Goal: Task Accomplishment & Management: Use online tool/utility

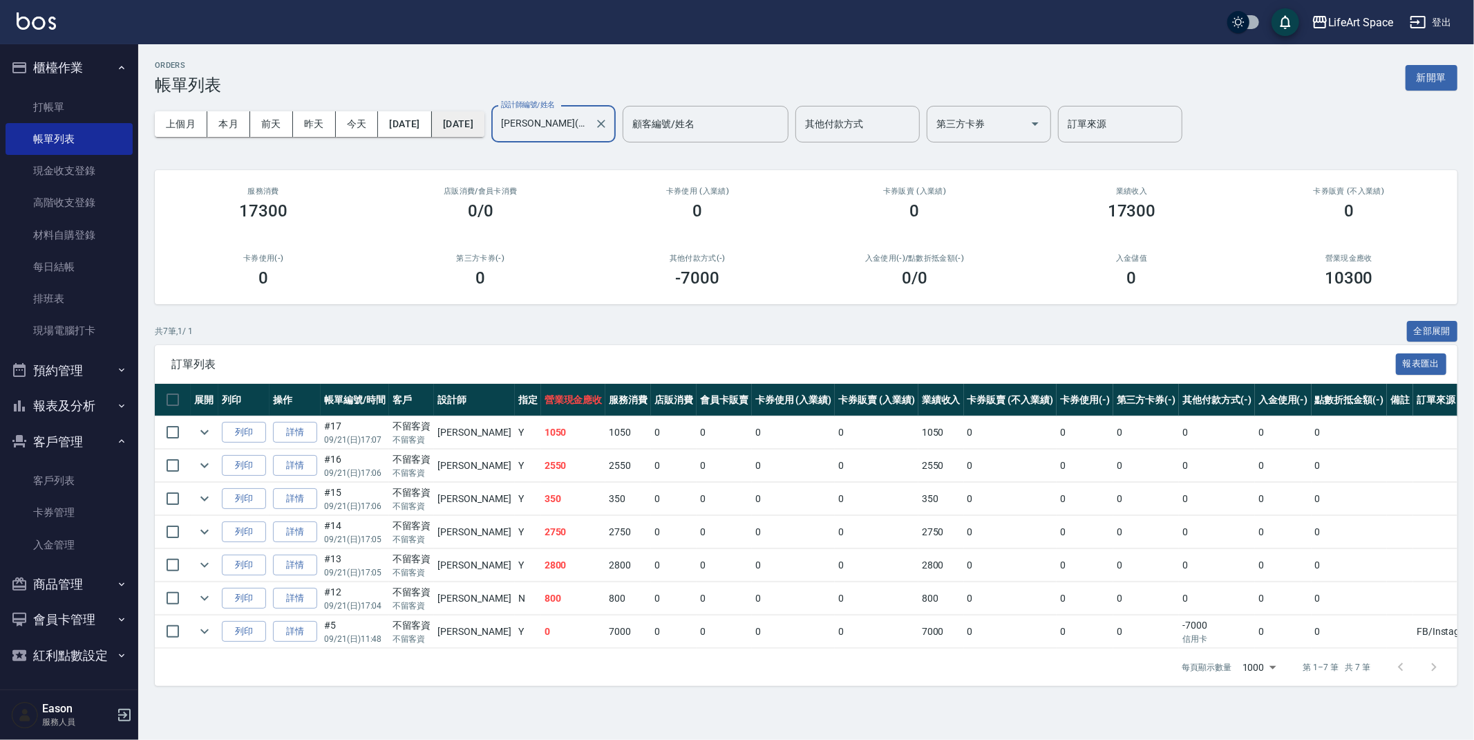
click at [485, 126] on button "[DATE]" at bounding box center [458, 124] width 53 height 26
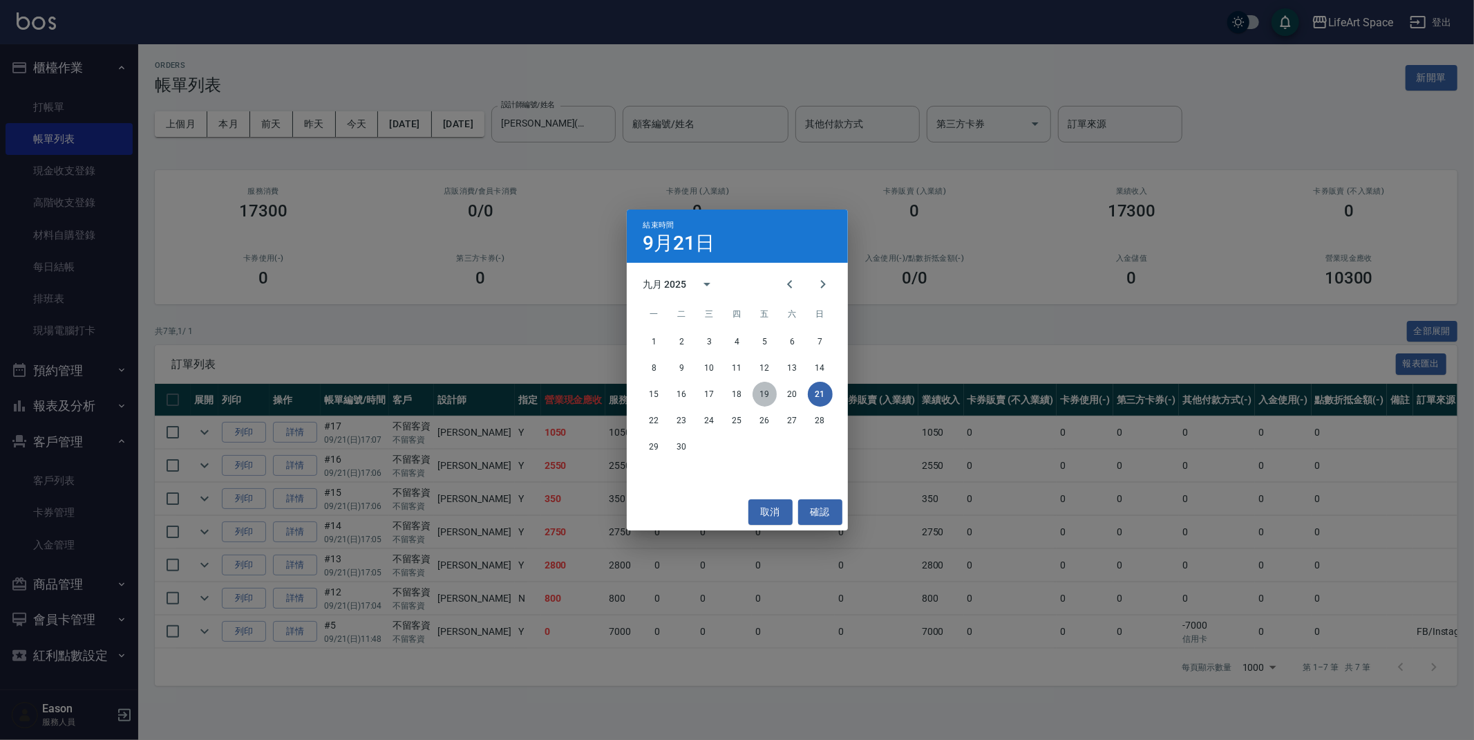
click at [760, 388] on button "19" at bounding box center [765, 394] width 25 height 25
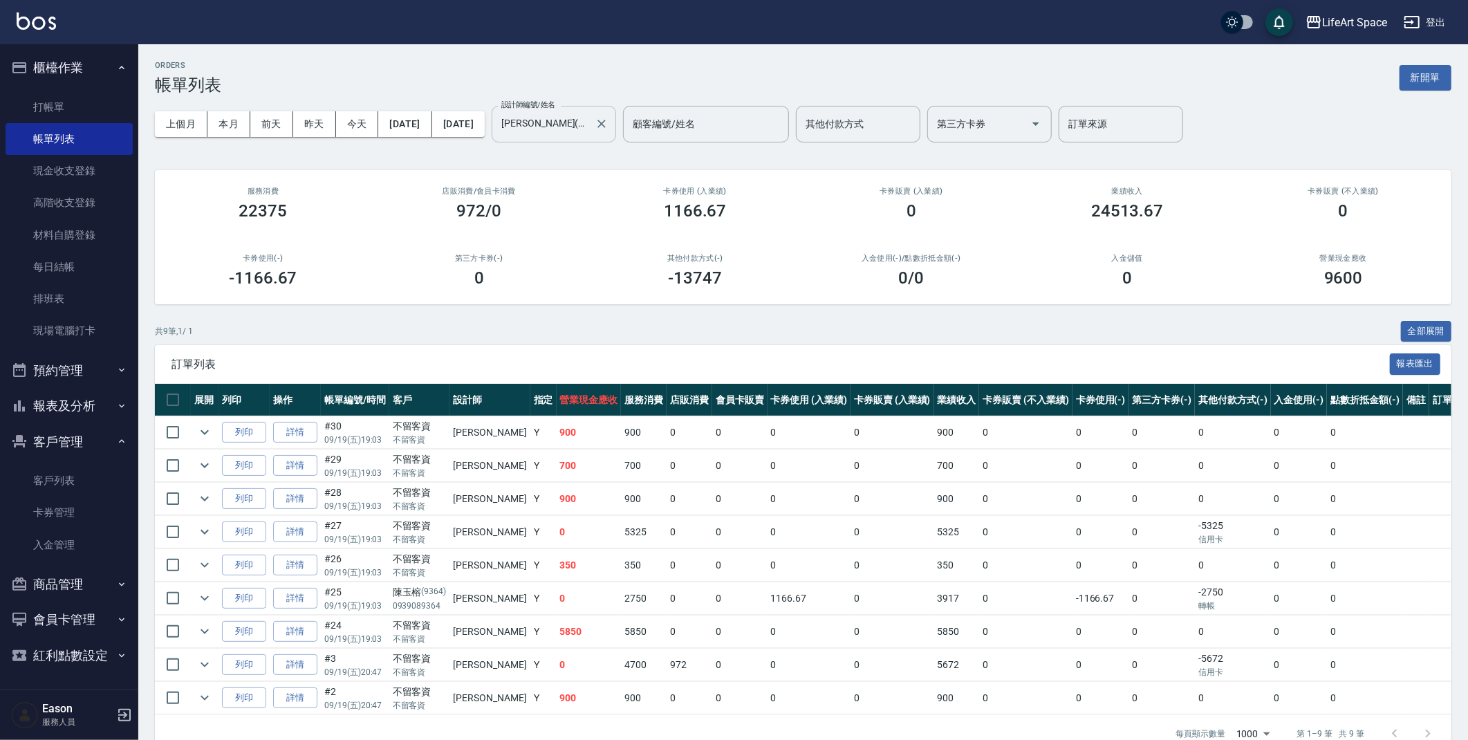
click at [608, 119] on icon "Clear" at bounding box center [601, 124] width 14 height 14
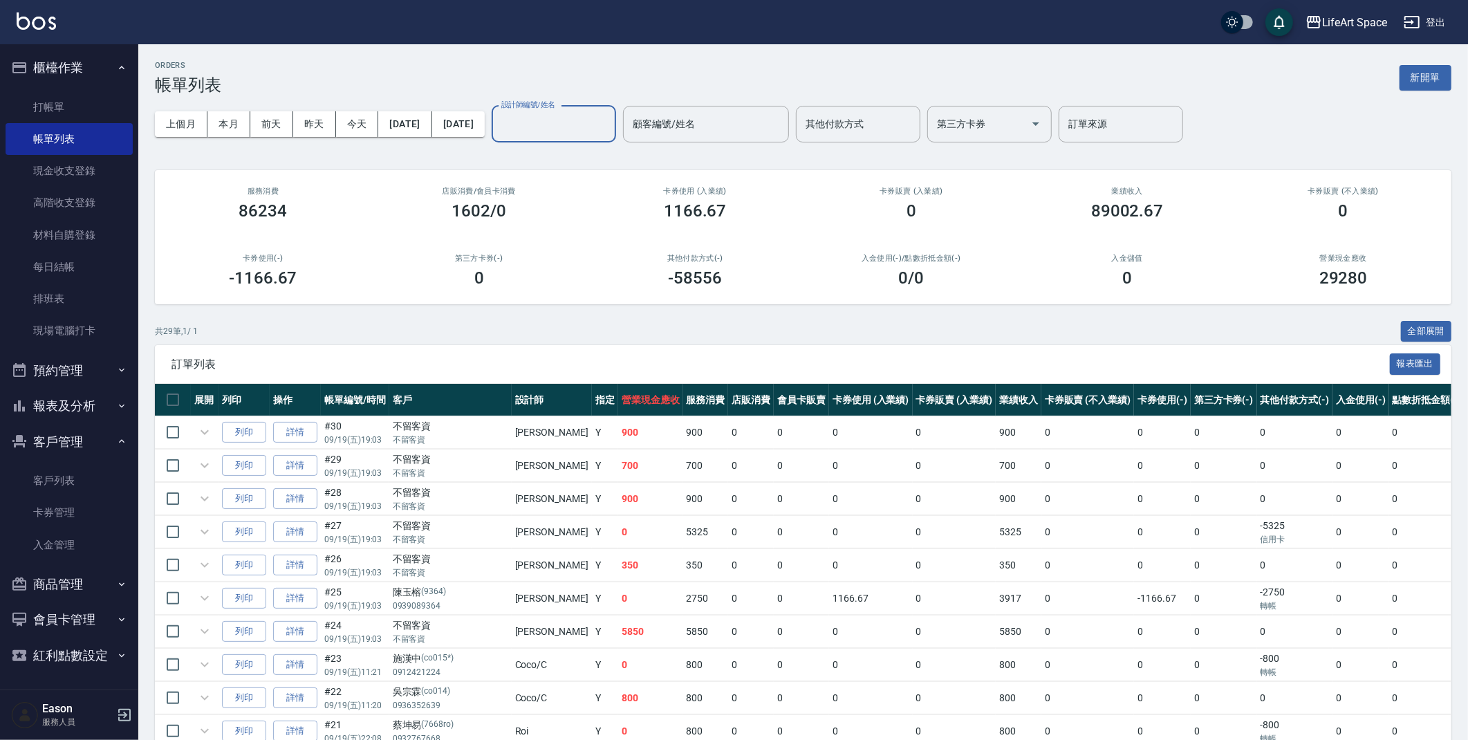
click at [583, 123] on input "設計師編號/姓名" at bounding box center [554, 124] width 112 height 24
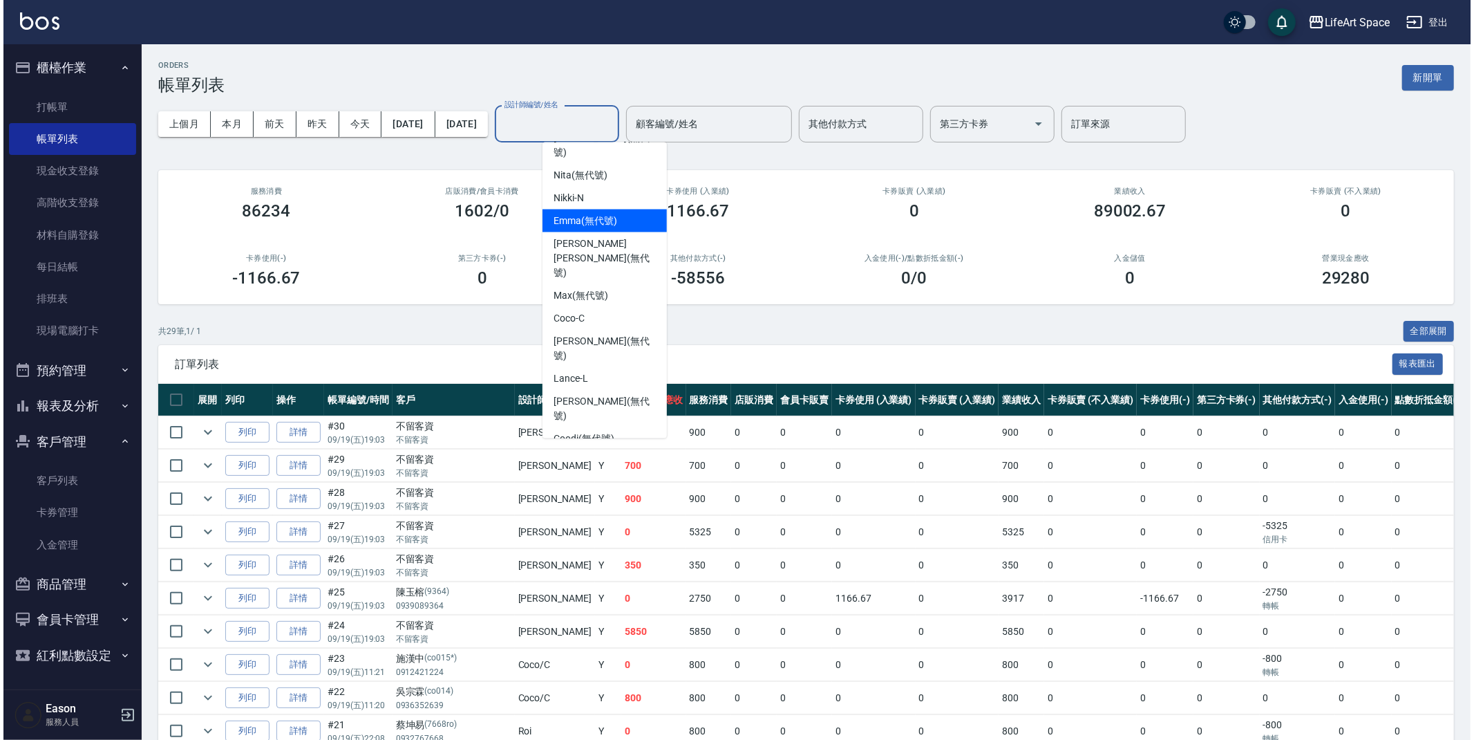
scroll to position [239, 0]
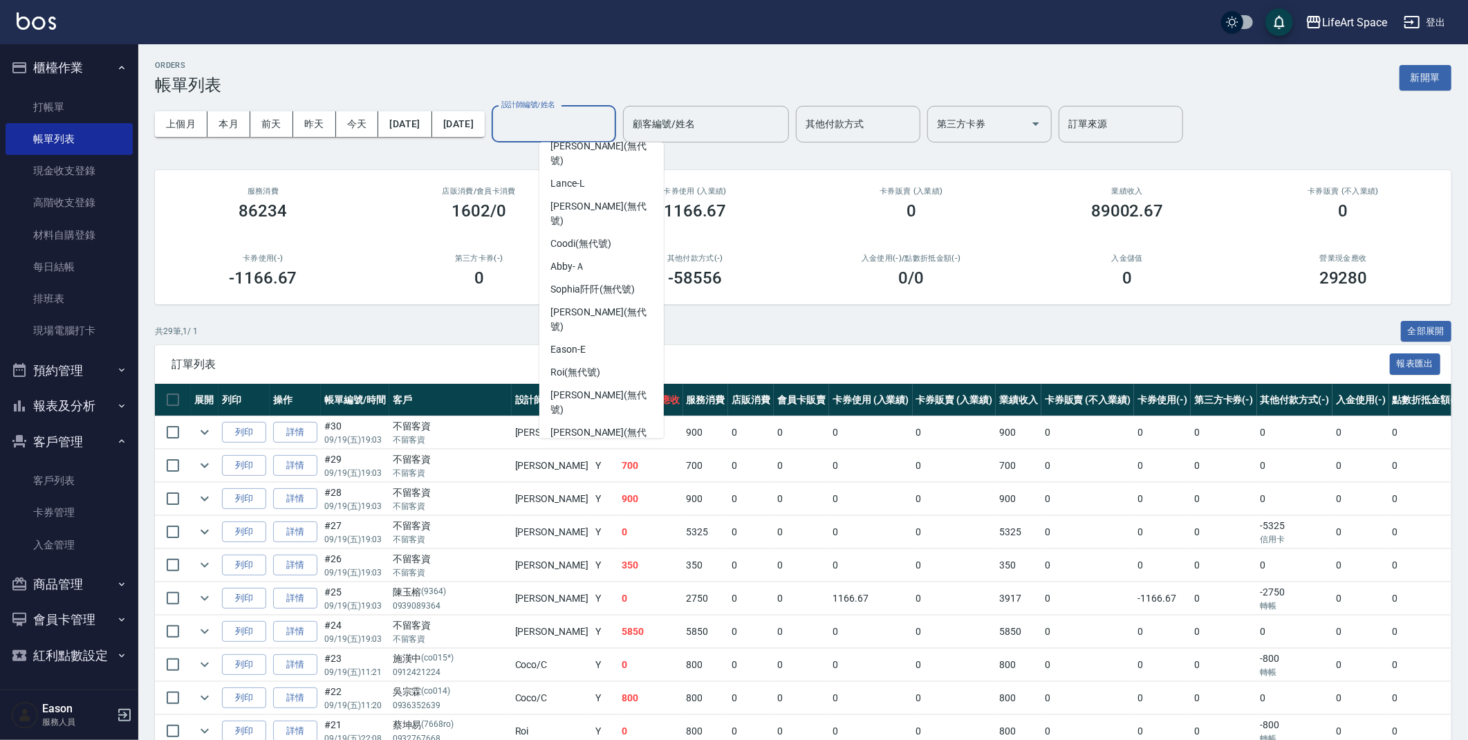
click at [622, 481] on div "[PERSON_NAME]" at bounding box center [601, 492] width 124 height 23
type input "[PERSON_NAME]"
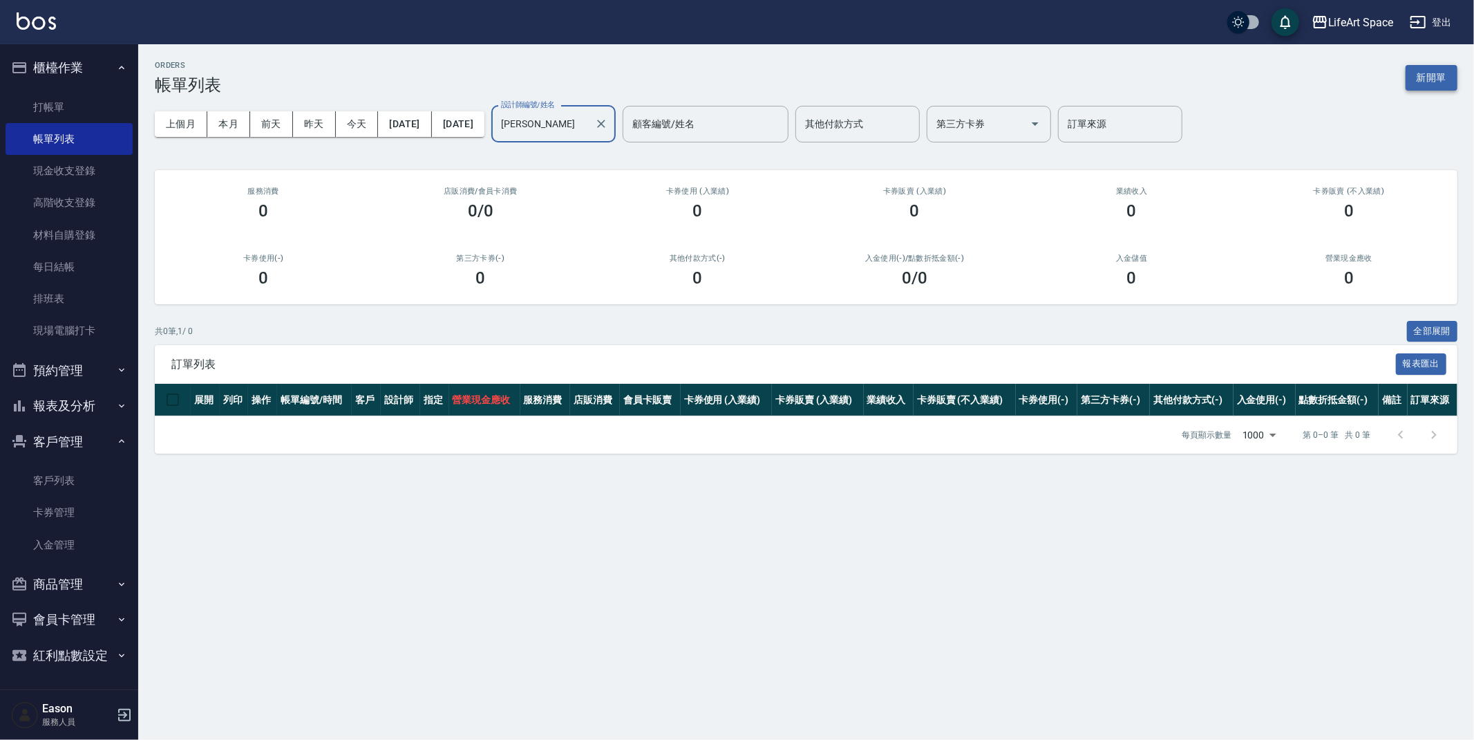
click at [1441, 74] on button "新開單" at bounding box center [1432, 78] width 52 height 26
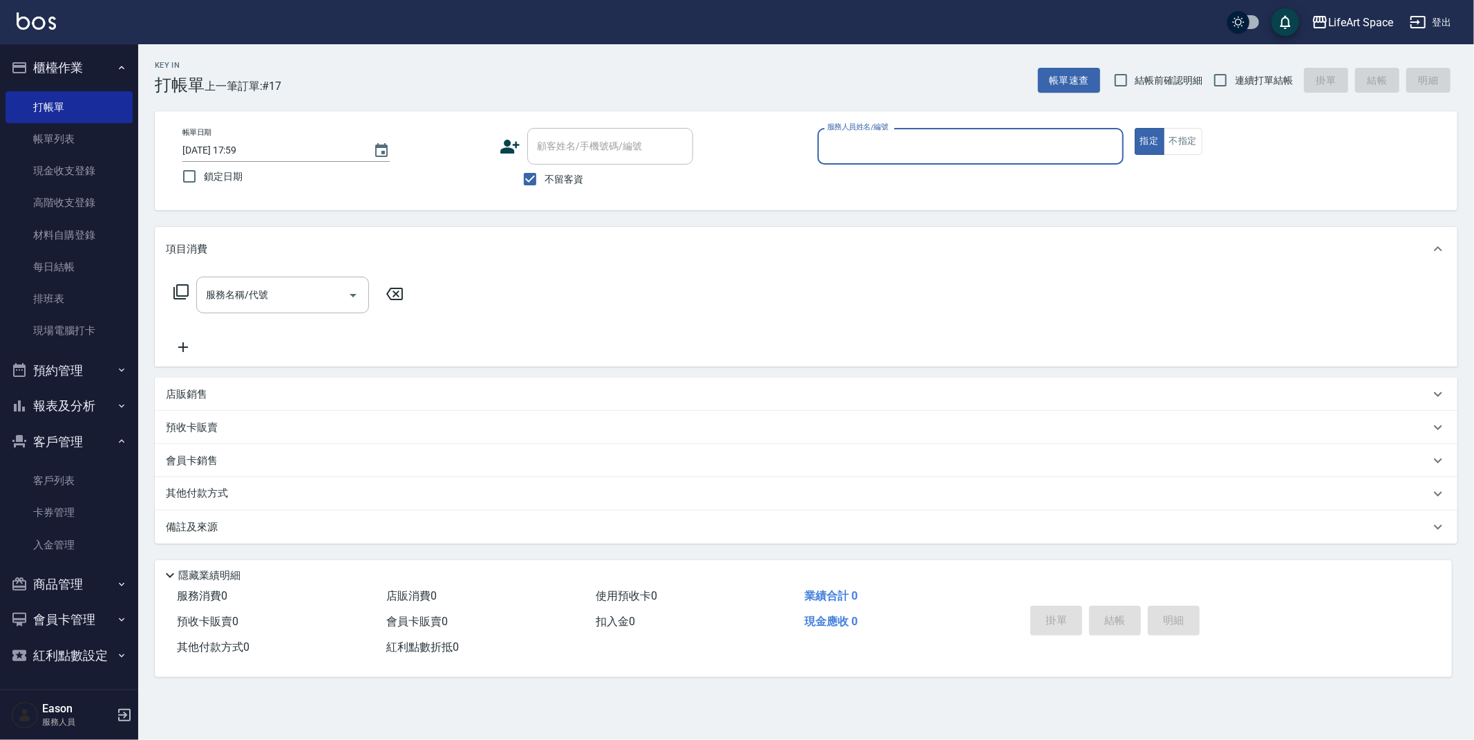
click at [1064, 155] on input "服務人員姓名/編號" at bounding box center [971, 146] width 294 height 24
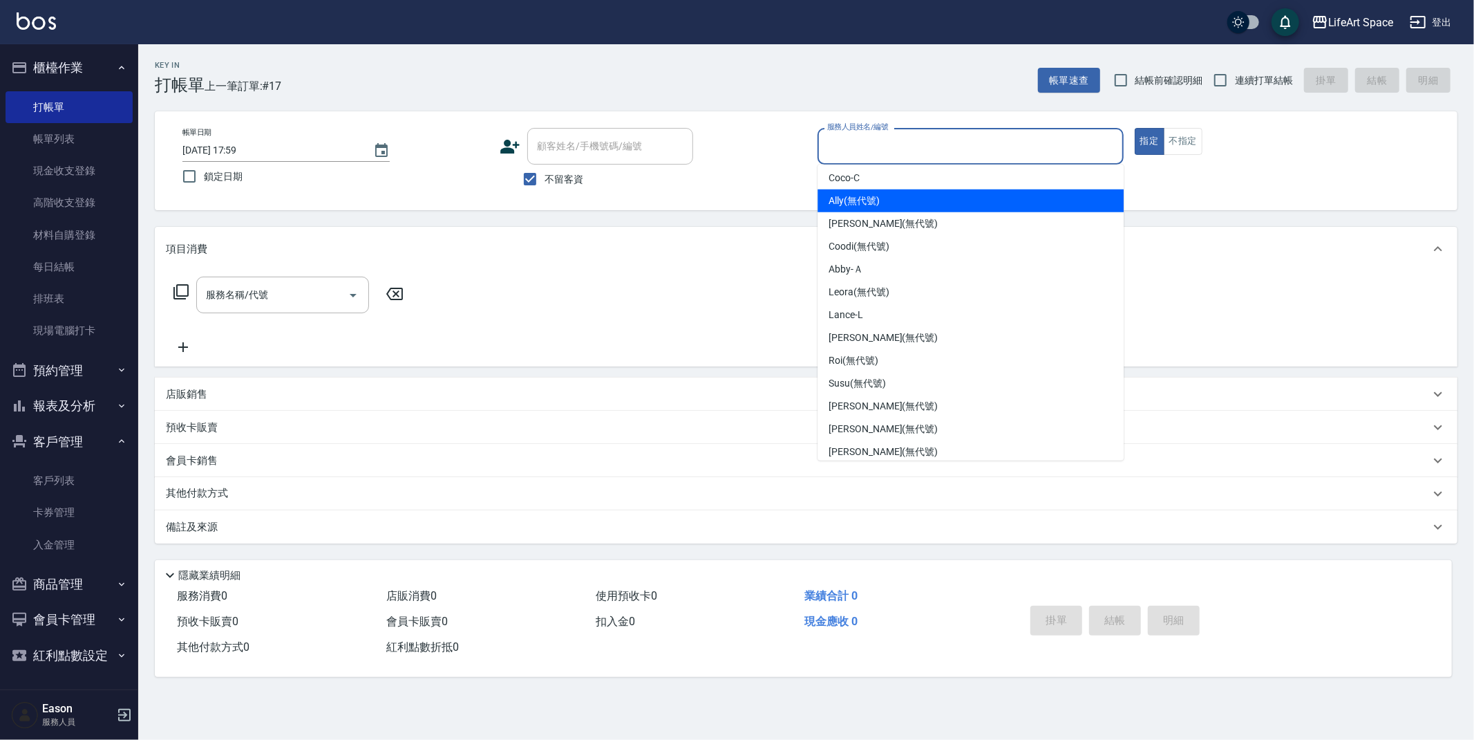
scroll to position [239, 0]
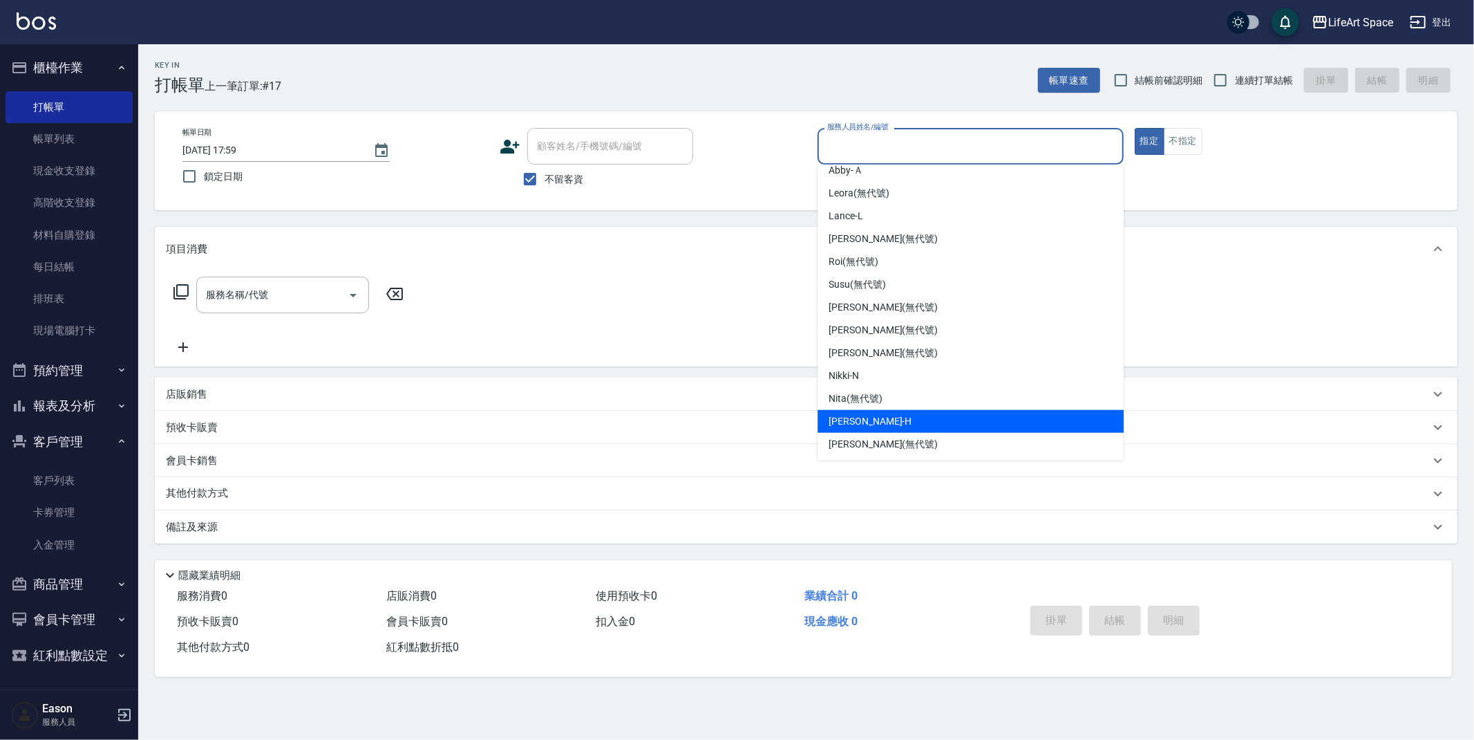
click at [958, 418] on div "[PERSON_NAME]" at bounding box center [971, 421] width 306 height 23
type input "[PERSON_NAME]"
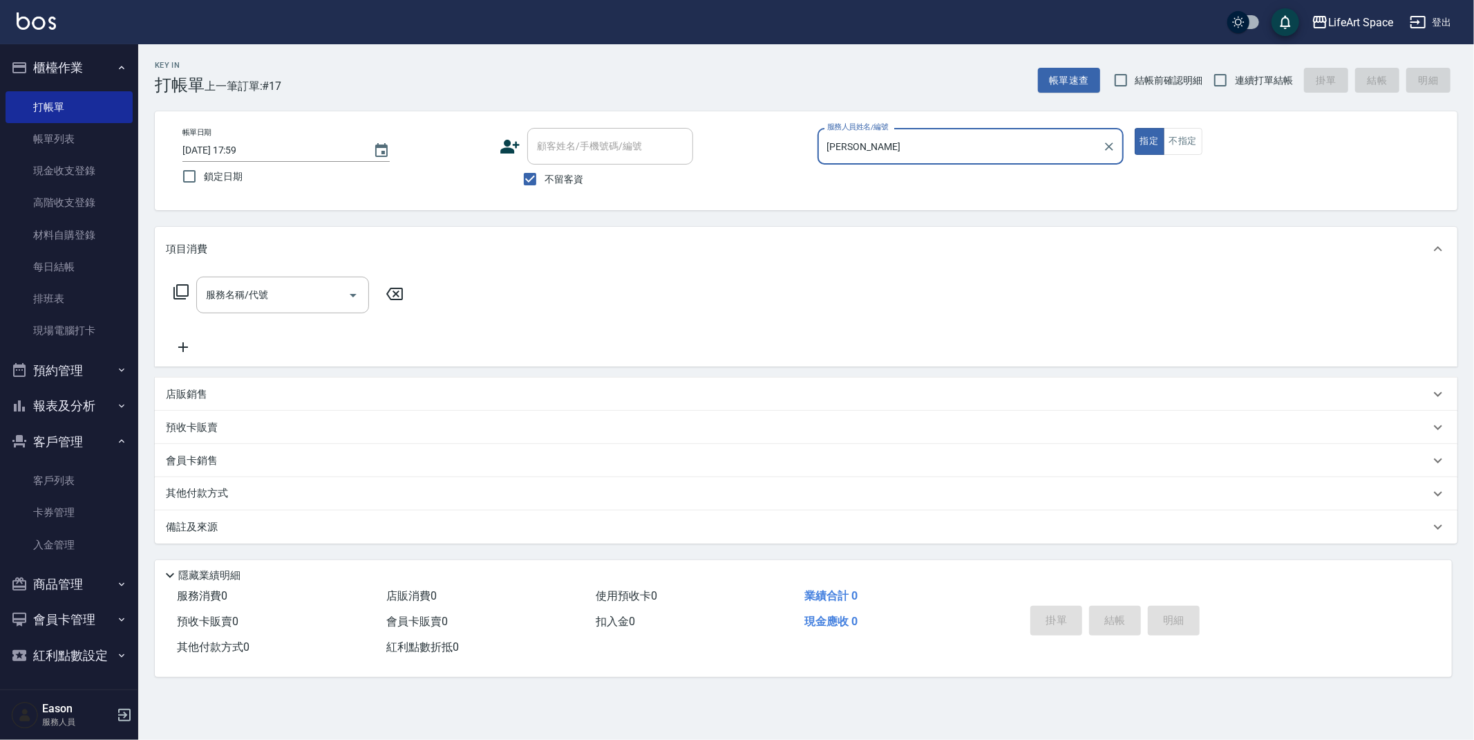
click at [400, 151] on div "帳單日期 [DATE] 17:59 鎖定日期" at bounding box center [335, 159] width 306 height 63
click at [391, 151] on button "Choose date, selected date is 2025-09-21" at bounding box center [381, 150] width 33 height 33
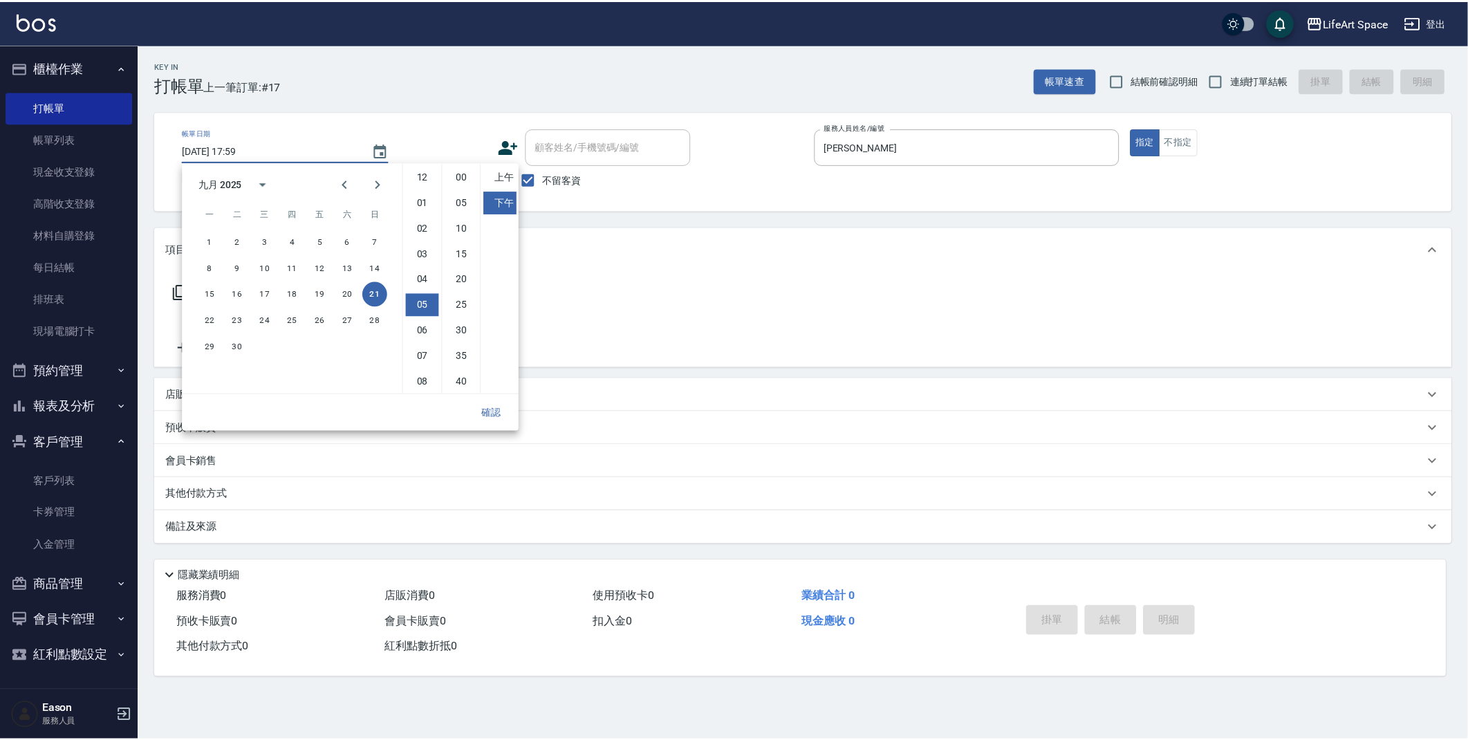
scroll to position [77, 0]
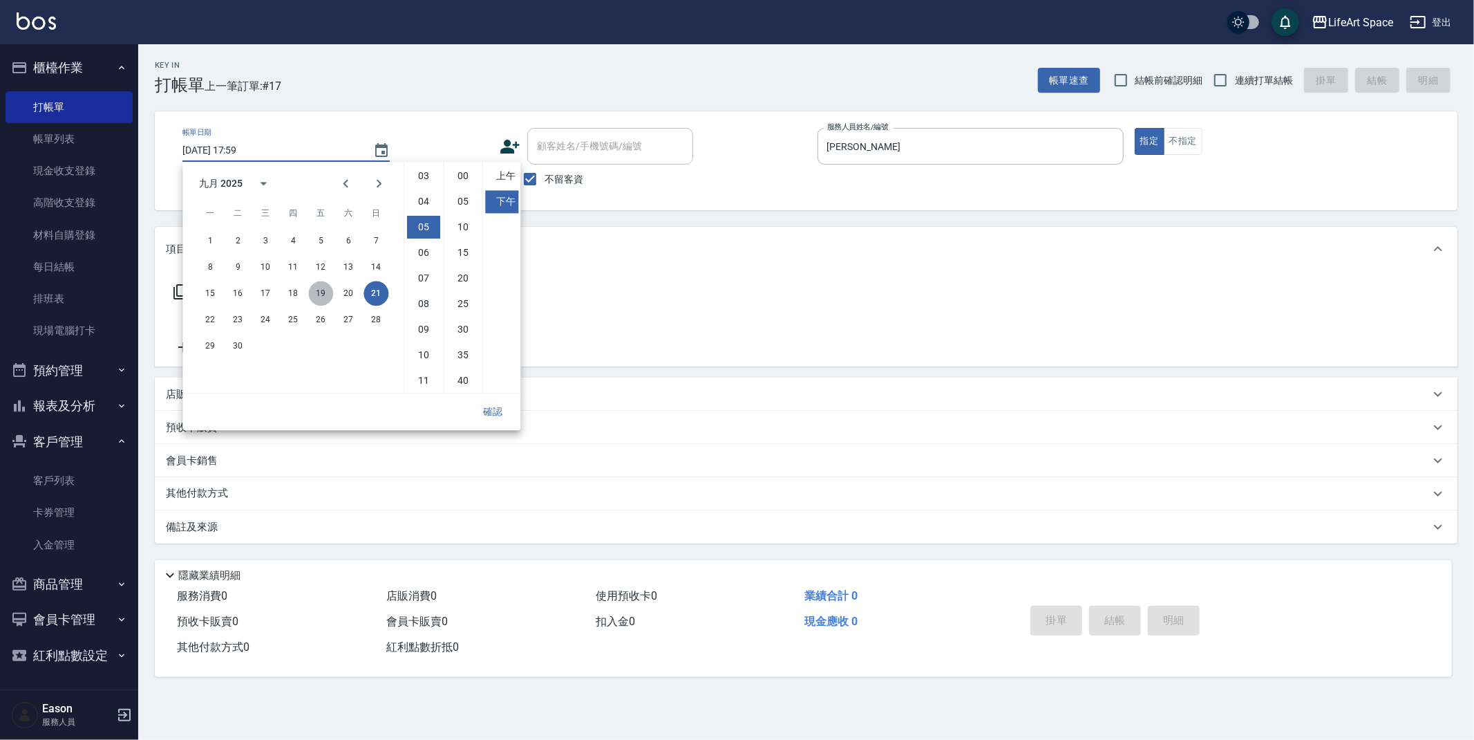
click at [320, 294] on button "19" at bounding box center [320, 293] width 25 height 25
type input "[DATE] 17:59"
click at [490, 405] on button "確認" at bounding box center [493, 412] width 44 height 26
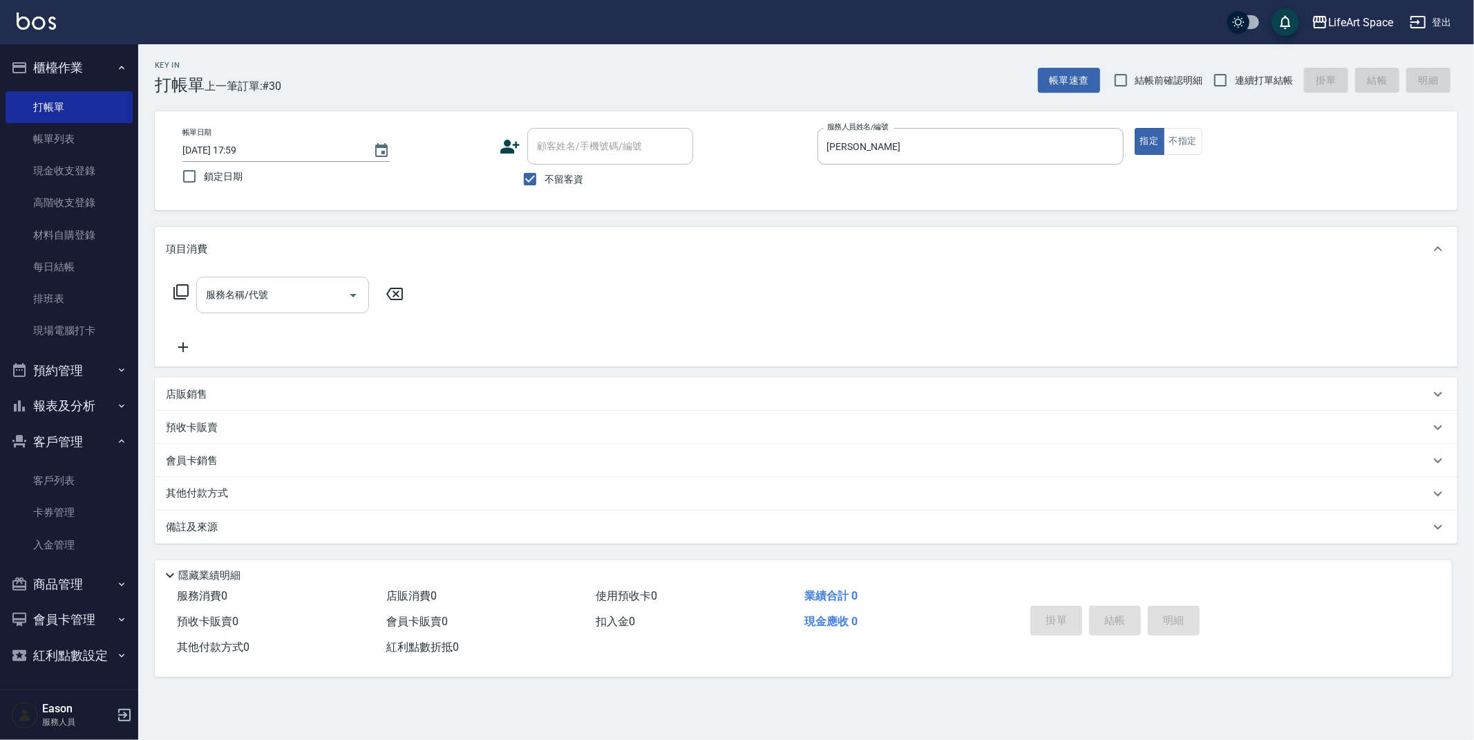
click at [330, 291] on input "服務名稱/代號" at bounding box center [273, 295] width 140 height 24
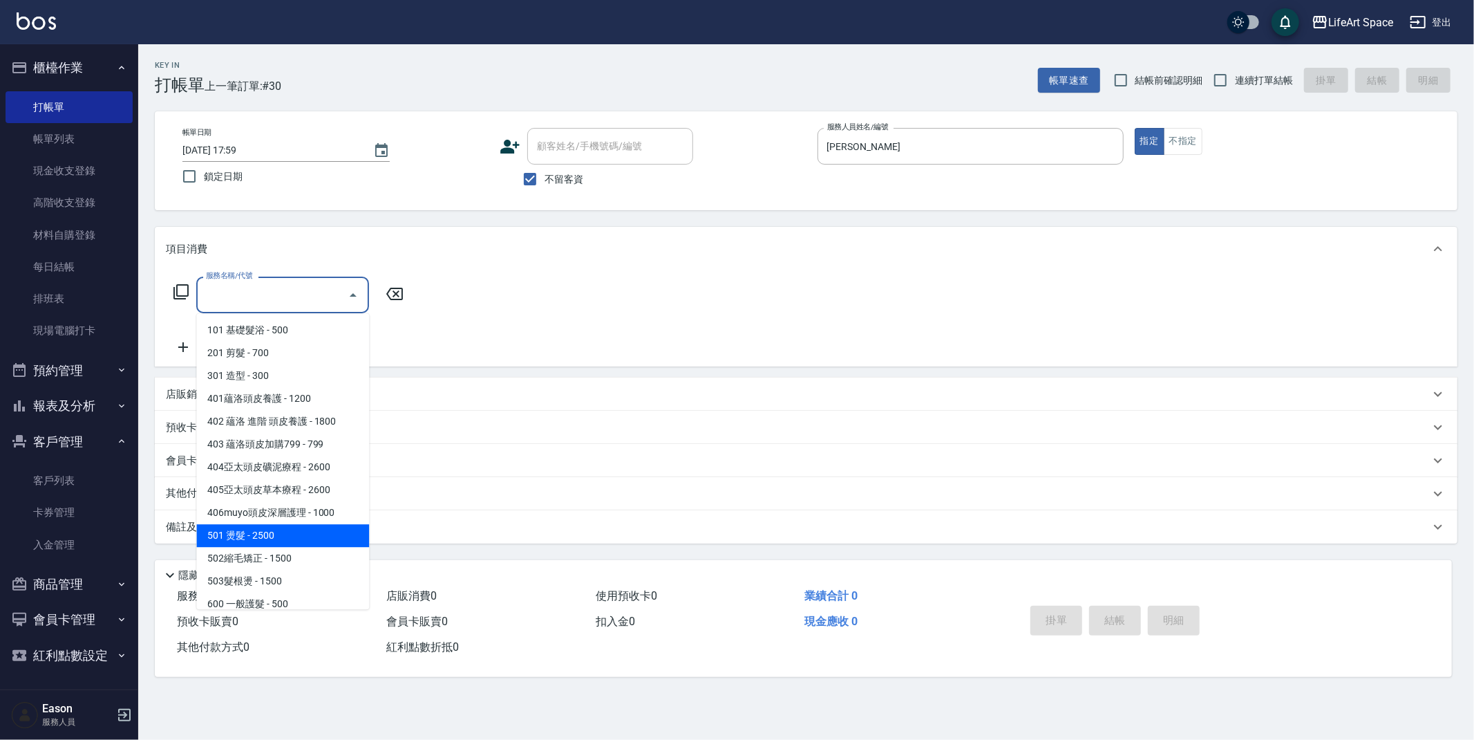
click at [285, 532] on span "501 燙髮 - 2500" at bounding box center [282, 535] width 173 height 23
type input "501 燙髮(501)"
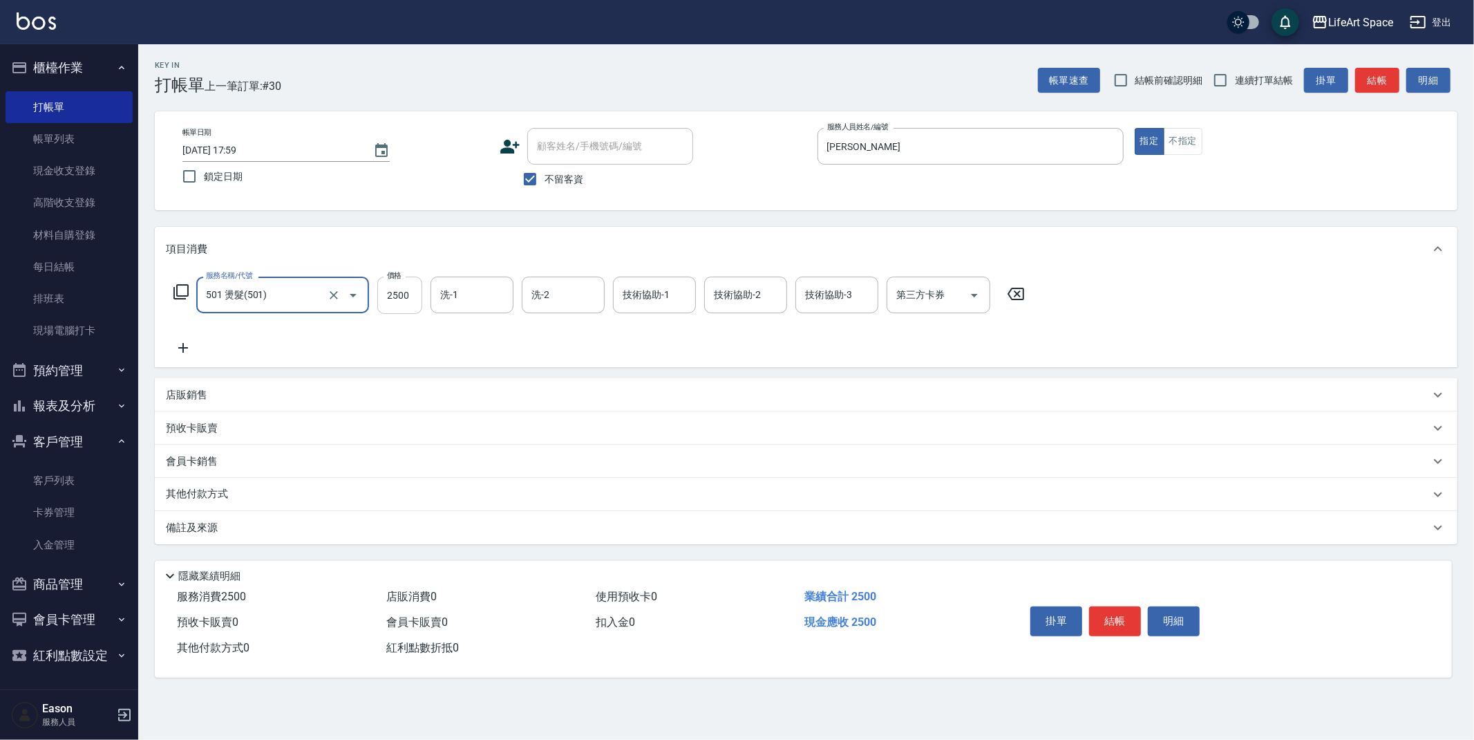
click at [416, 293] on input "2500" at bounding box center [399, 295] width 45 height 37
type input "3500"
click at [261, 528] on div "備註及來源" at bounding box center [798, 528] width 1264 height 15
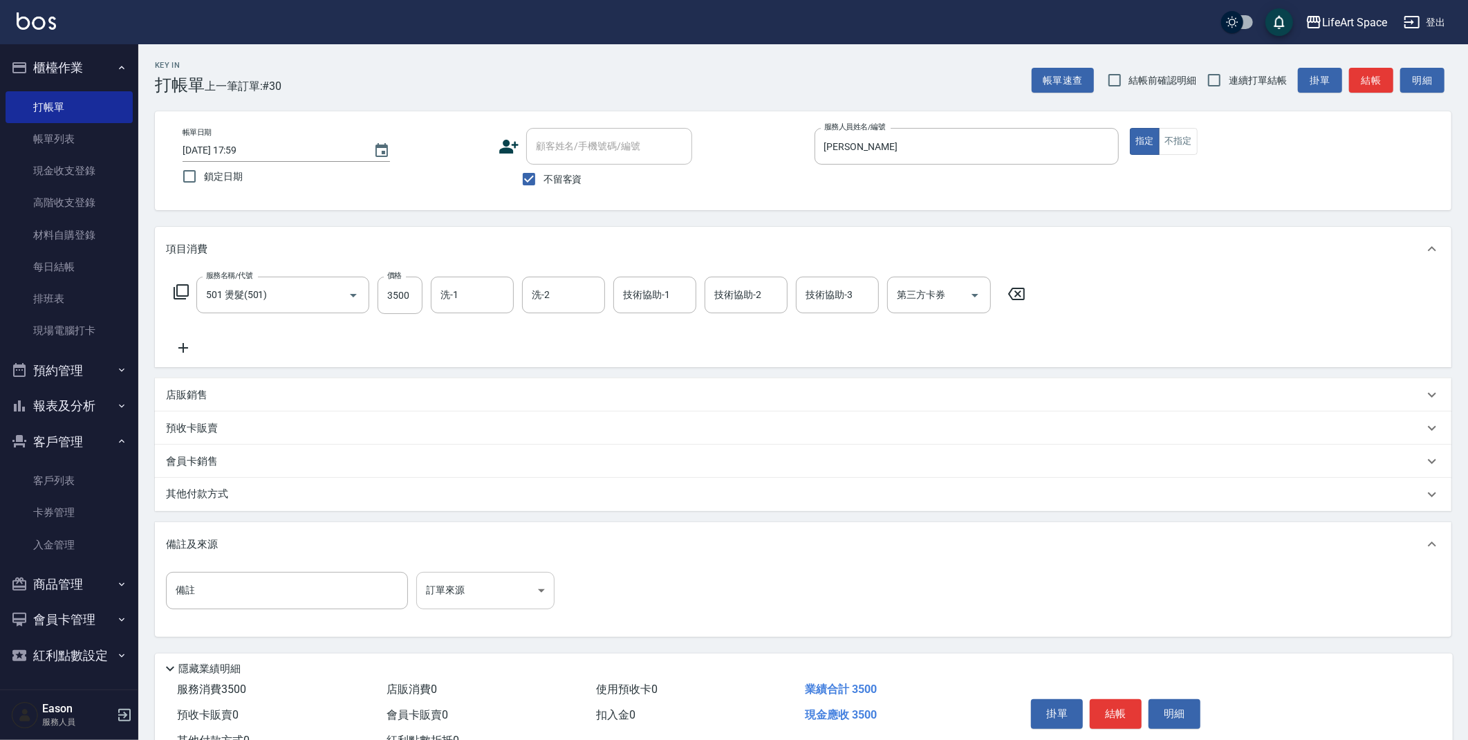
click at [450, 597] on body "LifeArt Space 登出 櫃檯作業 打帳單 帳單列表 現金收支登錄 高階收支登錄 材料自購登錄 每日結帳 排班表 現場電腦打卡 預約管理 預約管理 單…" at bounding box center [734, 393] width 1468 height 787
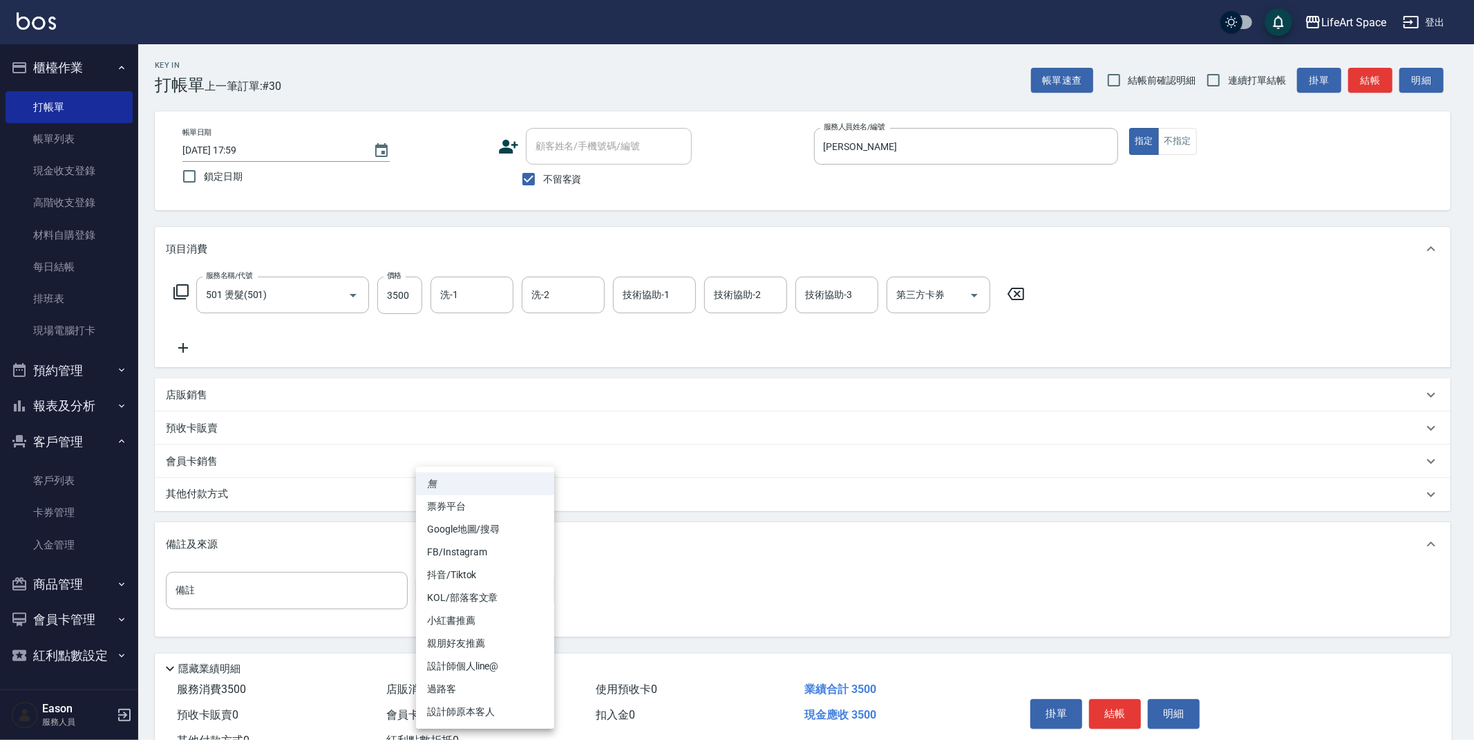
click at [437, 706] on li "設計師原本客人" at bounding box center [485, 711] width 138 height 23
type input "設計師原本客人"
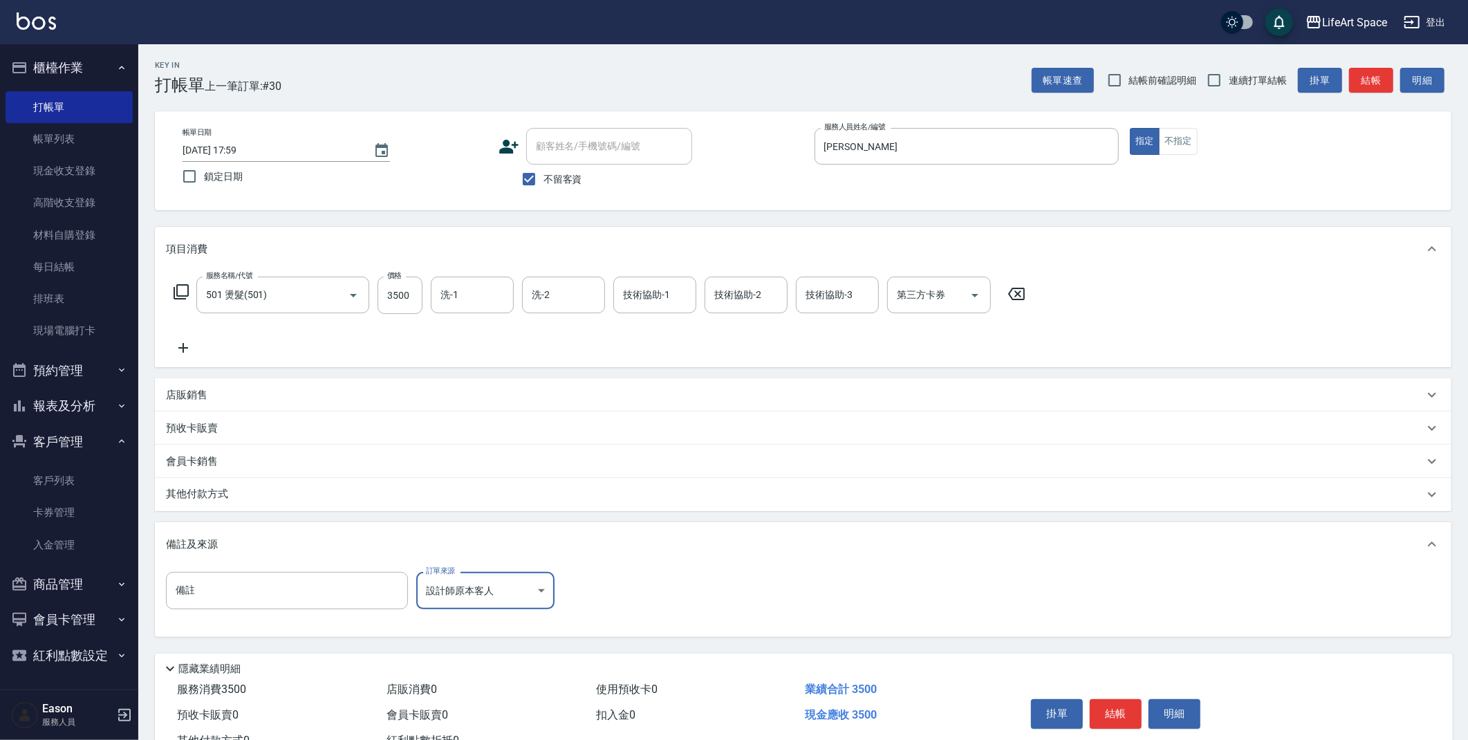
click at [206, 487] on p "其他付款方式" at bounding box center [200, 494] width 69 height 15
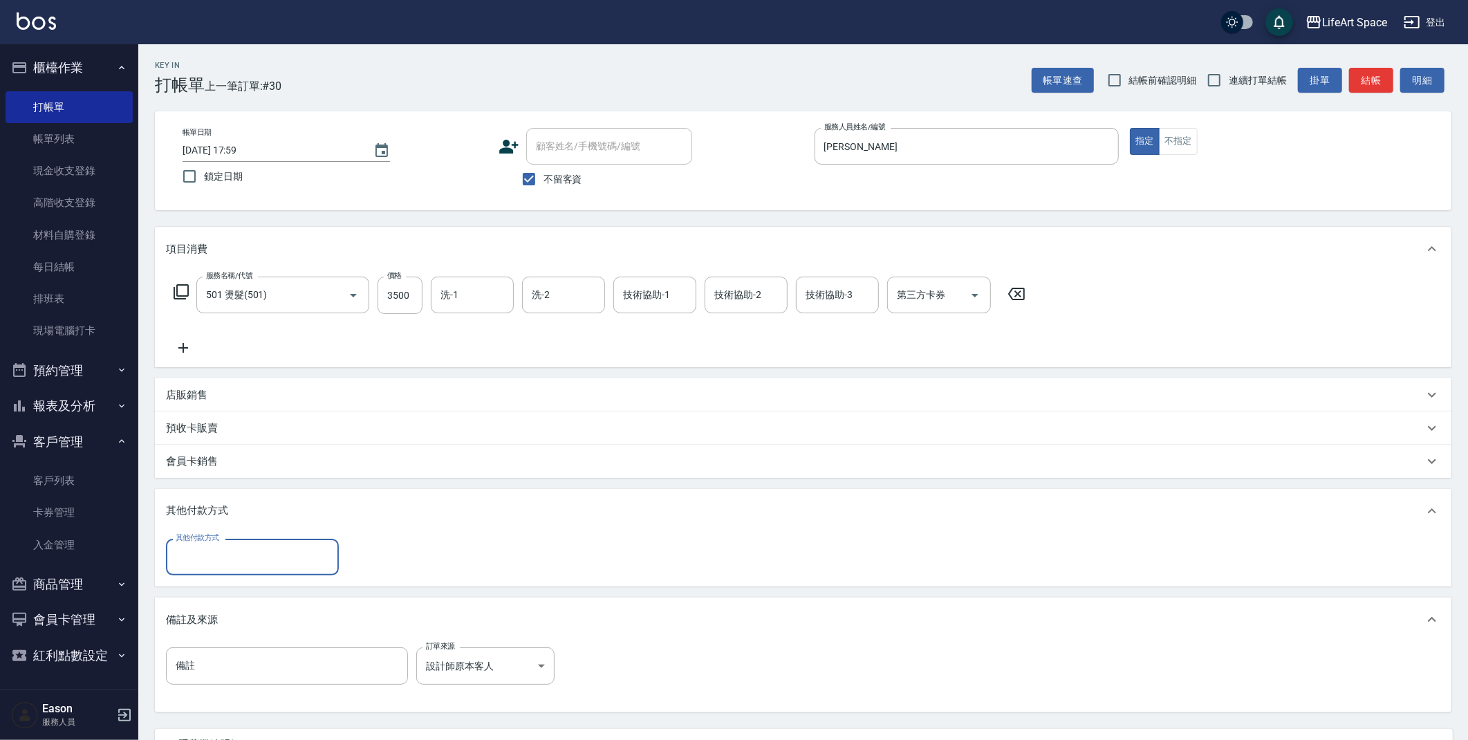
scroll to position [0, 0]
click at [247, 550] on input "其他付款方式" at bounding box center [252, 557] width 160 height 24
click at [241, 614] on span "Linepay" at bounding box center [252, 614] width 173 height 23
click at [397, 563] on input "0" at bounding box center [399, 556] width 104 height 37
click at [266, 575] on div "其他付款方式 Linepay 其他付款方式" at bounding box center [252, 556] width 173 height 37
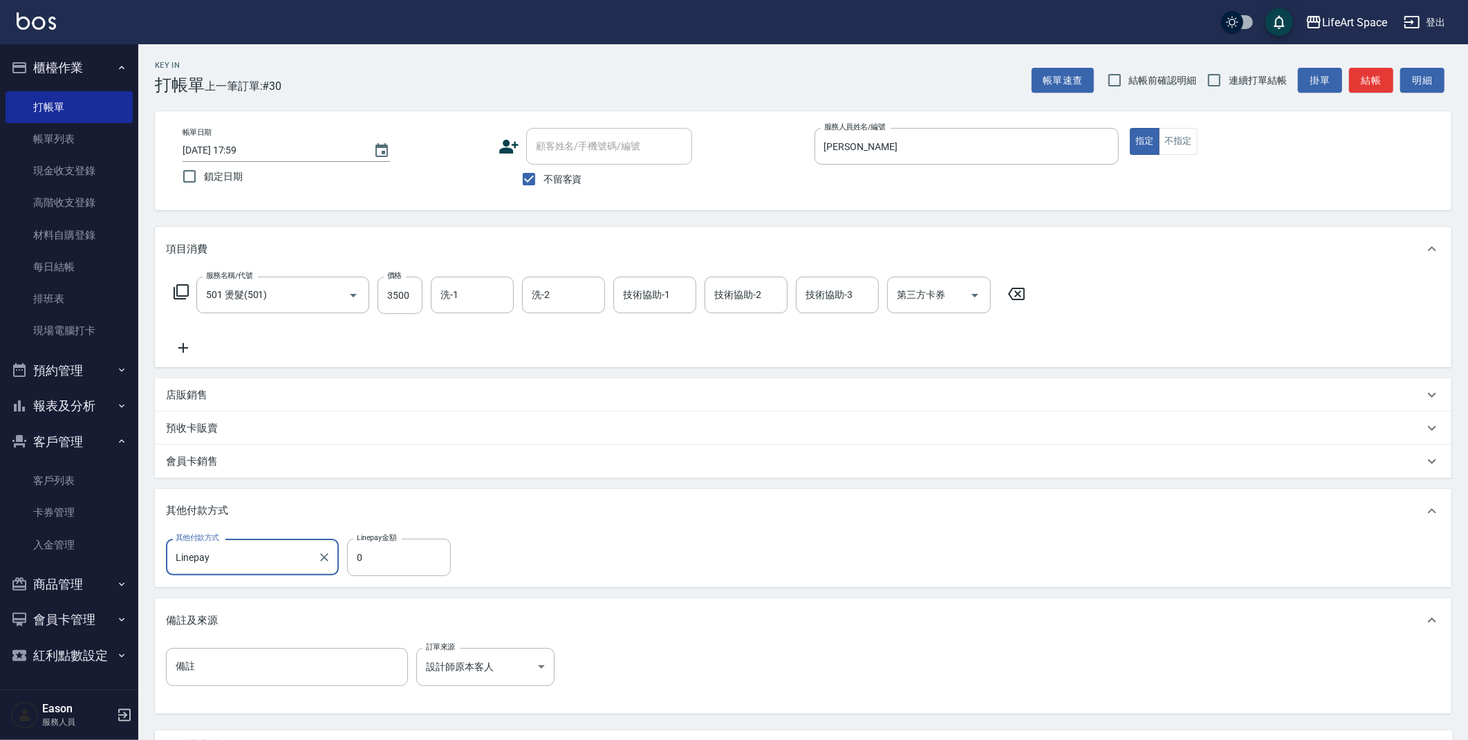
click at [258, 568] on input "Linepay" at bounding box center [242, 557] width 140 height 24
click at [290, 584] on span "轉帳" at bounding box center [252, 592] width 173 height 23
type input "轉帳"
click at [400, 554] on input "0" at bounding box center [399, 556] width 104 height 37
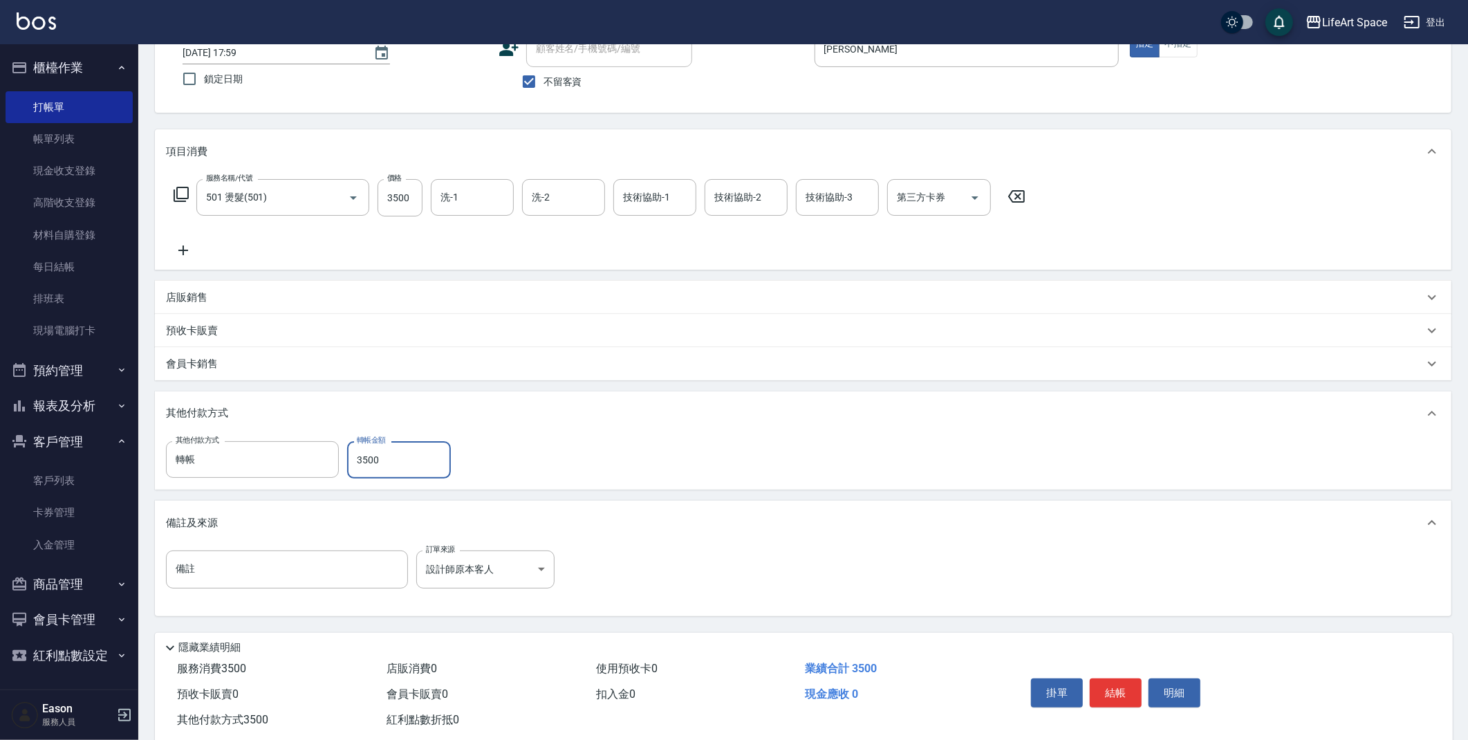
scroll to position [128, 0]
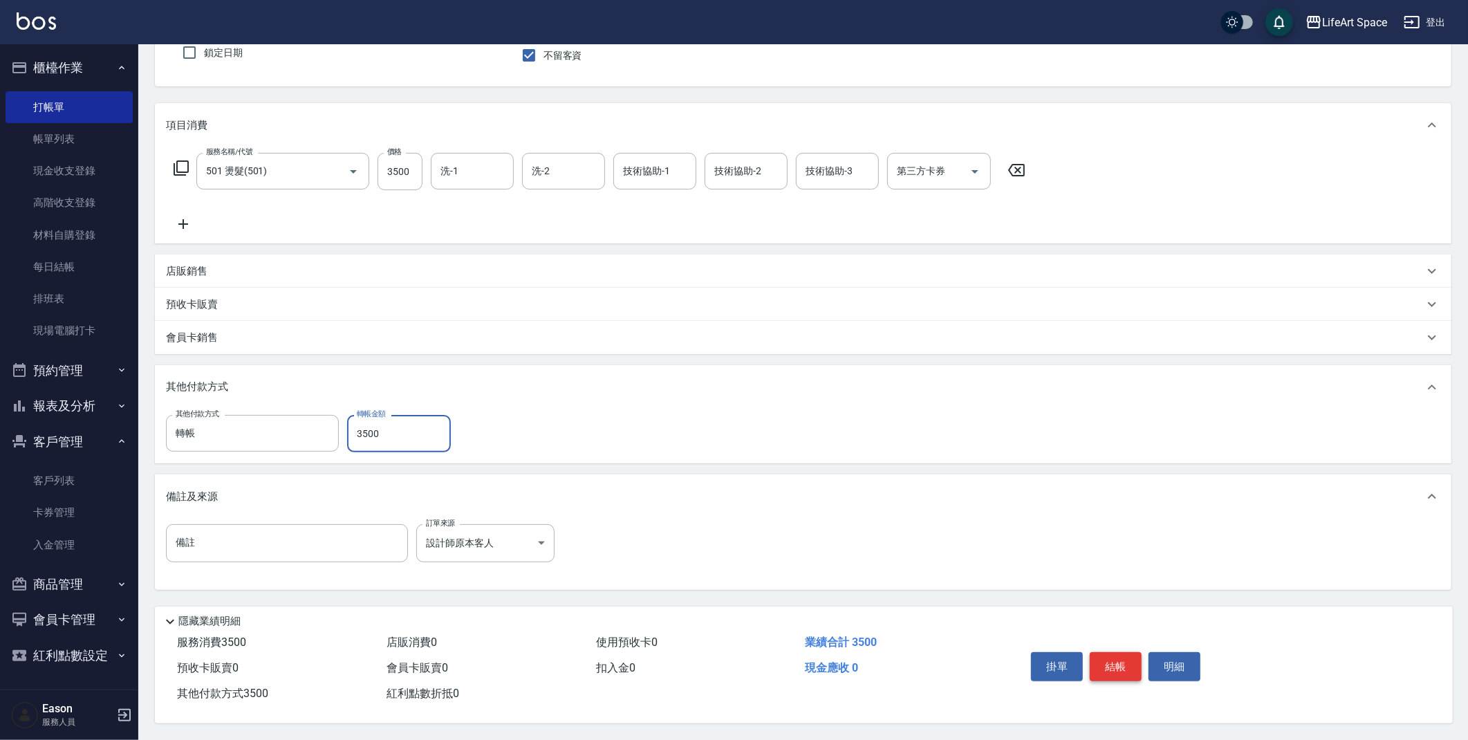
type input "3500"
click at [1114, 658] on button "結帳" at bounding box center [1115, 666] width 52 height 29
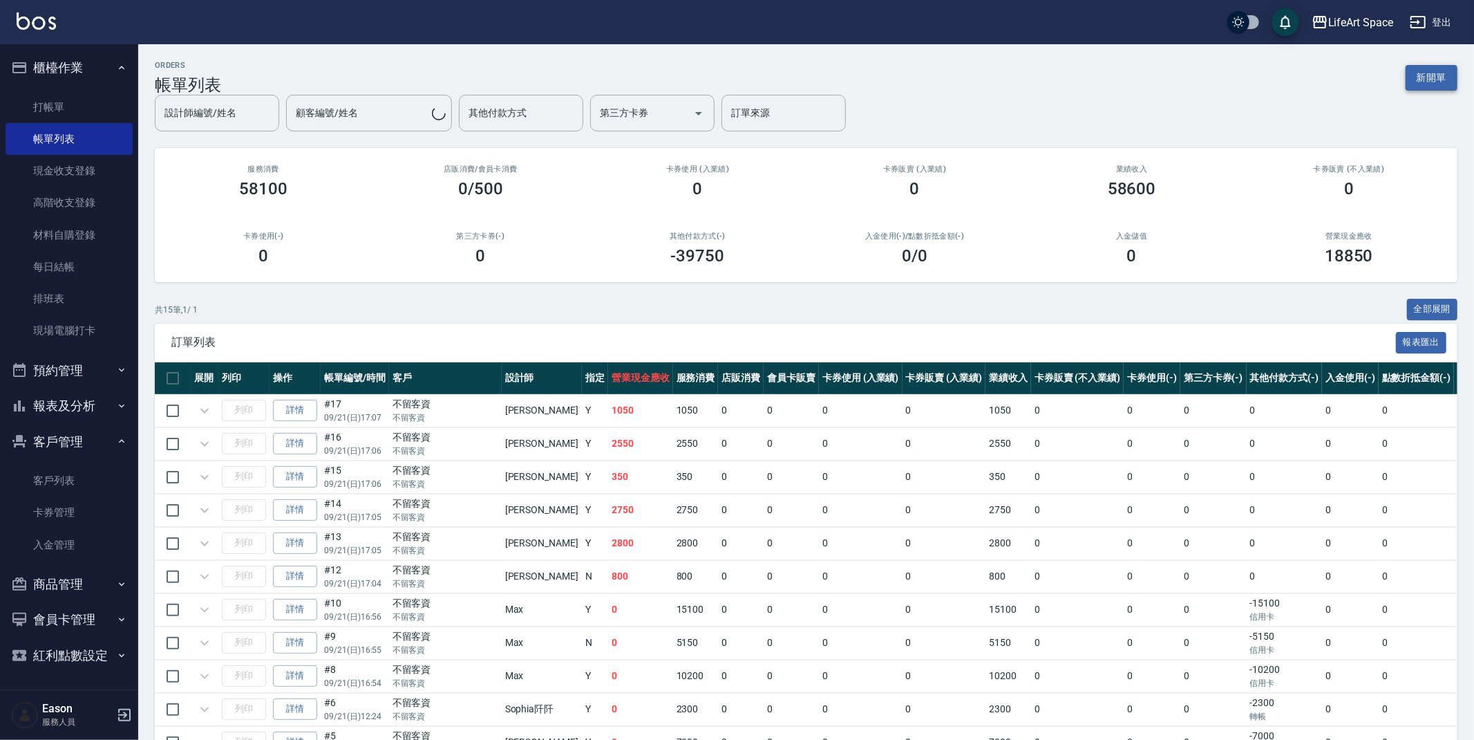
click at [1441, 75] on button "新開單" at bounding box center [1432, 78] width 52 height 26
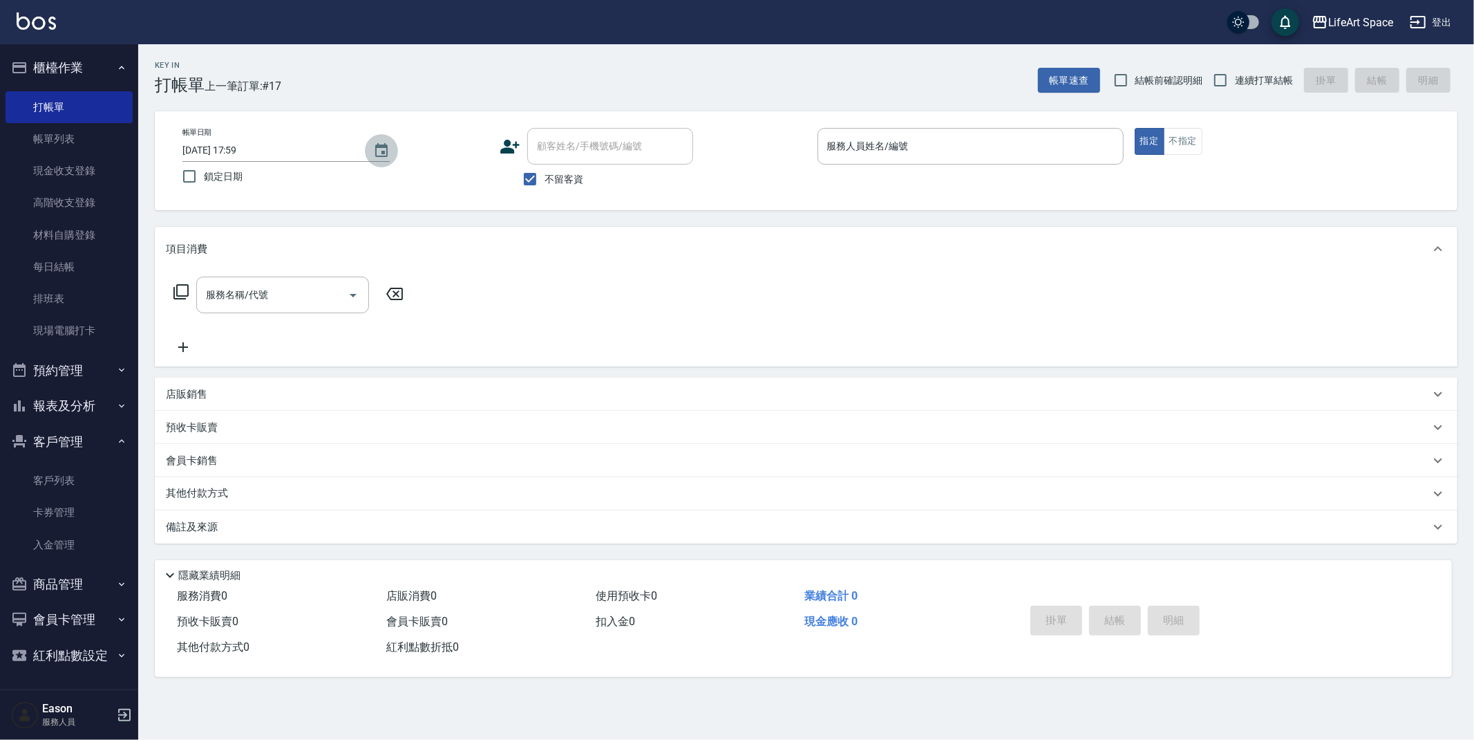
click at [375, 147] on icon "Choose date, selected date is 2025-09-21" at bounding box center [381, 150] width 17 height 17
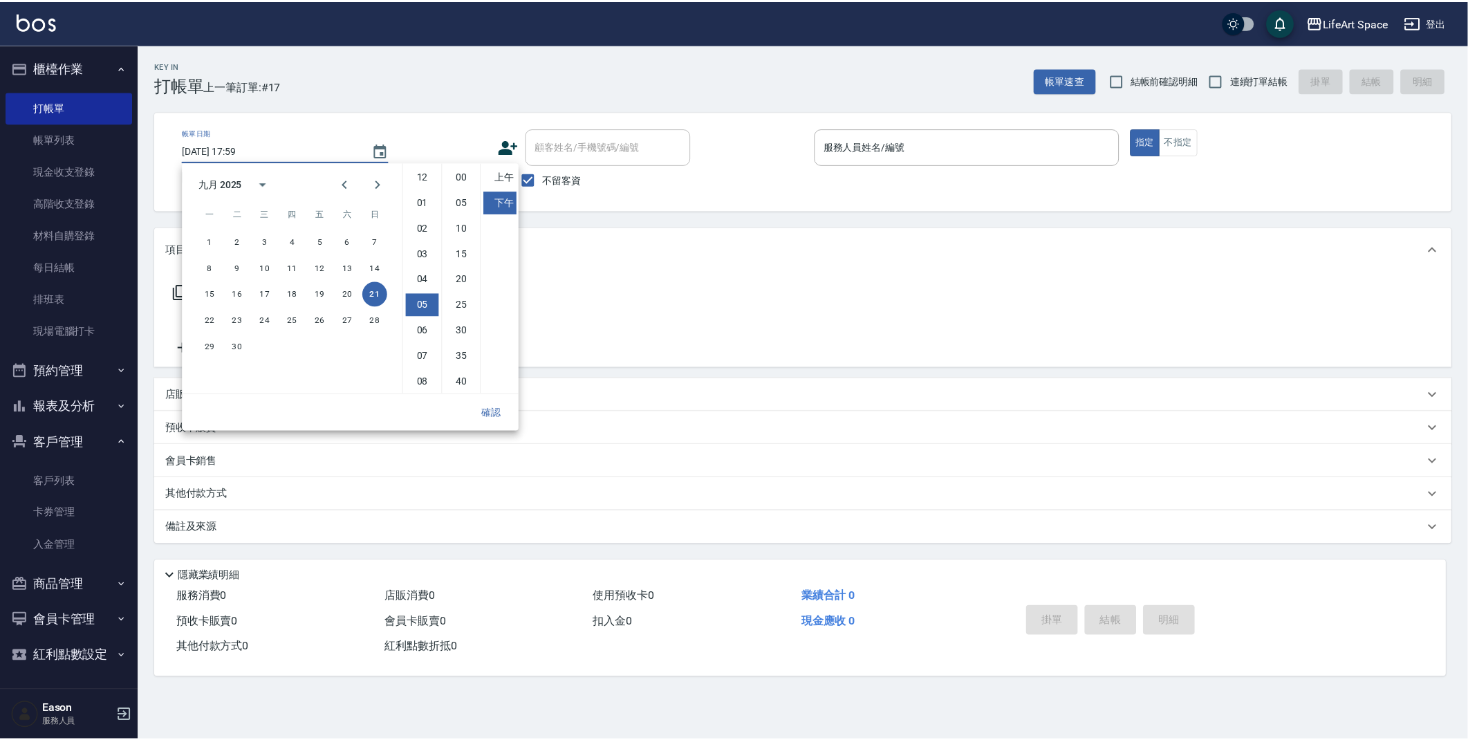
scroll to position [77, 0]
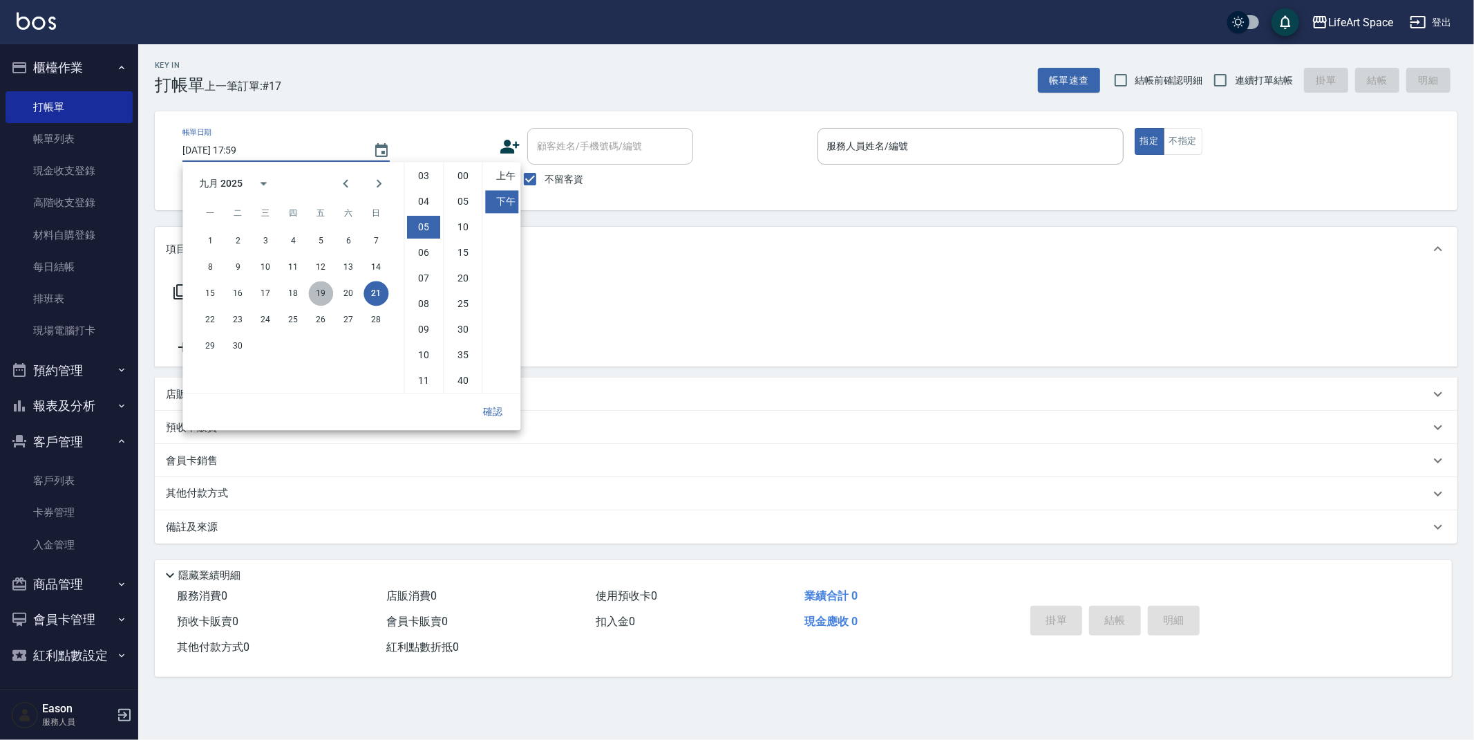
click at [327, 292] on button "19" at bounding box center [320, 293] width 25 height 25
type input "[DATE] 17:59"
click at [473, 417] on button "確認" at bounding box center [493, 412] width 44 height 26
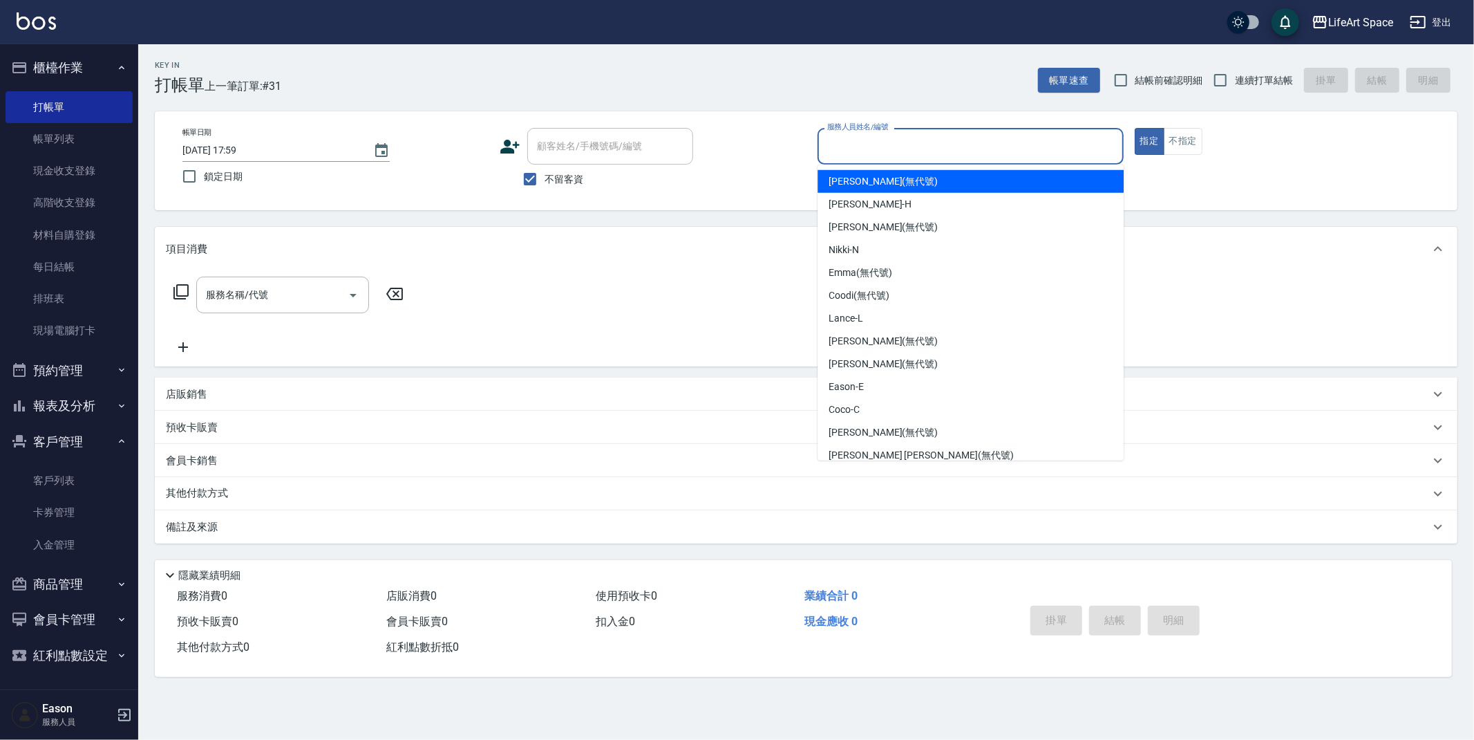
click at [845, 141] on input "服務人員姓名/編號" at bounding box center [971, 146] width 294 height 24
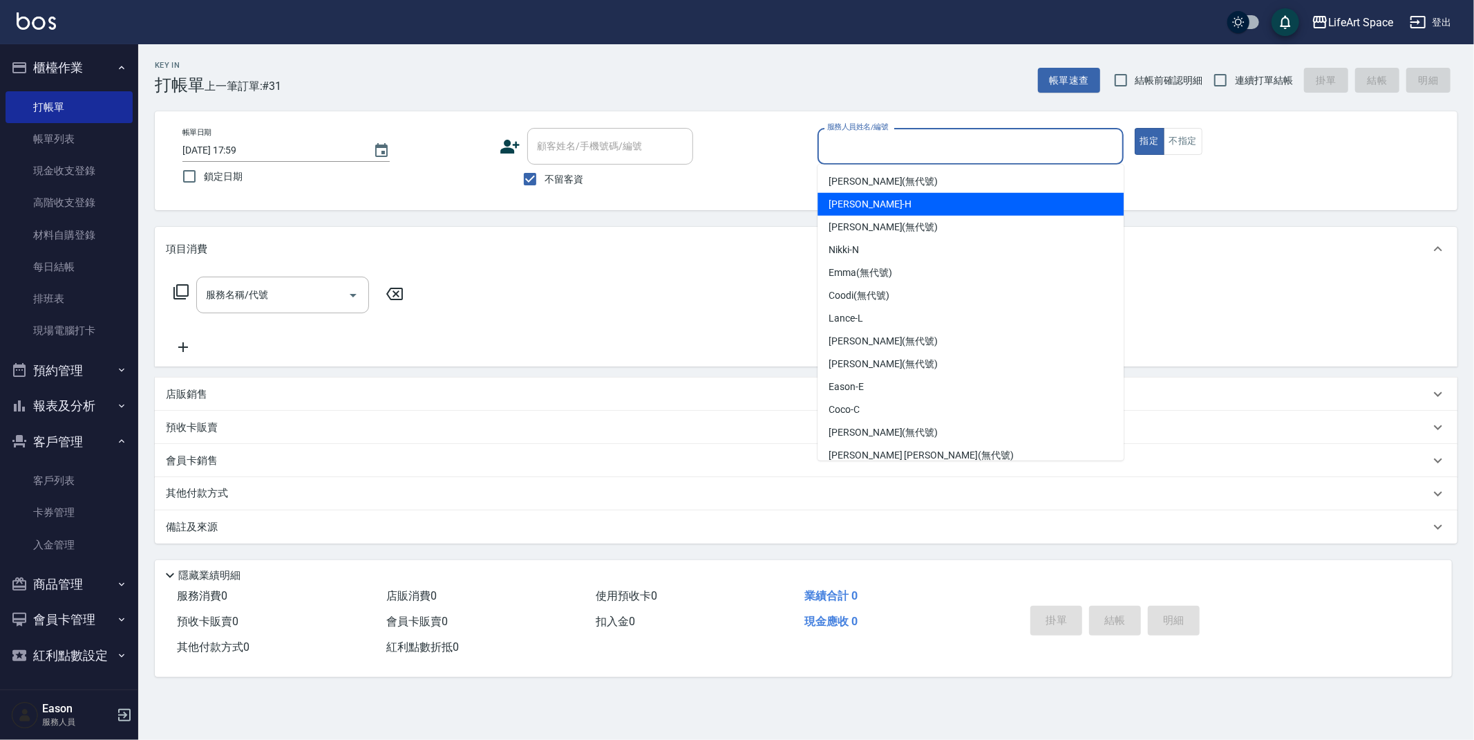
click at [850, 209] on span "[PERSON_NAME]" at bounding box center [870, 204] width 83 height 15
type input "[PERSON_NAME]"
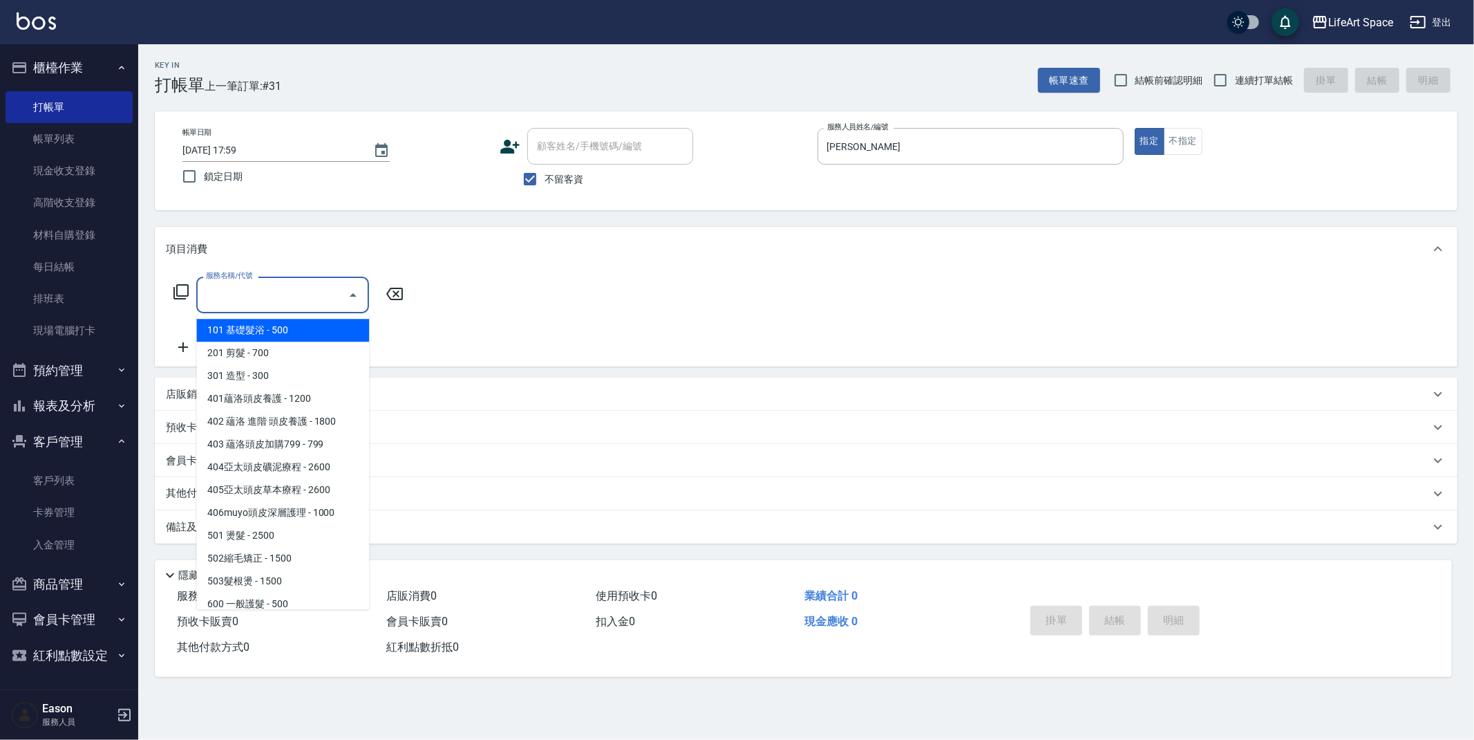
click at [305, 297] on input "服務名稱/代號" at bounding box center [273, 295] width 140 height 24
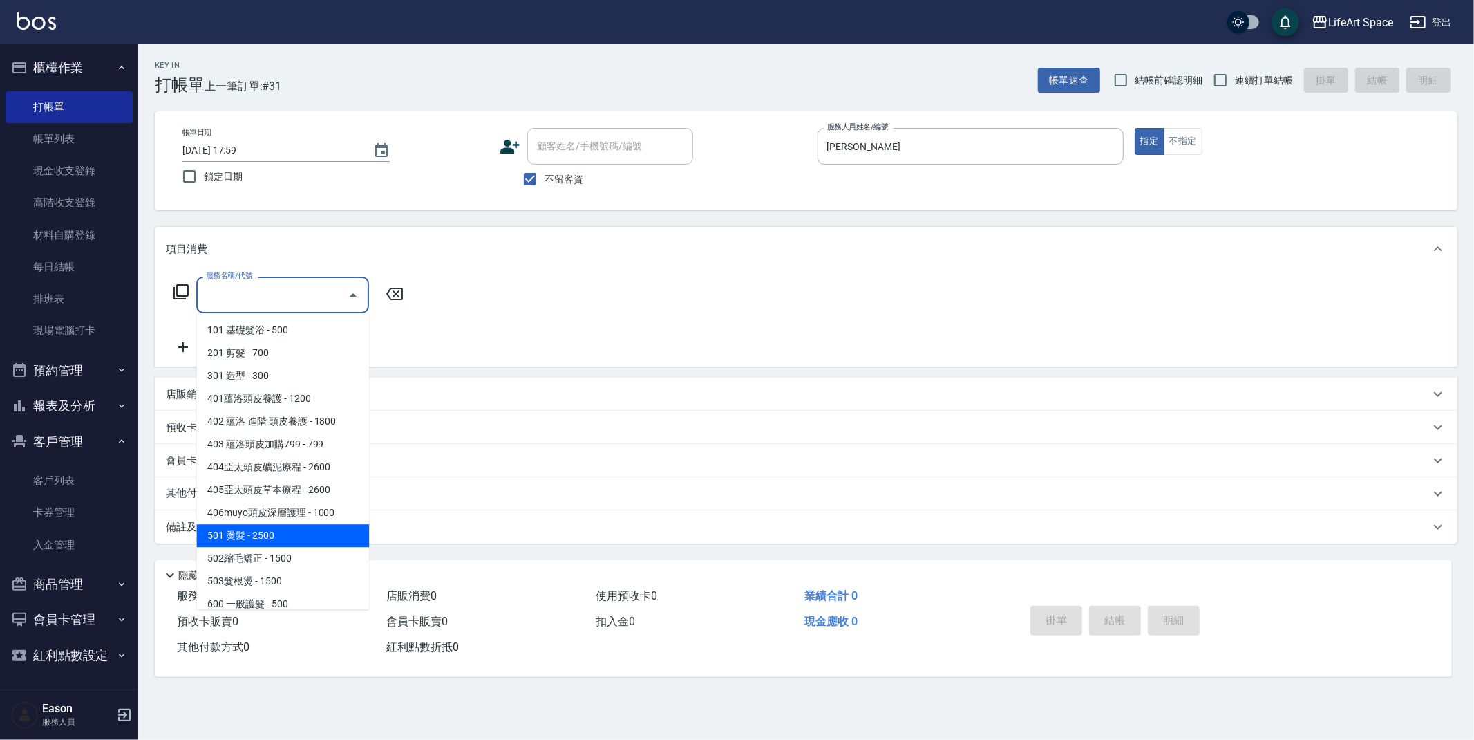
click at [290, 535] on span "501 燙髮 - 2500" at bounding box center [282, 535] width 173 height 23
type input "501 燙髮(501)"
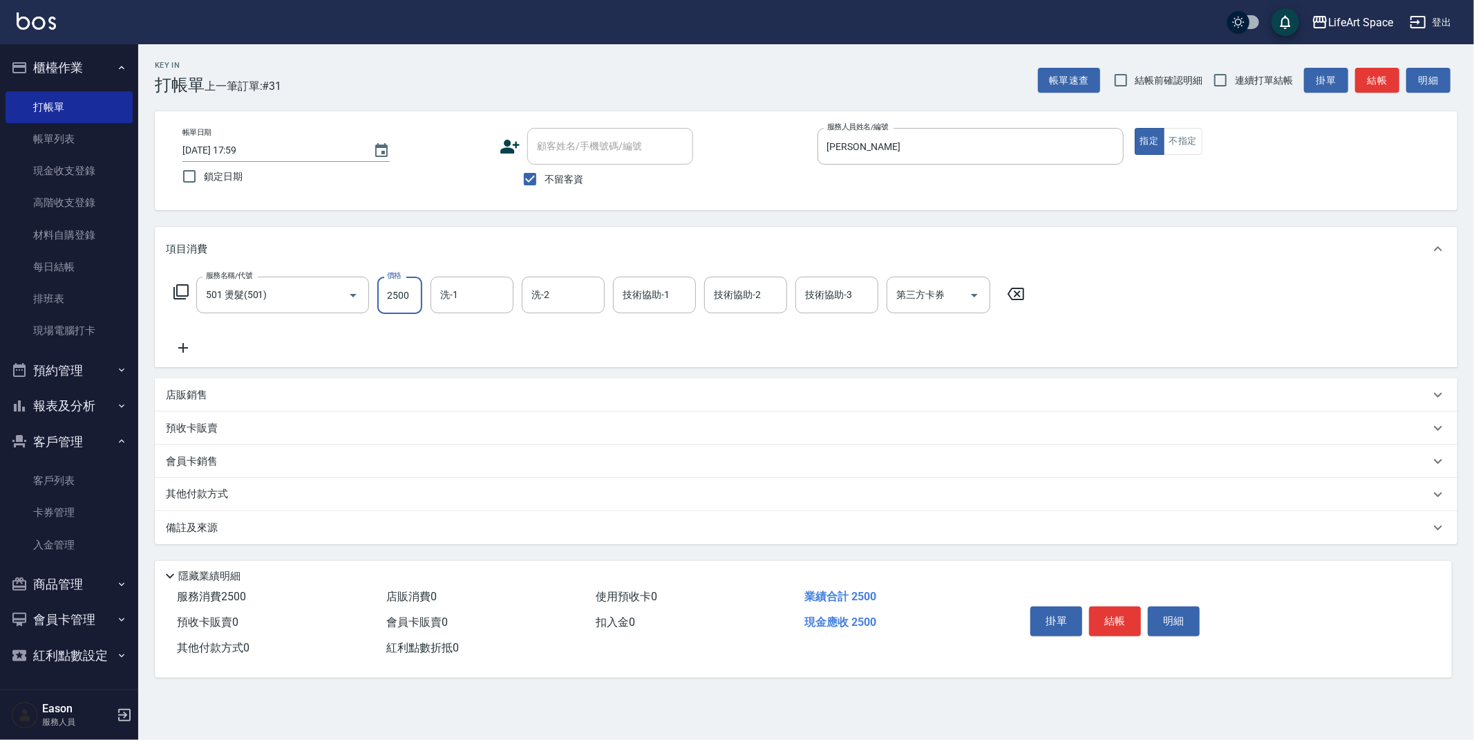
click at [414, 302] on input "2500" at bounding box center [399, 295] width 45 height 37
type input "3300"
click at [259, 521] on div "備註及來源" at bounding box center [798, 528] width 1264 height 15
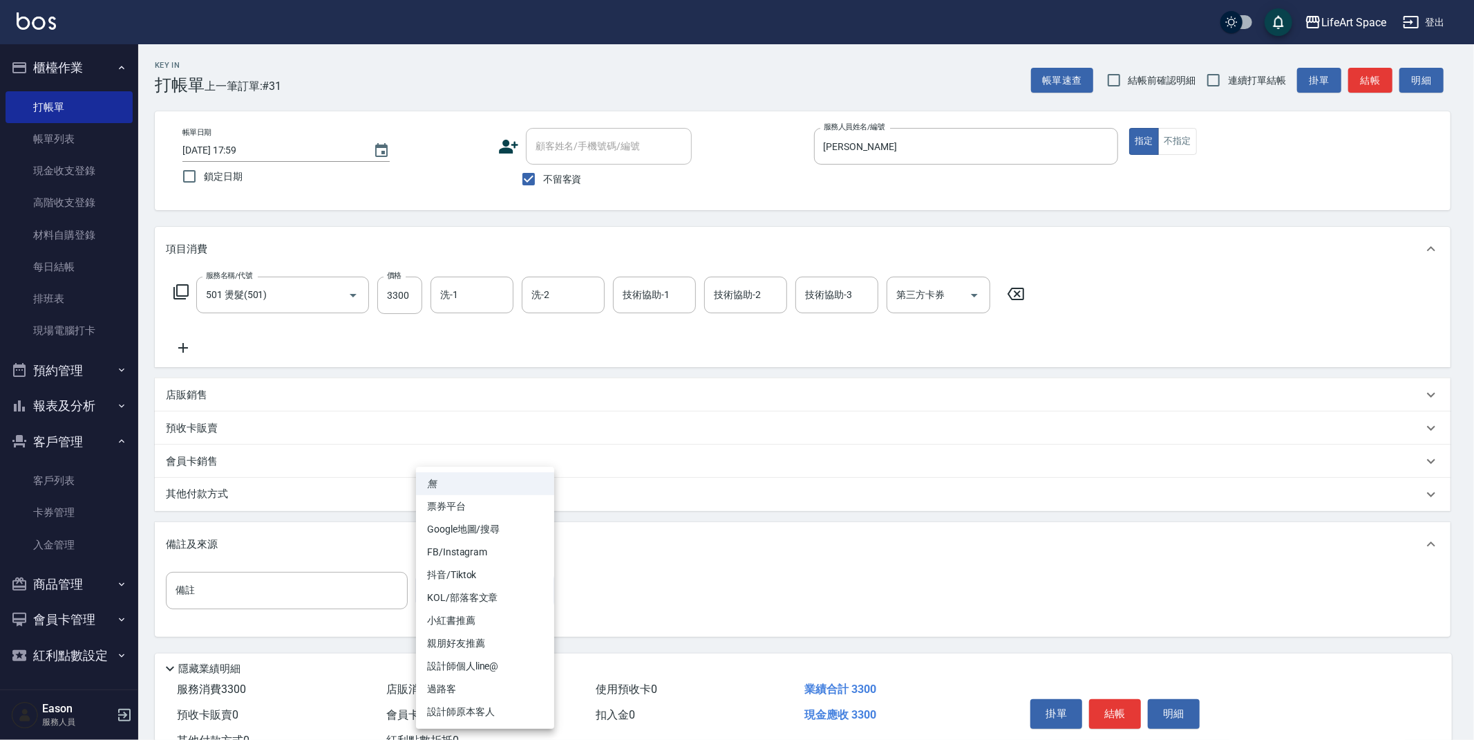
click at [494, 579] on body "LifeArt Space 登出 櫃檯作業 打帳單 帳單列表 現金收支登錄 高階收支登錄 材料自購登錄 每日結帳 排班表 現場電腦打卡 預約管理 預約管理 單…" at bounding box center [737, 393] width 1474 height 787
click at [478, 709] on li "設計師原本客人" at bounding box center [485, 711] width 138 height 23
type input "設計師原本客人"
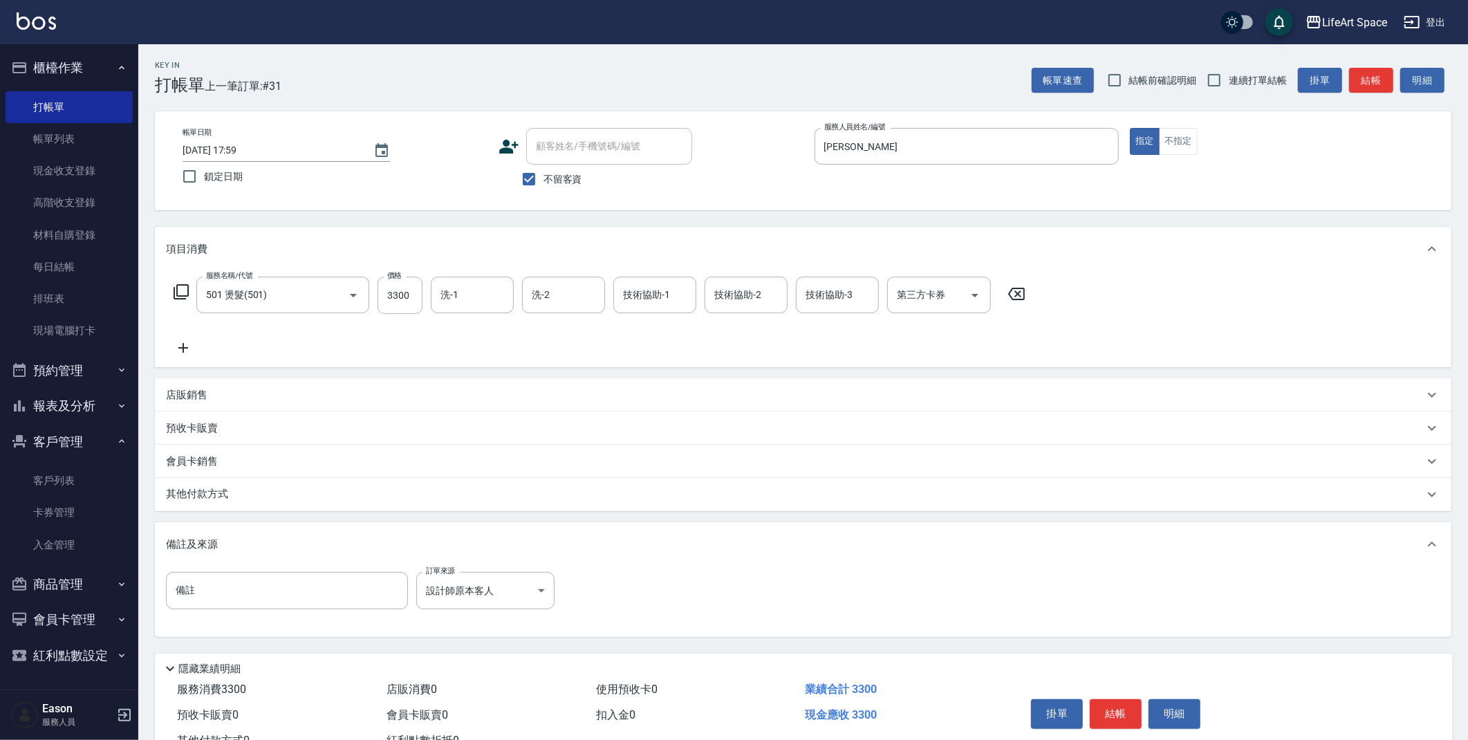
click at [219, 499] on p "其他付款方式" at bounding box center [200, 494] width 69 height 15
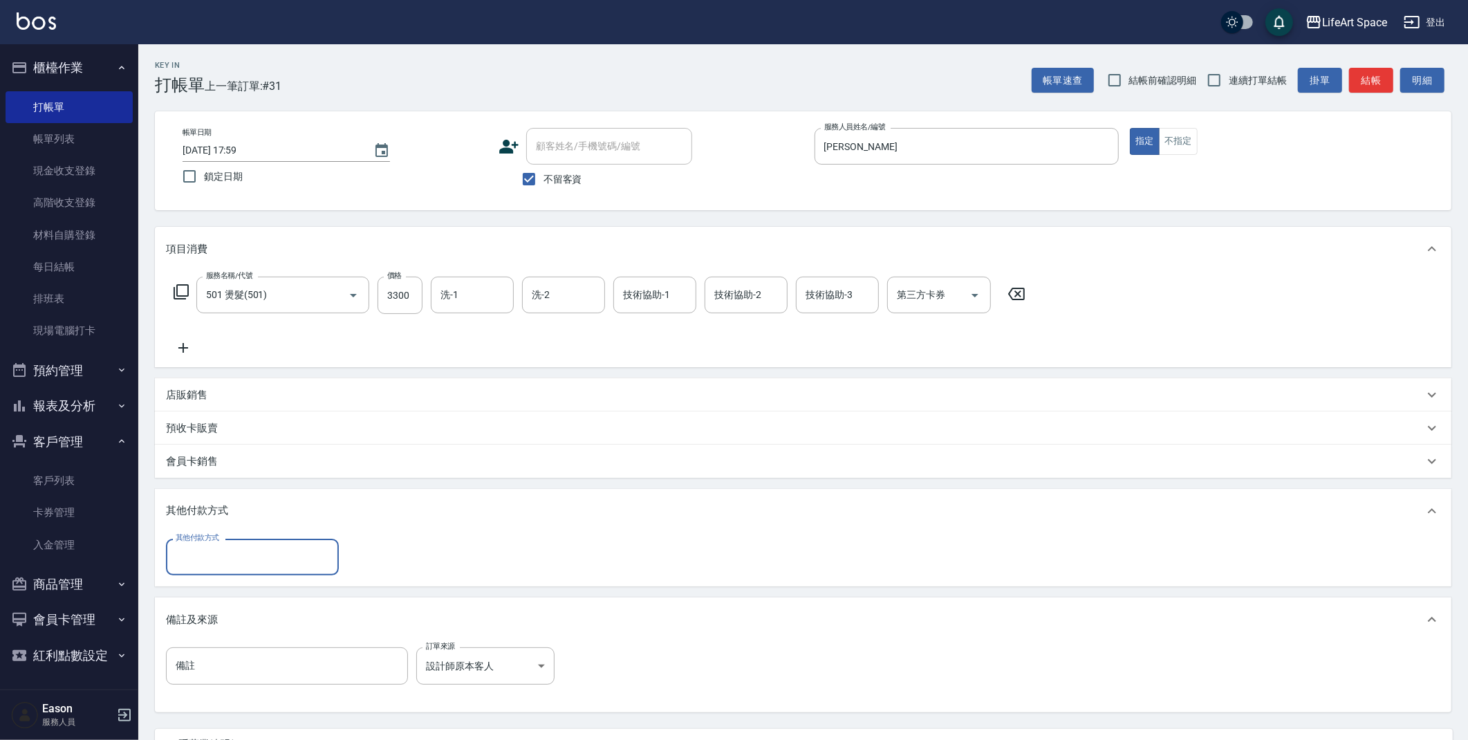
scroll to position [0, 0]
click at [208, 561] on input "其他付款方式" at bounding box center [252, 557] width 160 height 24
click at [207, 609] on span "Linepay" at bounding box center [252, 614] width 173 height 23
type input "Linepay"
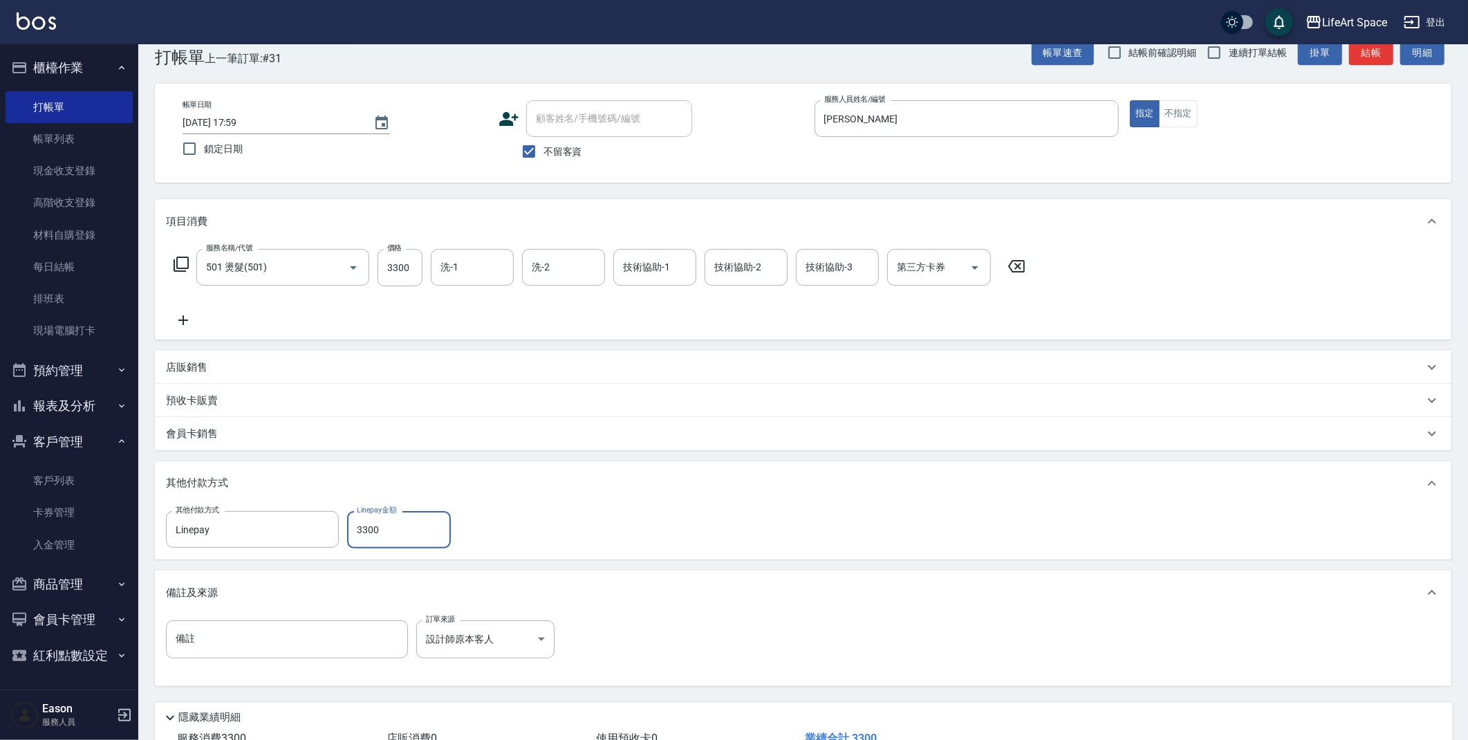
scroll to position [128, 0]
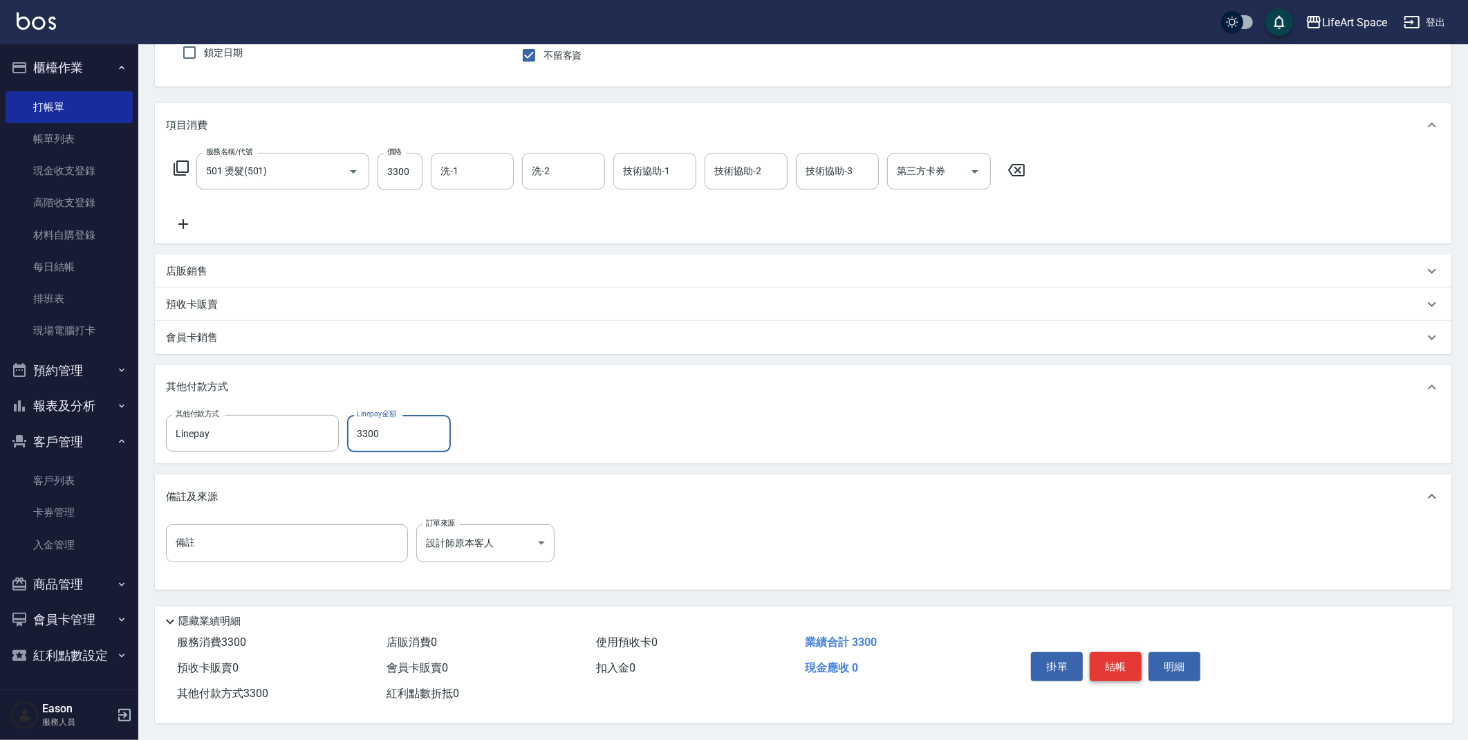
type input "3300"
click at [1123, 669] on button "結帳" at bounding box center [1115, 666] width 52 height 29
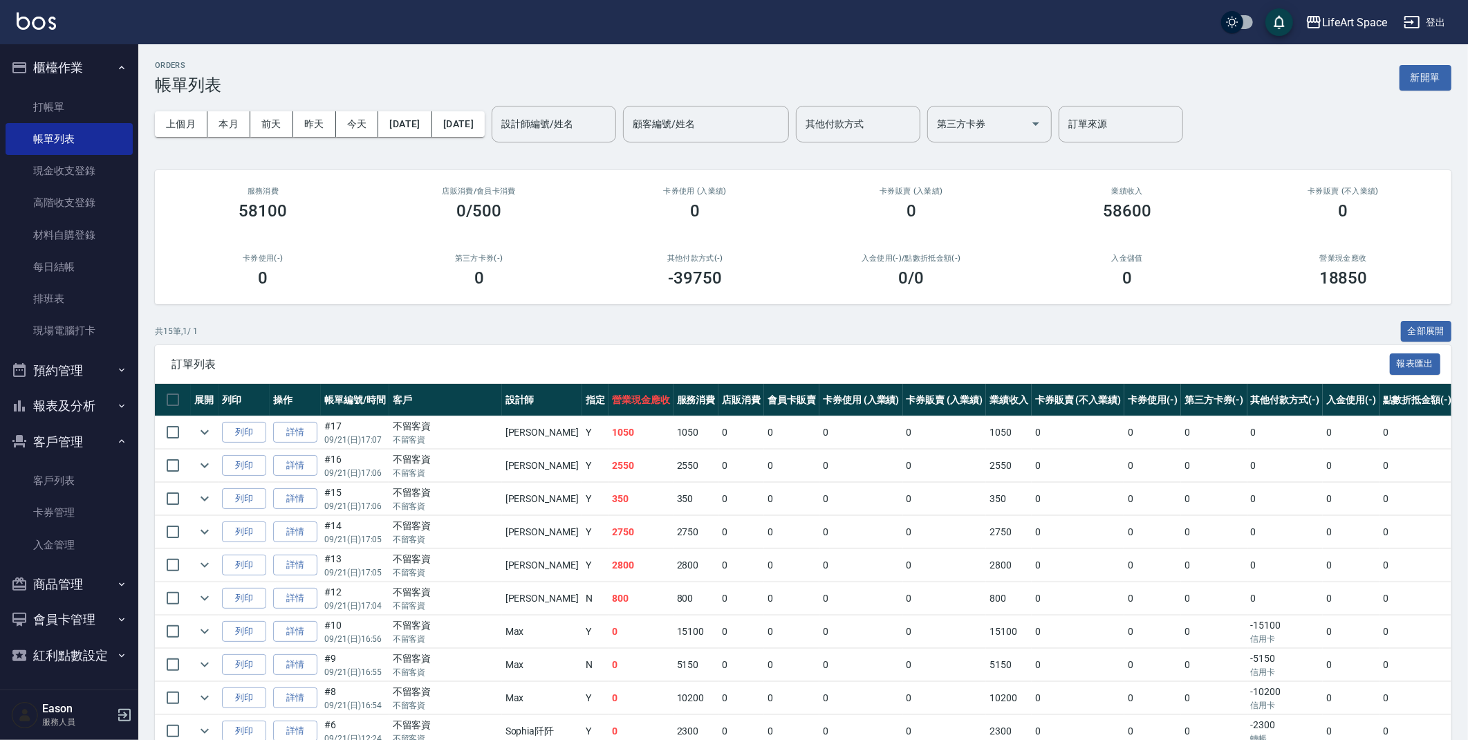
click at [1420, 85] on button "新開單" at bounding box center [1425, 78] width 52 height 26
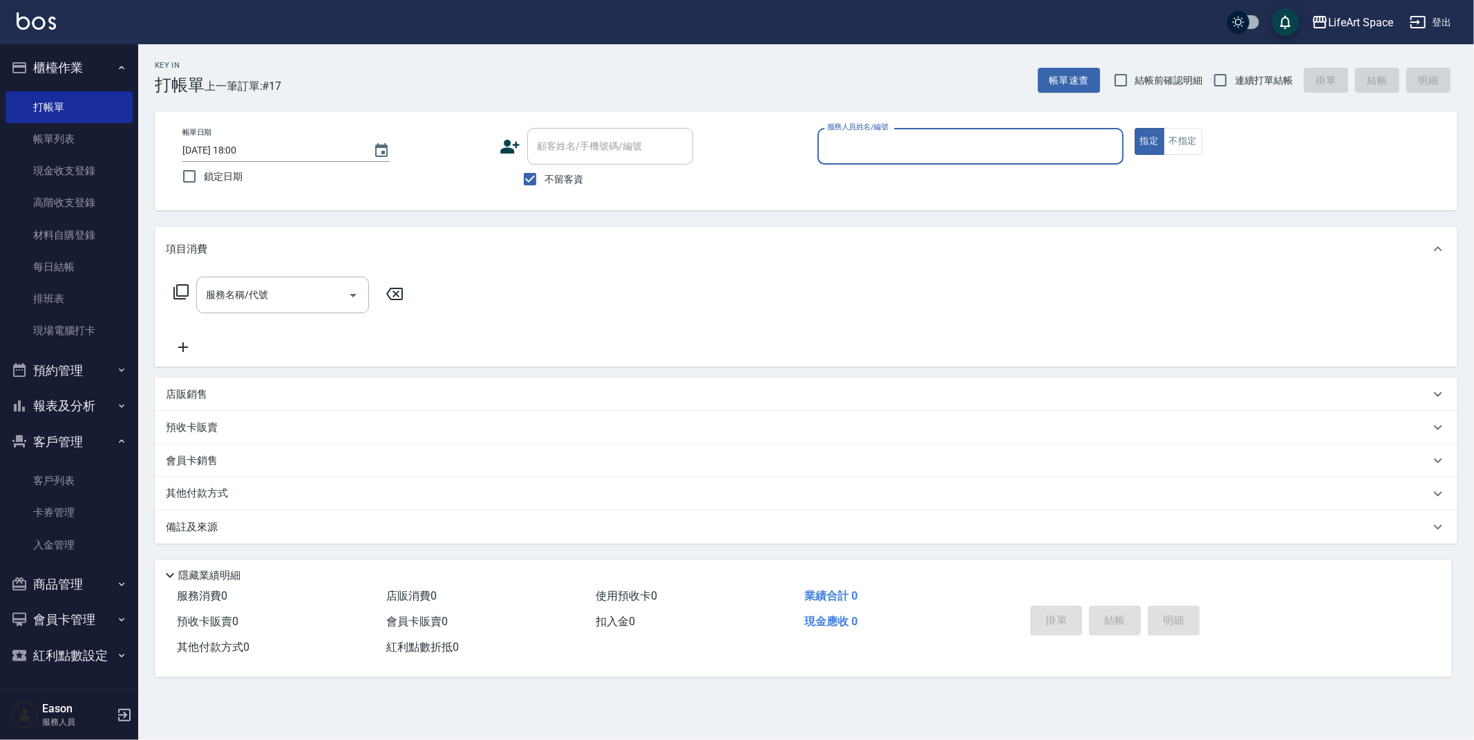
click at [1000, 141] on input "服務人員姓名/編號" at bounding box center [971, 146] width 294 height 24
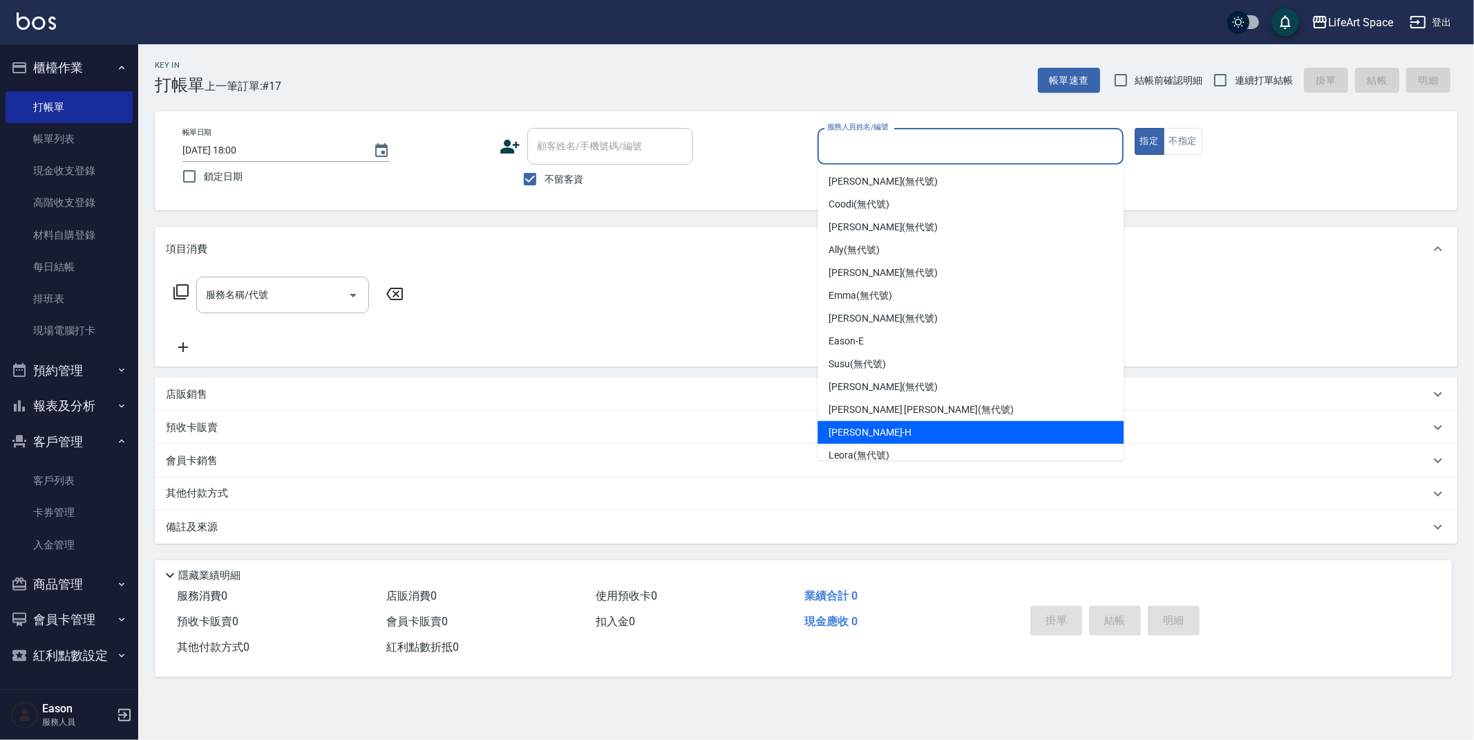
click at [899, 428] on div "[PERSON_NAME]" at bounding box center [971, 432] width 306 height 23
type input "[PERSON_NAME]"
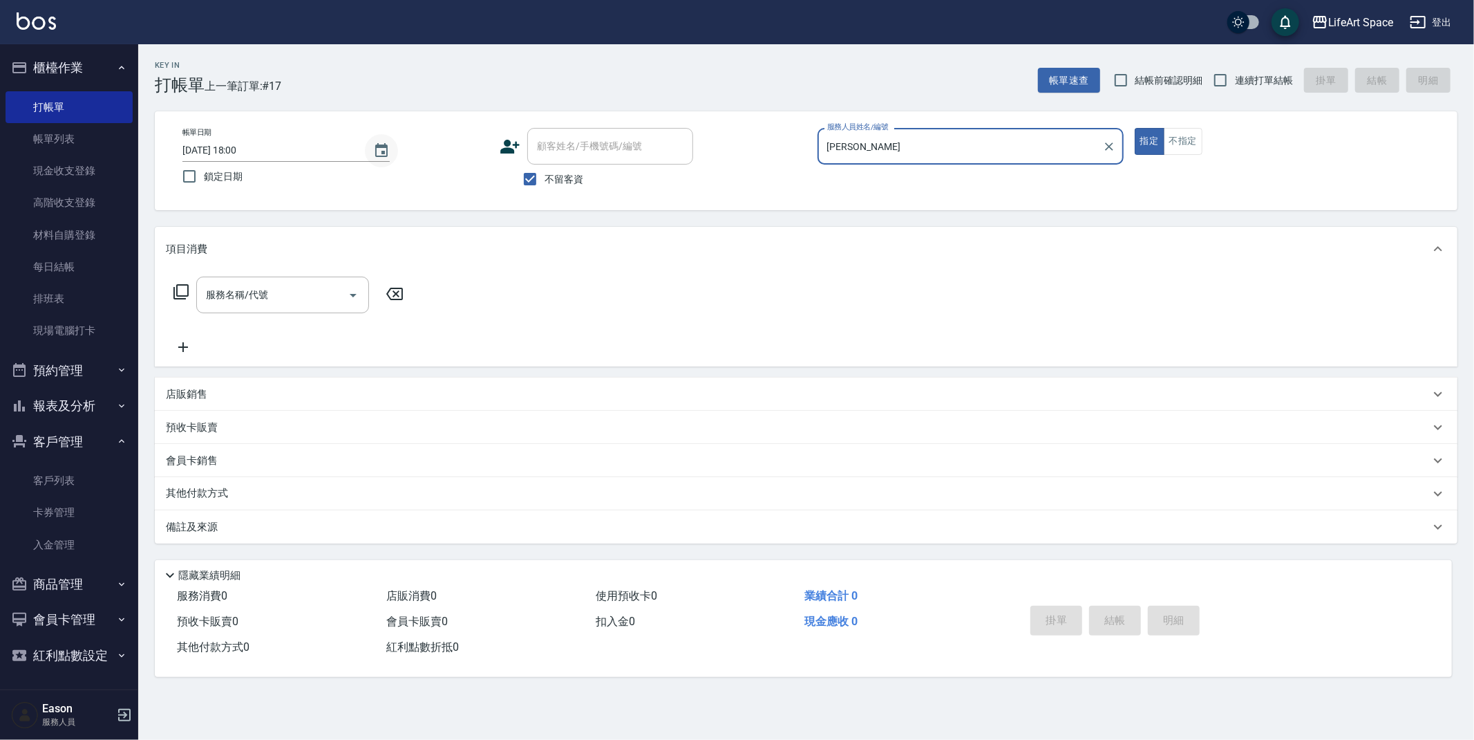
click at [377, 146] on icon "Choose date, selected date is 2025-09-21" at bounding box center [381, 150] width 12 height 14
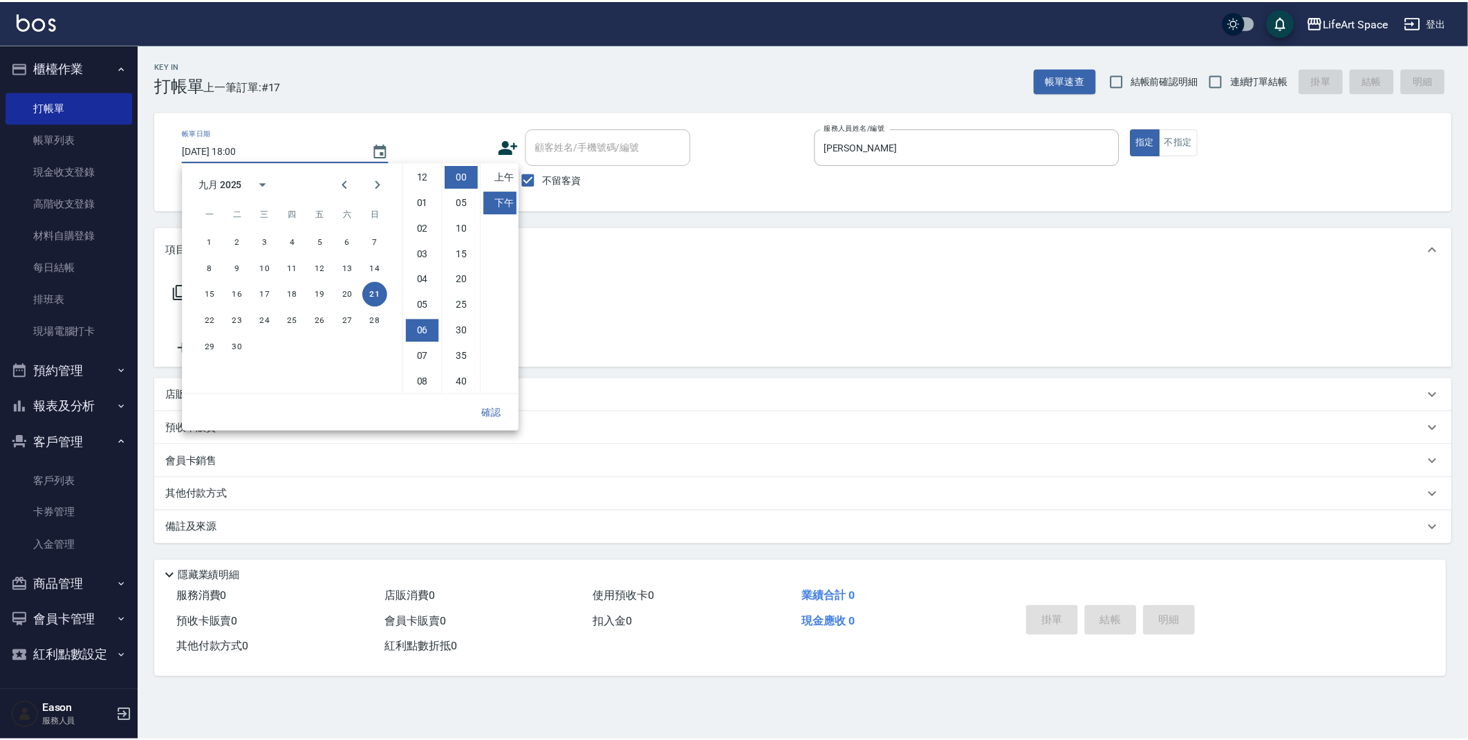
scroll to position [77, 0]
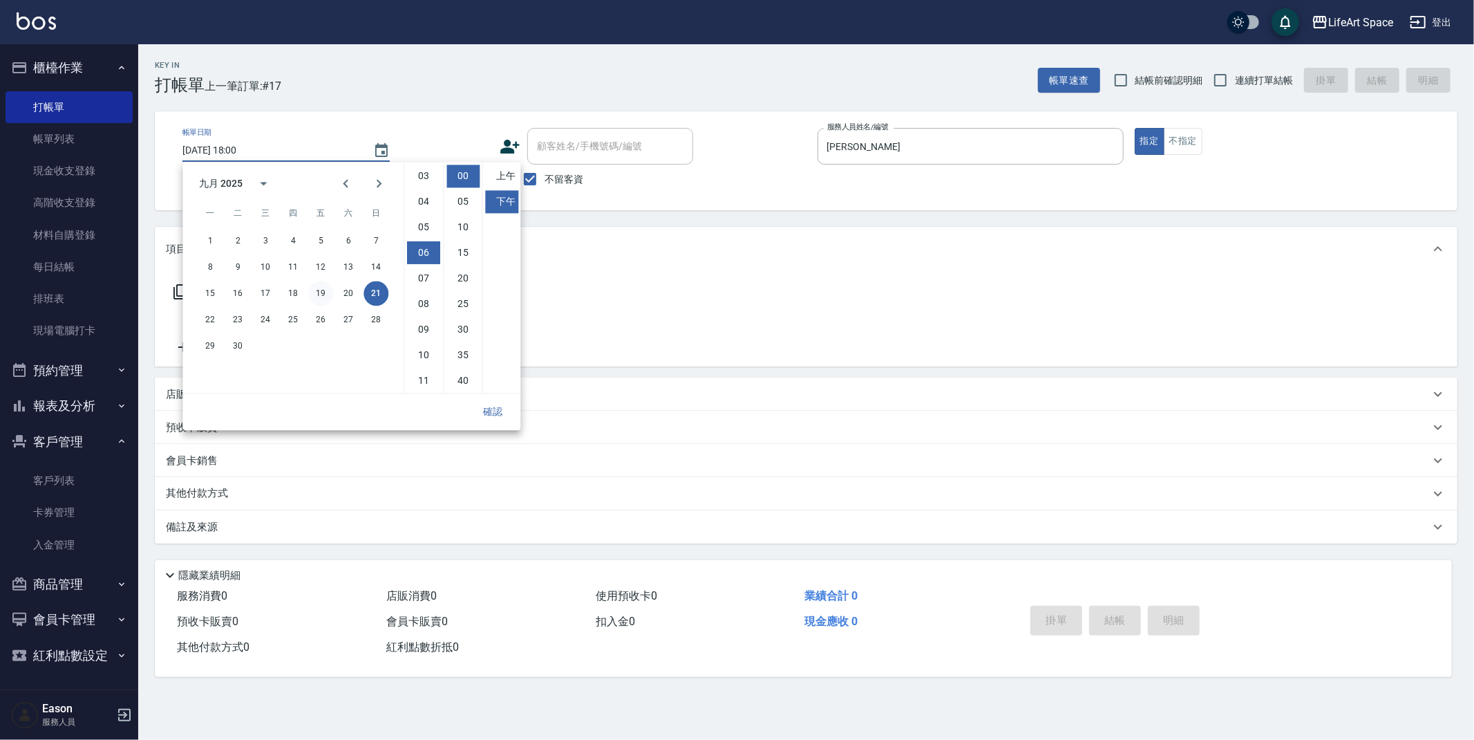
click at [330, 289] on button "19" at bounding box center [320, 293] width 25 height 25
type input "[DATE] 18:00"
click at [491, 407] on button "確認" at bounding box center [493, 412] width 44 height 26
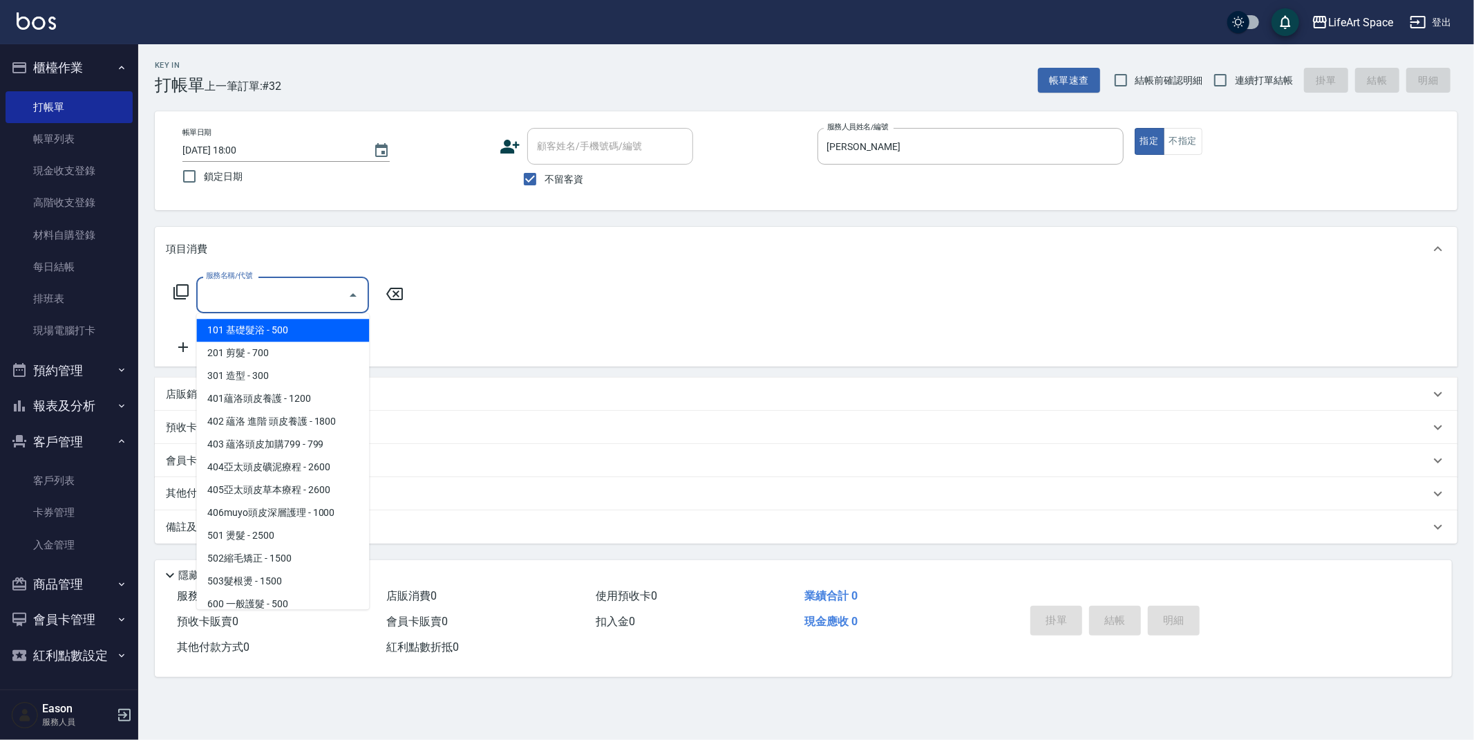
click at [293, 300] on input "服務名稱/代號" at bounding box center [273, 295] width 140 height 24
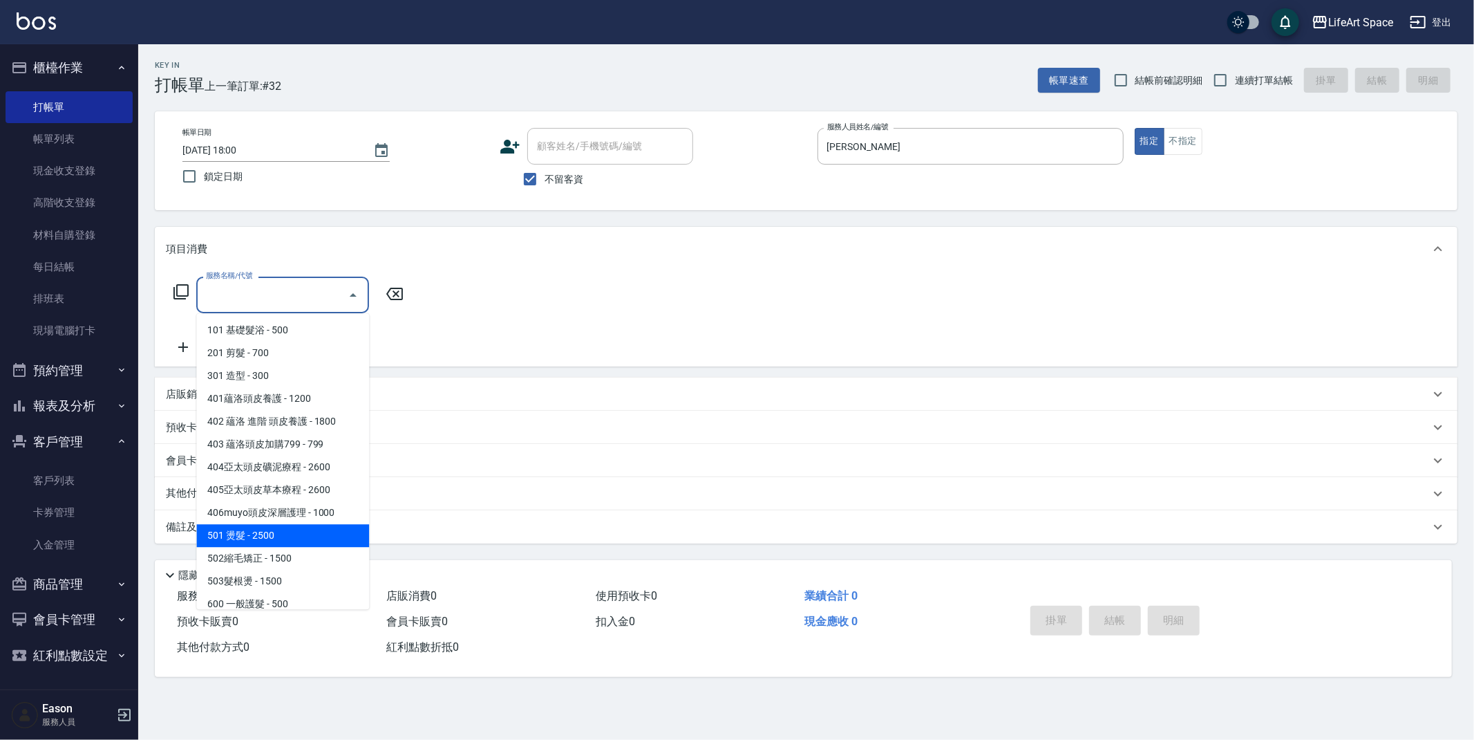
click at [312, 535] on span "501 燙髮 - 2500" at bounding box center [282, 535] width 173 height 23
type input "501 燙髮(501)"
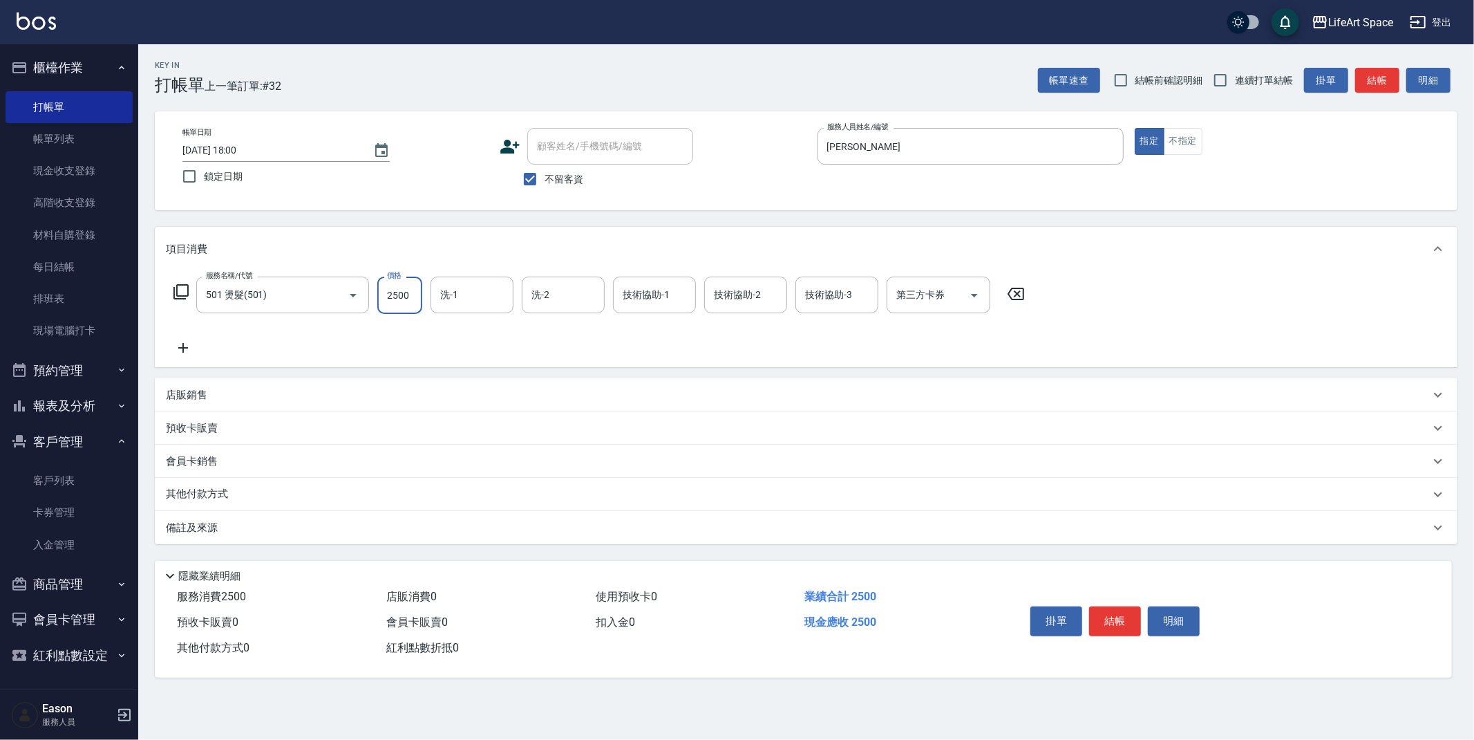
click at [416, 302] on input "2500" at bounding box center [399, 295] width 45 height 37
type input "3000"
click at [270, 529] on div "備註及來源" at bounding box center [798, 528] width 1264 height 15
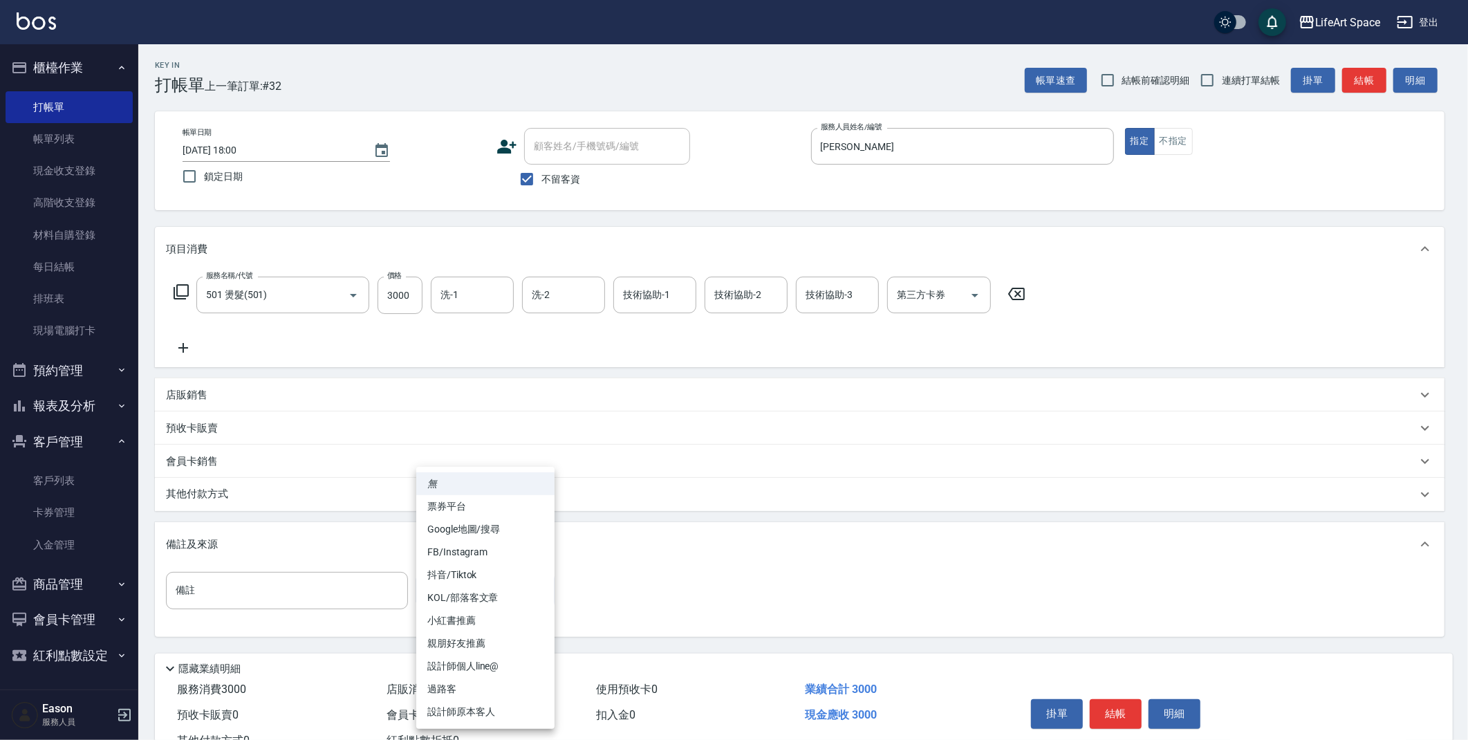
click at [455, 583] on body "LifeArt Space 登出 櫃檯作業 打帳單 帳單列表 現金收支登錄 高階收支登錄 材料自購登錄 每日結帳 排班表 現場電腦打卡 預約管理 預約管理 單…" at bounding box center [734, 393] width 1468 height 787
click at [459, 711] on li "設計師原本客人" at bounding box center [485, 711] width 138 height 23
type input "設計師原本客人"
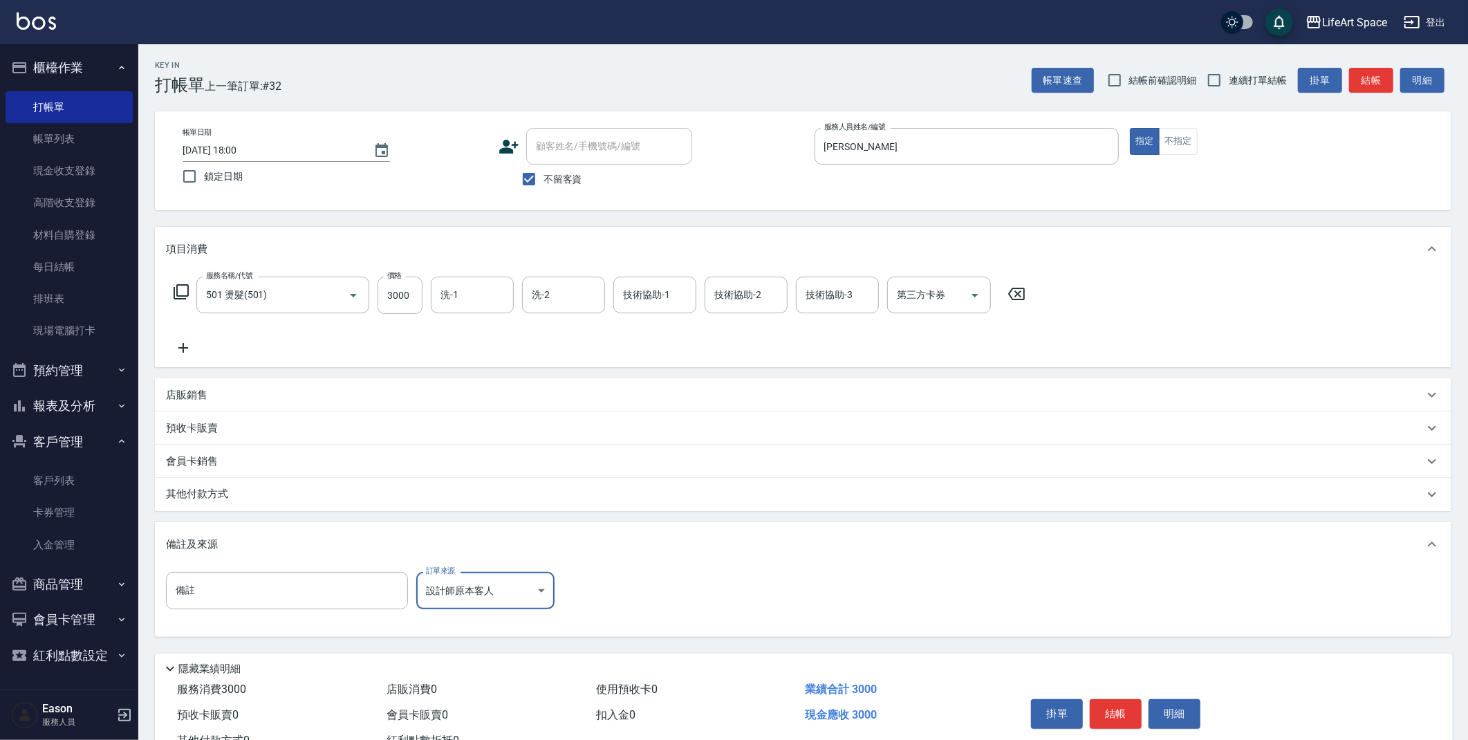
click at [238, 492] on div "其他付款方式" at bounding box center [794, 494] width 1257 height 15
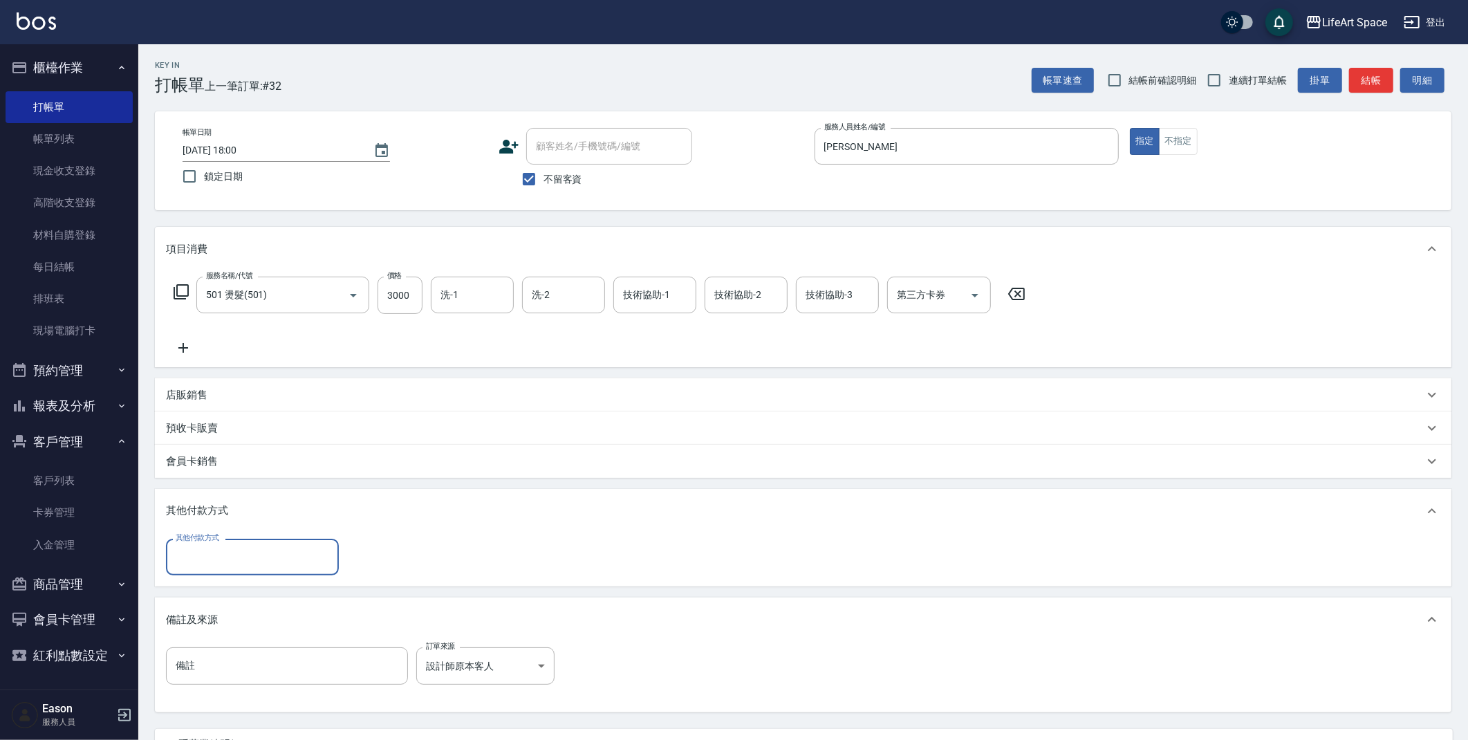
scroll to position [0, 0]
click at [256, 545] on input "其他付款方式" at bounding box center [252, 557] width 160 height 24
click at [224, 611] on span "Linepay" at bounding box center [252, 614] width 173 height 23
type input "Linepay"
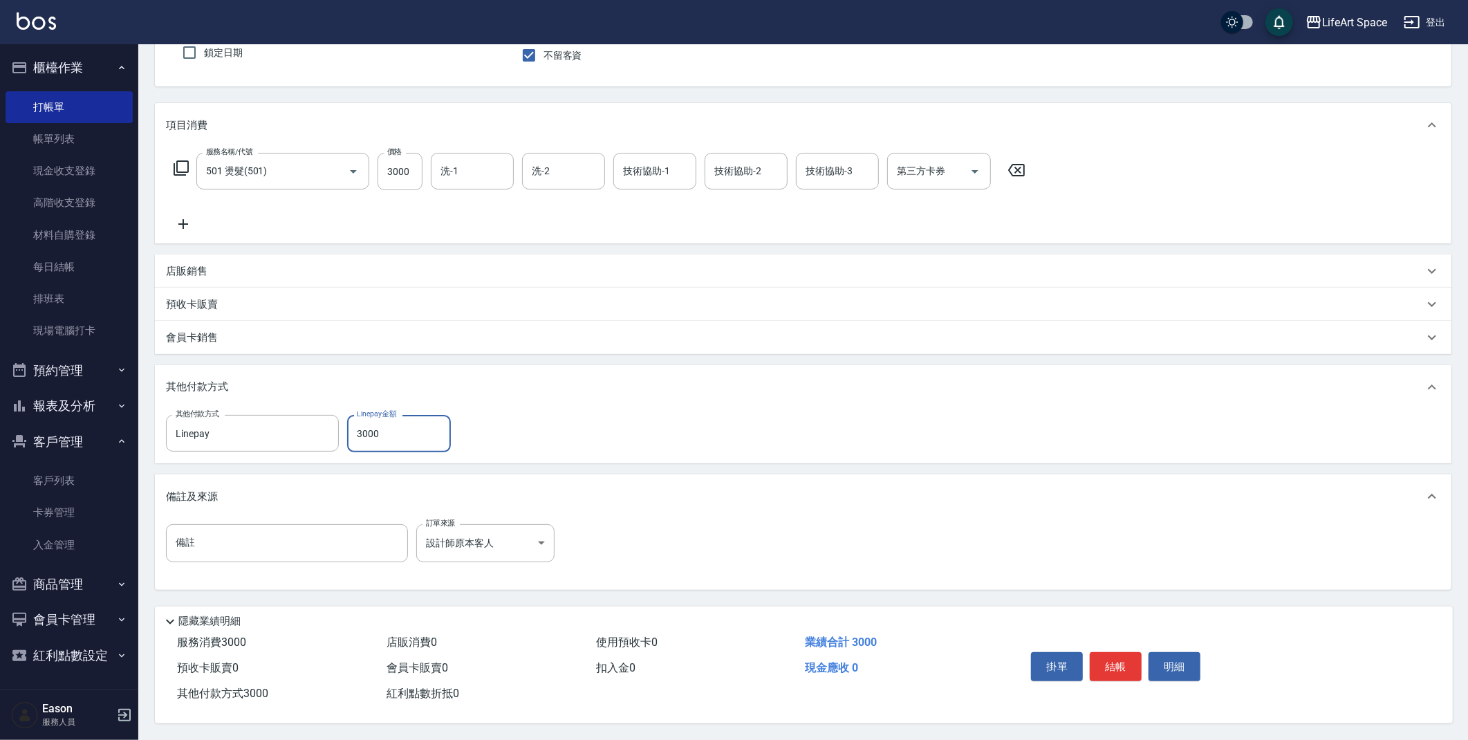
scroll to position [45, 0]
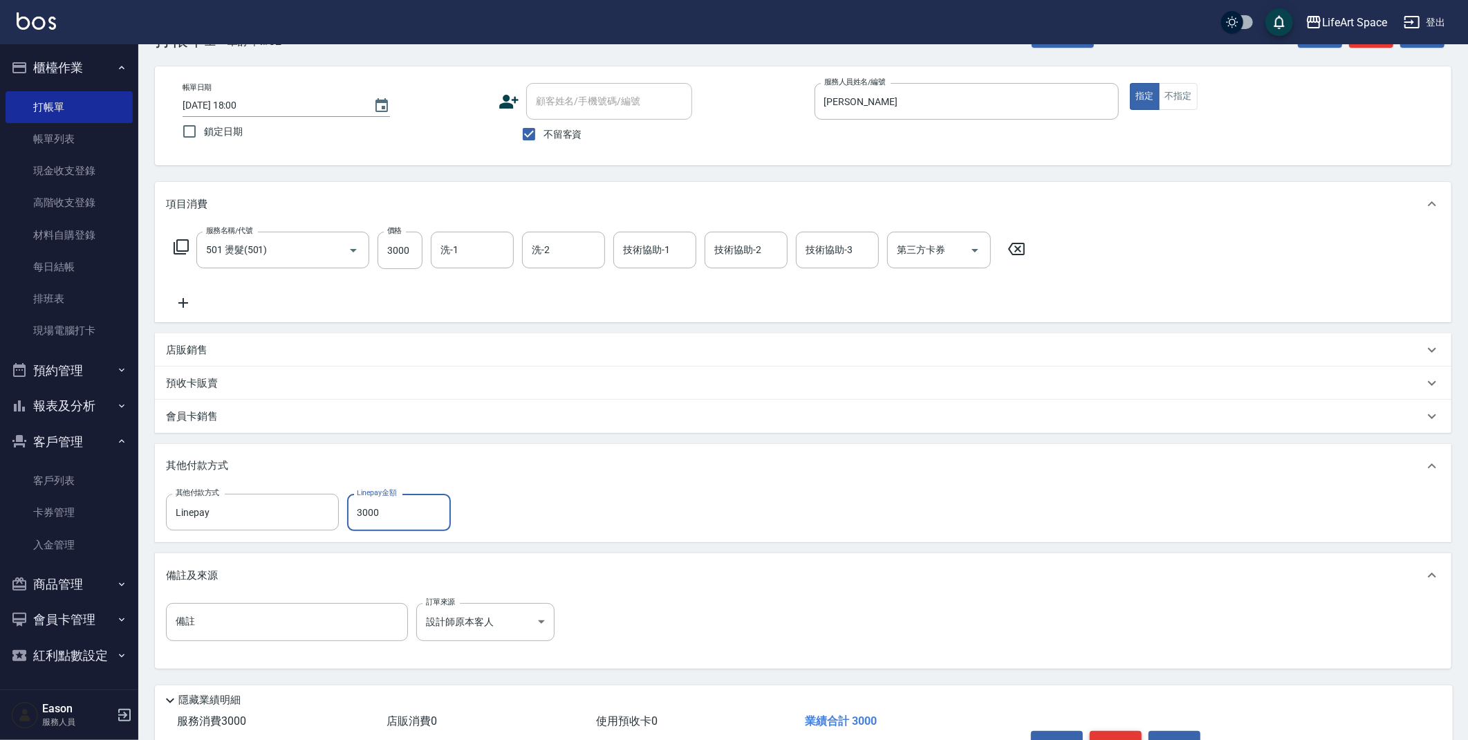
type input "3000"
click at [1112, 739] on html "LifeArt Space 登出 櫃檯作業 打帳單 帳單列表 現金收支登錄 高階收支登錄 材料自購登錄 每日結帳 排班表 現場電腦打卡 預約管理 預約管理 單…" at bounding box center [734, 386] width 1468 height 863
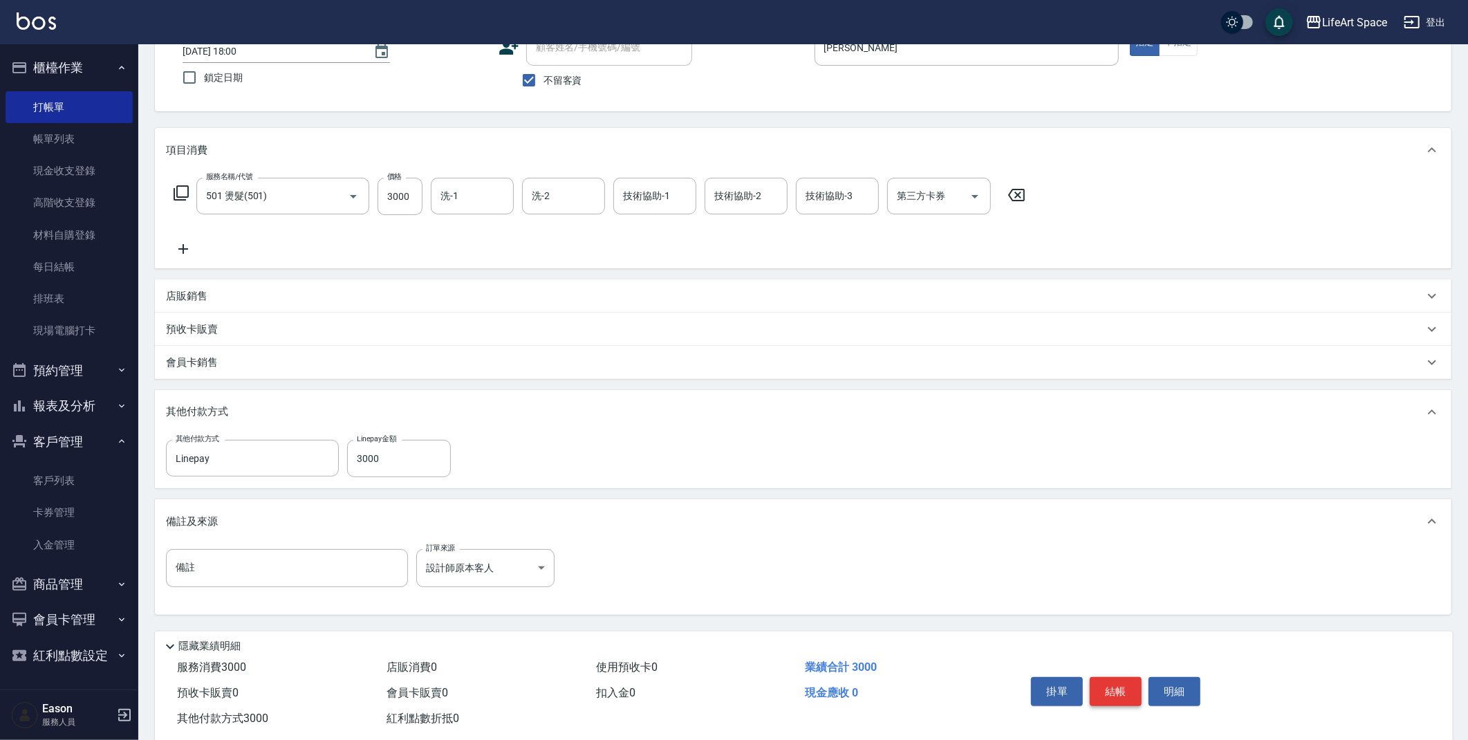
scroll to position [101, 0]
click at [1122, 697] on button "結帳" at bounding box center [1115, 689] width 52 height 29
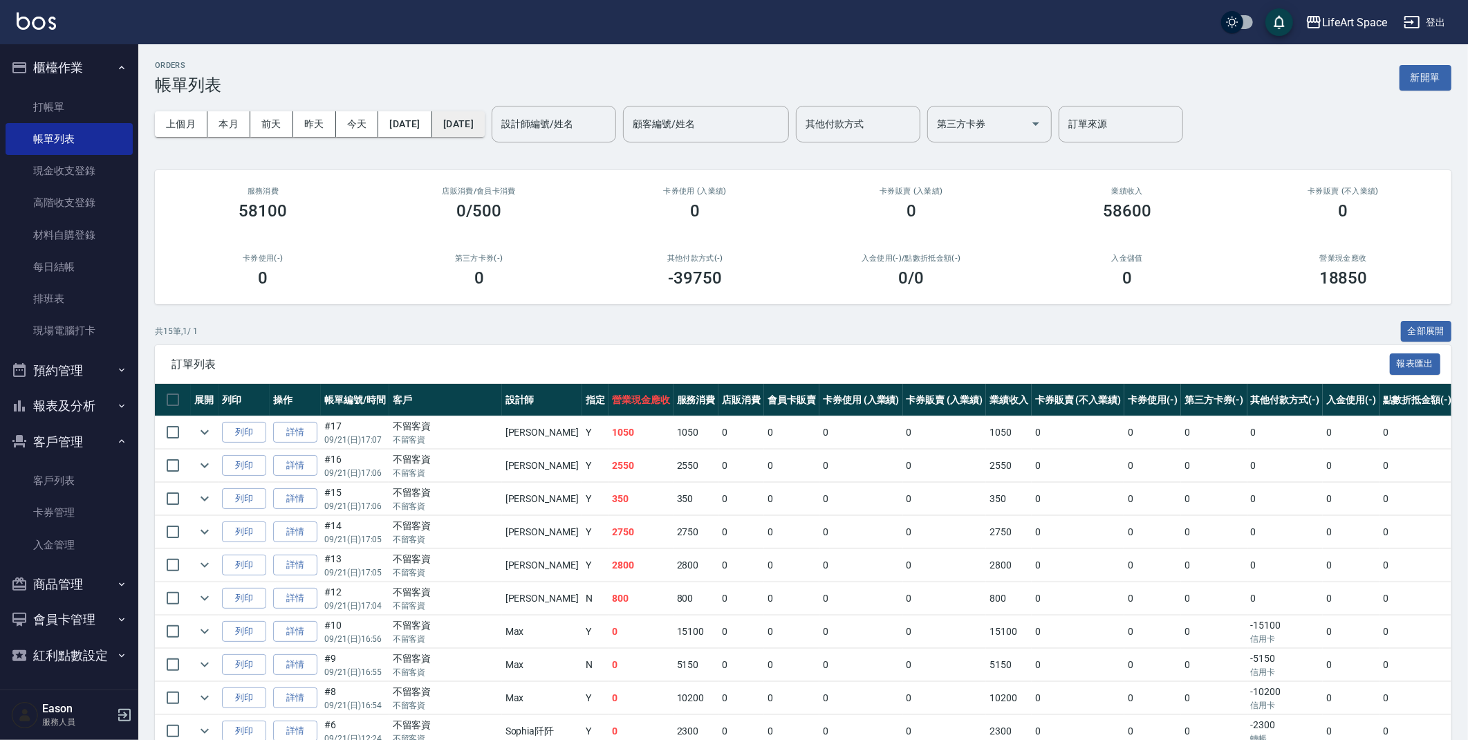
click at [485, 118] on button "[DATE]" at bounding box center [458, 124] width 53 height 26
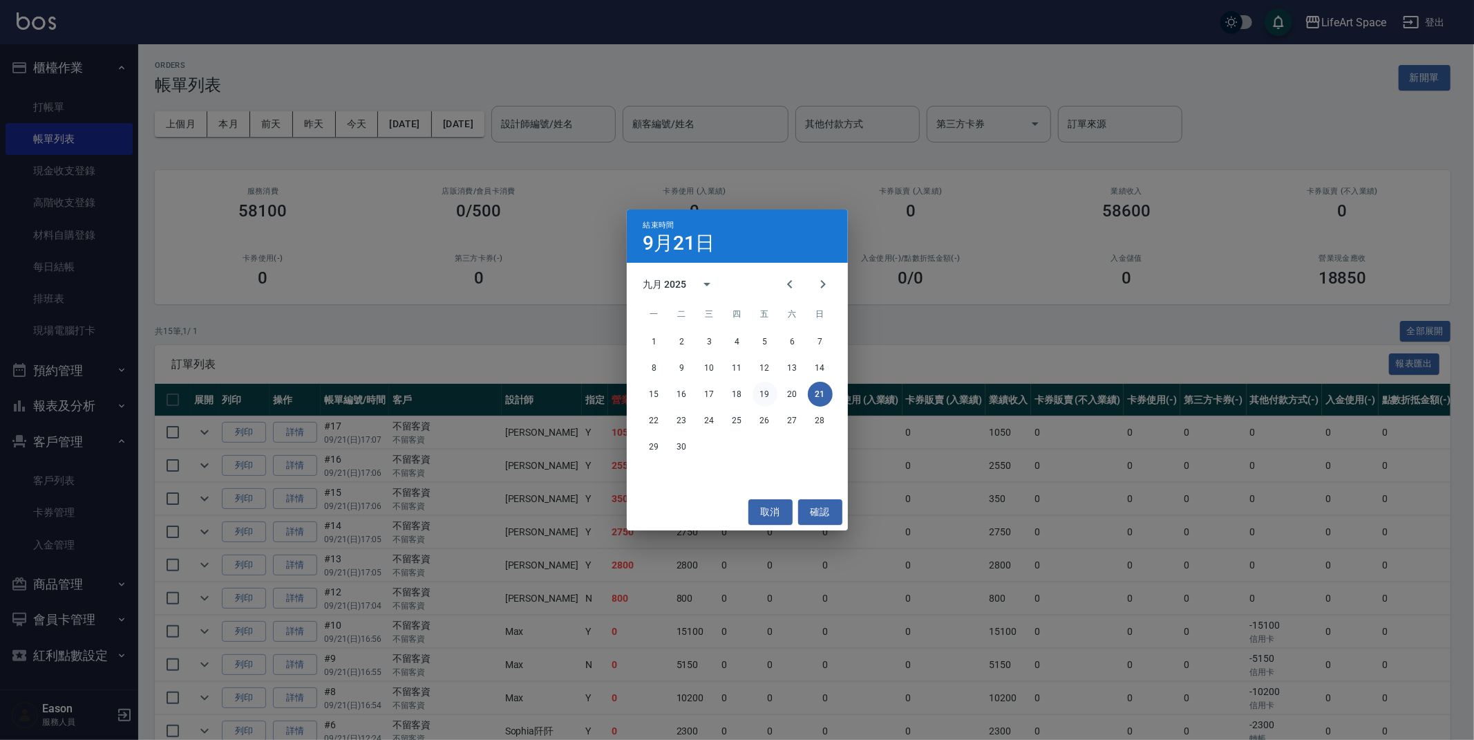
click at [765, 397] on button "19" at bounding box center [765, 394] width 25 height 25
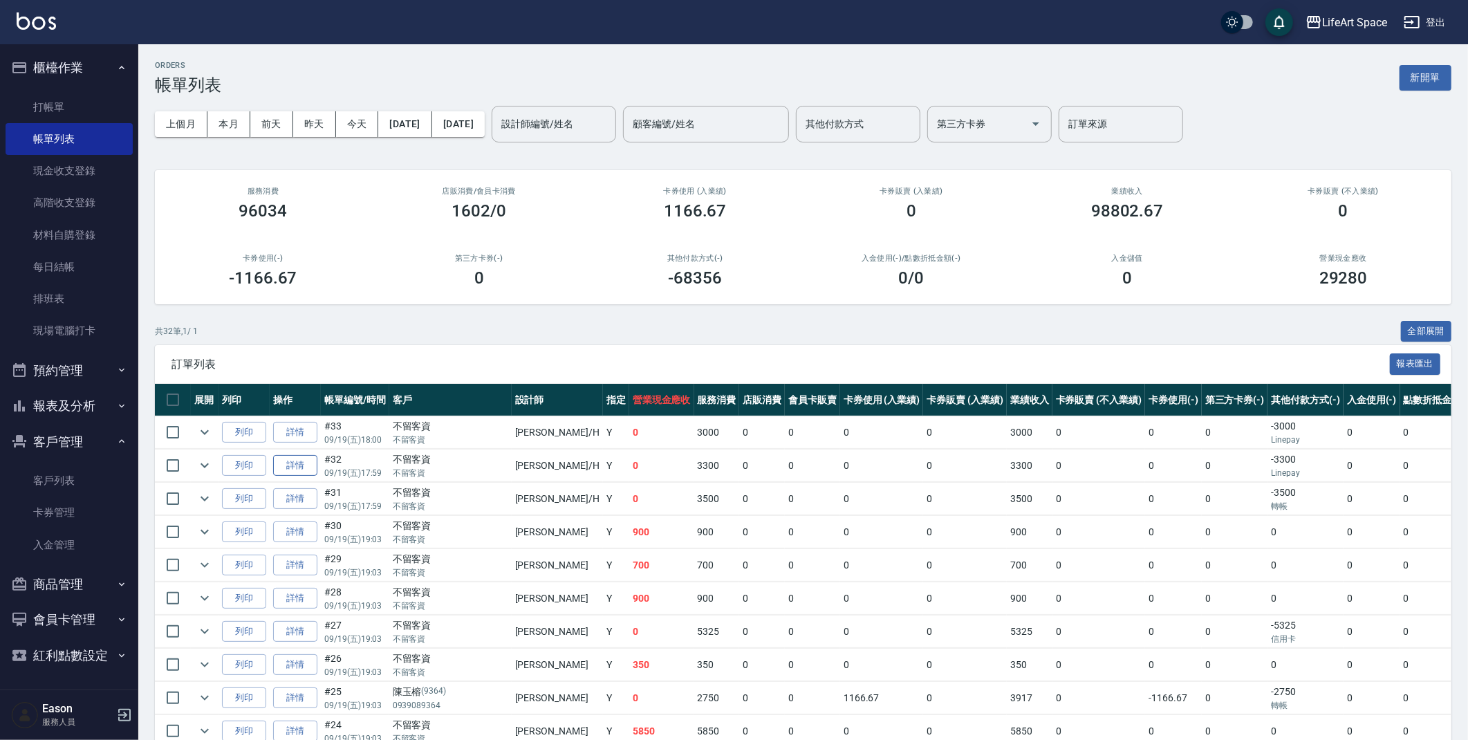
click at [308, 460] on link "詳情" at bounding box center [295, 465] width 44 height 21
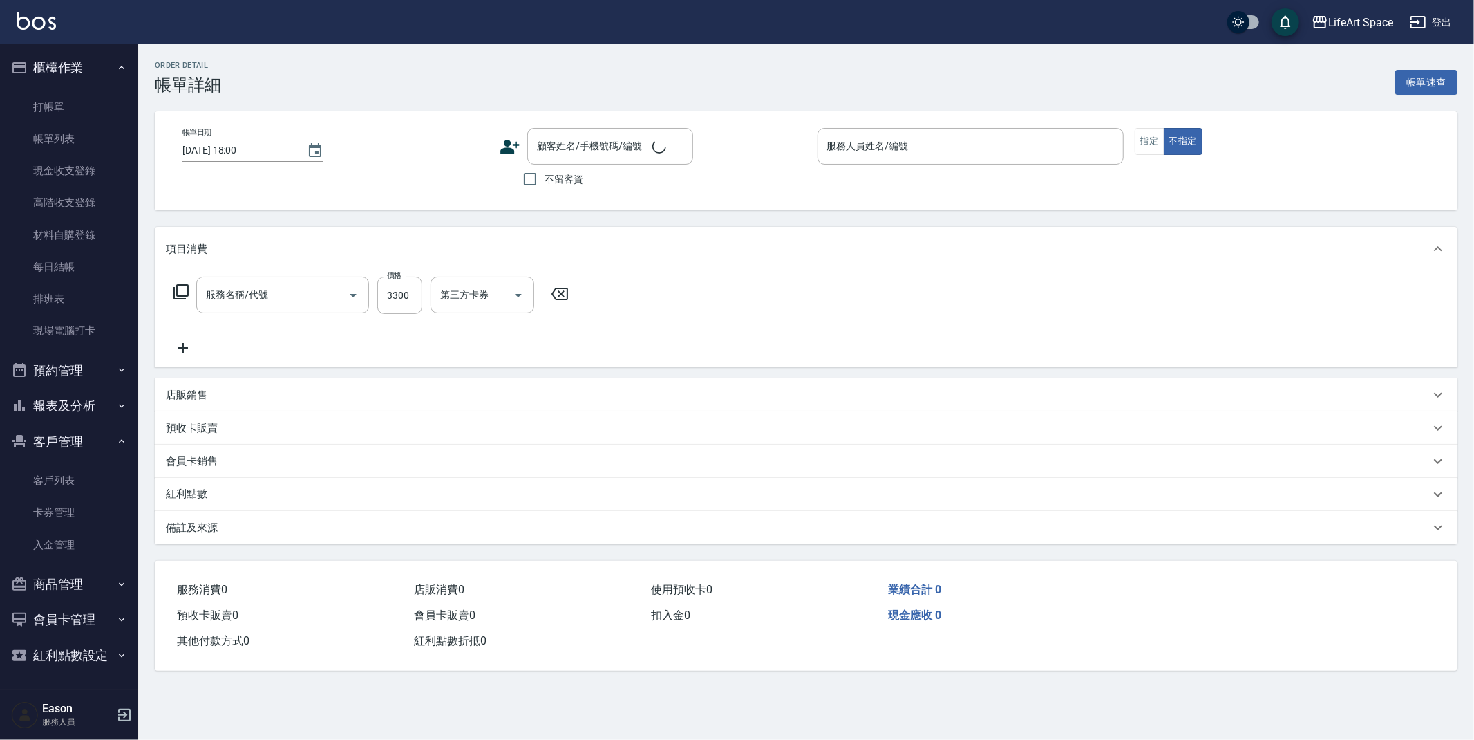
type input "[DATE] 17:59"
checkbox input "true"
type input "[PERSON_NAME]"
type input "設計師原本客人"
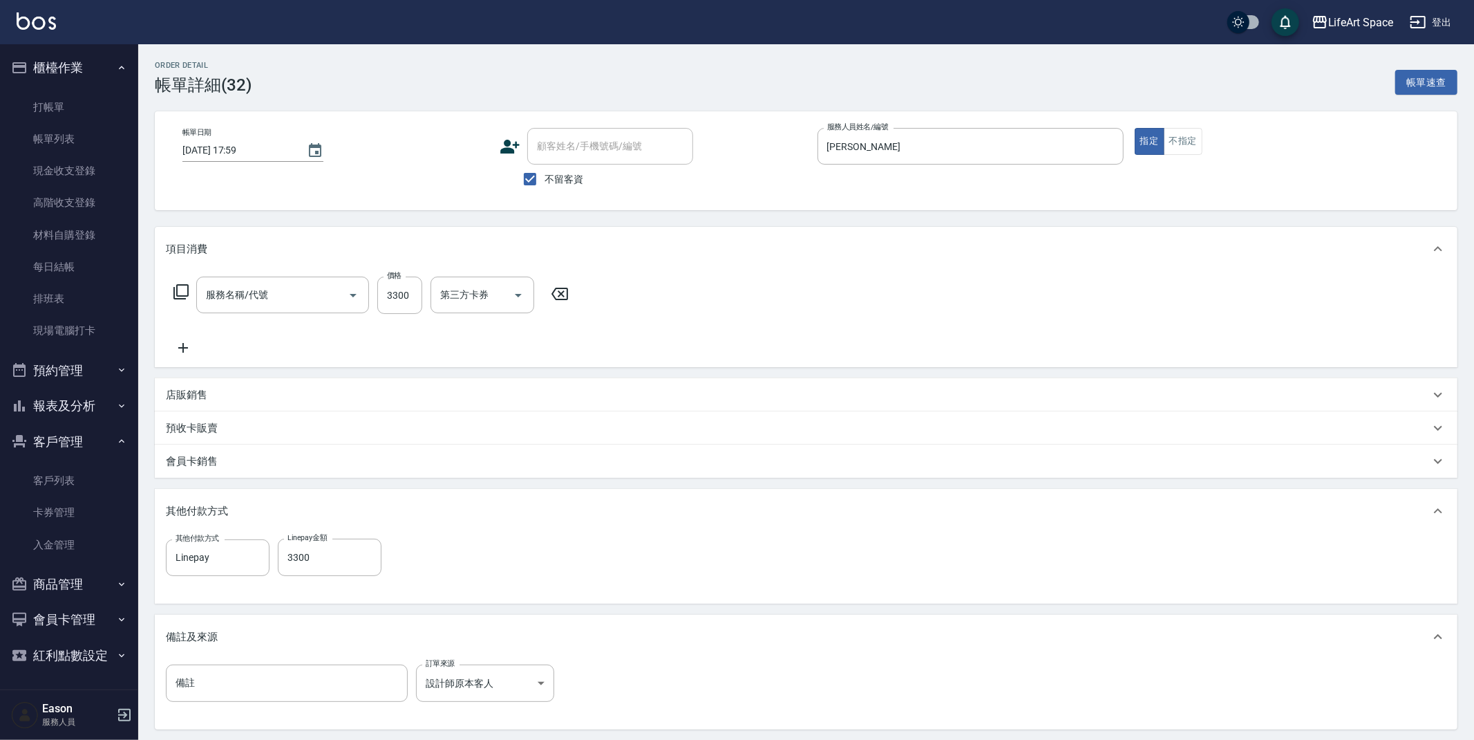
type input "501 燙髮(501)"
click at [329, 556] on input "3300" at bounding box center [330, 556] width 104 height 37
click at [254, 554] on icon "Clear" at bounding box center [255, 557] width 14 height 14
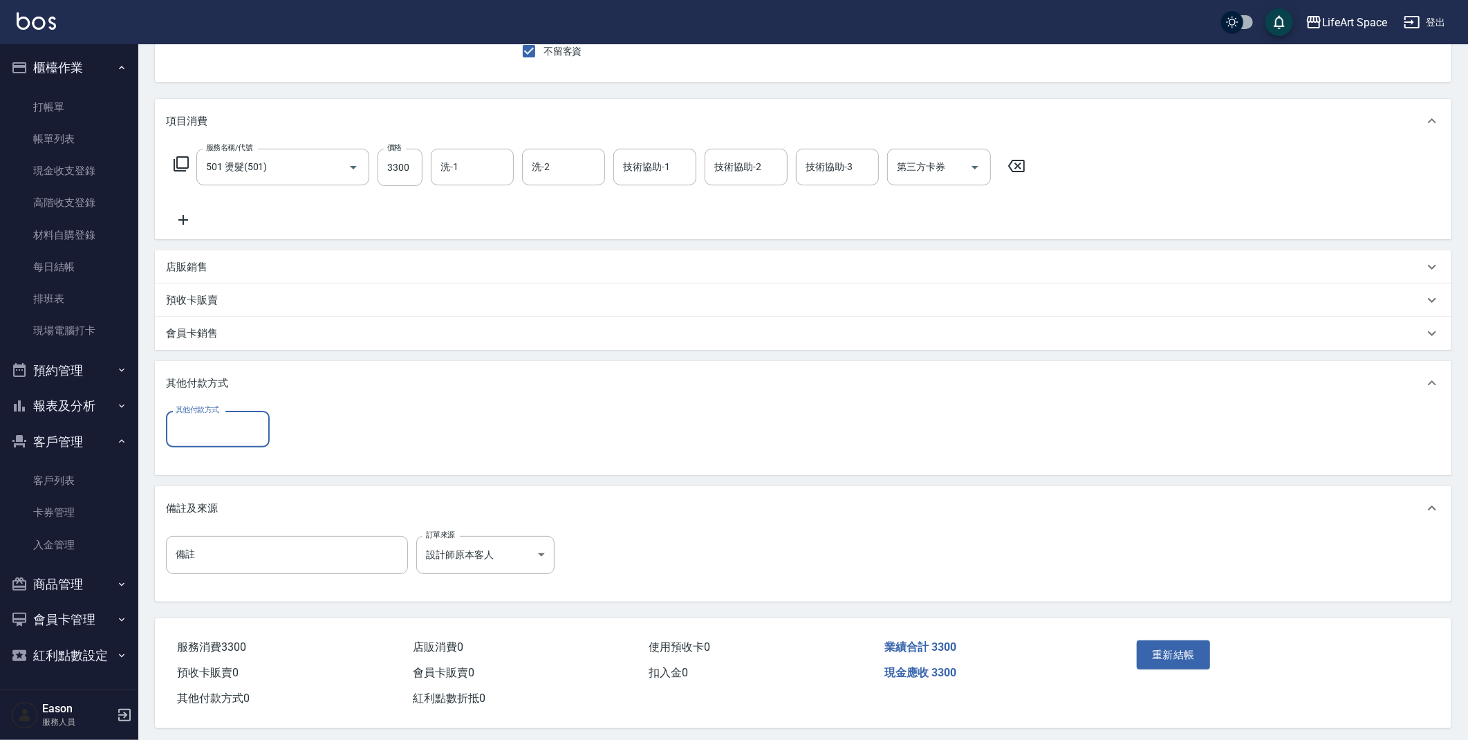
scroll to position [136, 0]
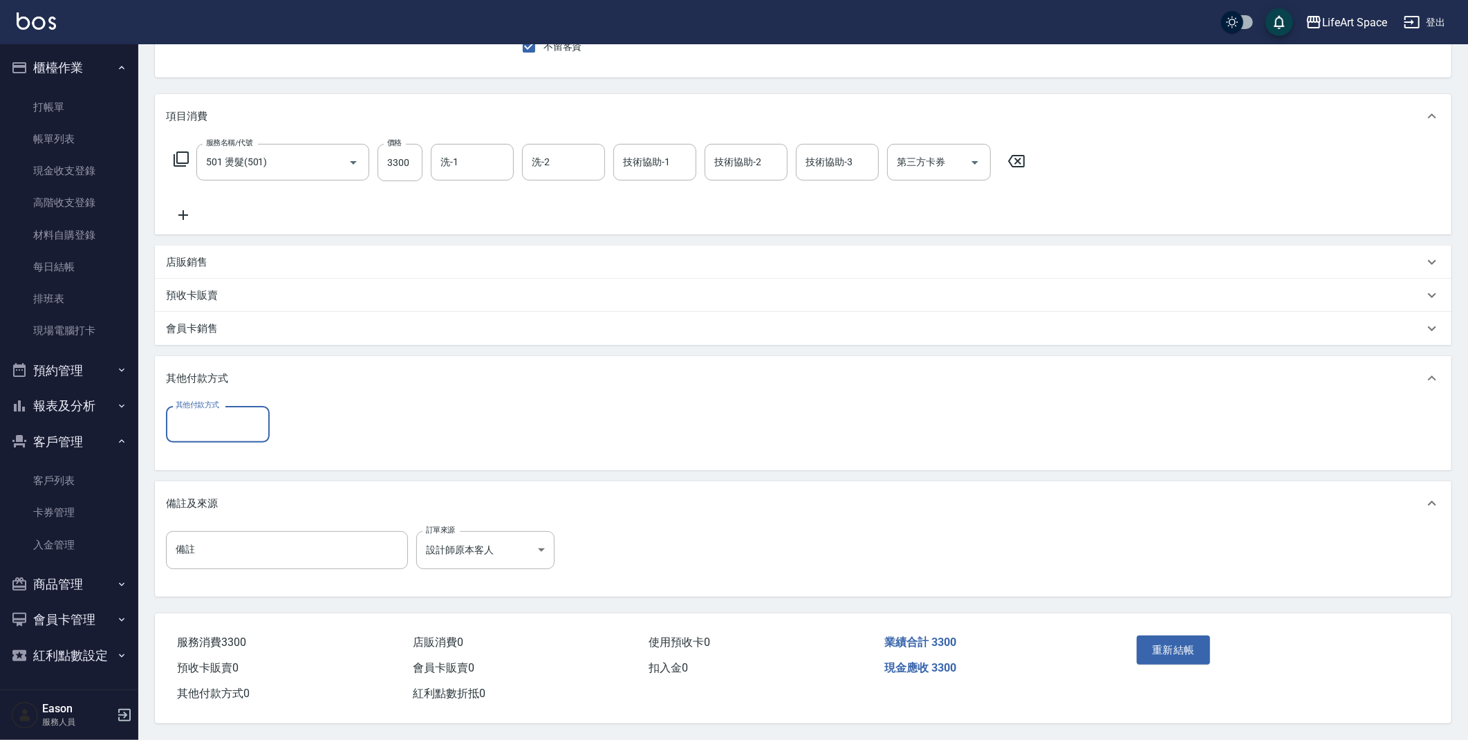
click at [1190, 653] on button "重新結帳" at bounding box center [1172, 649] width 73 height 29
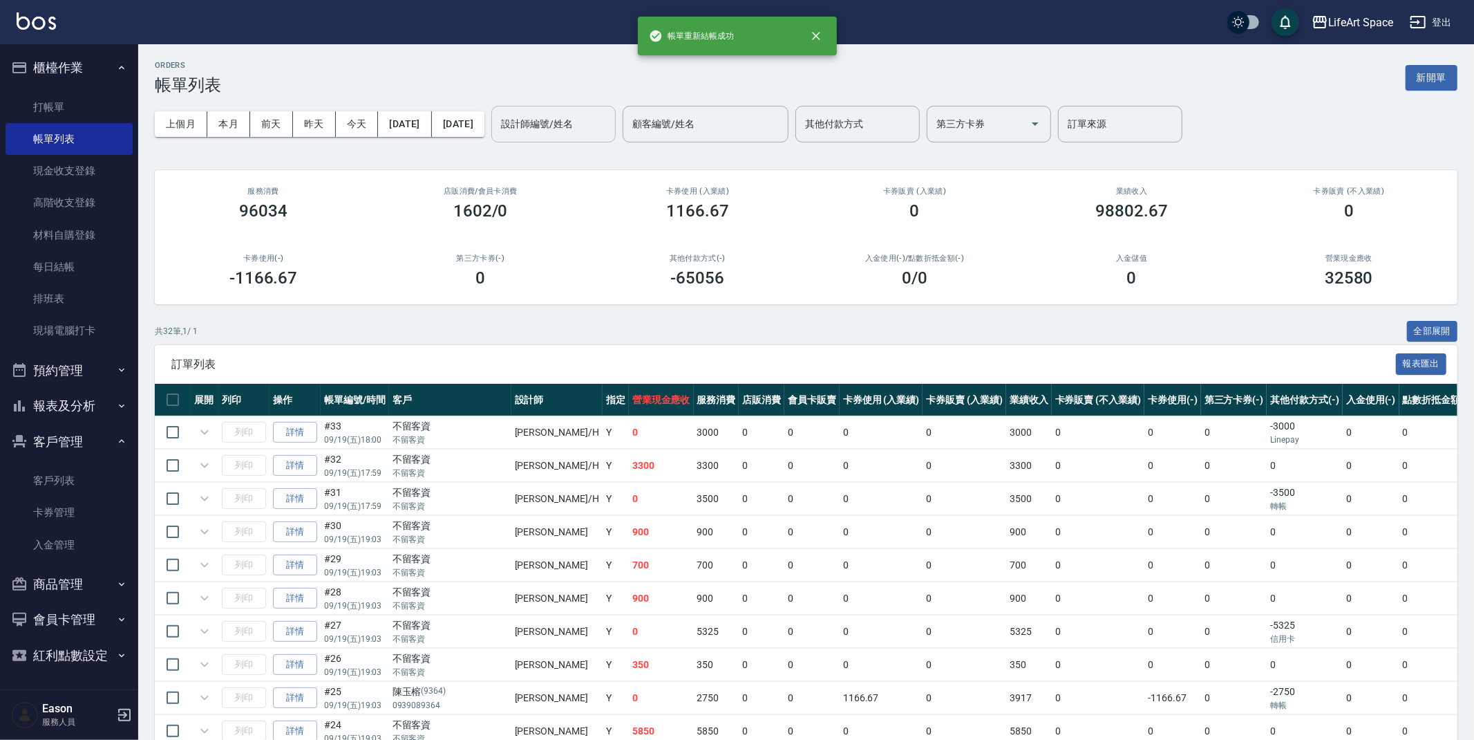
click at [616, 125] on div "設計師編號/姓名 設計師編號/姓名" at bounding box center [553, 124] width 124 height 37
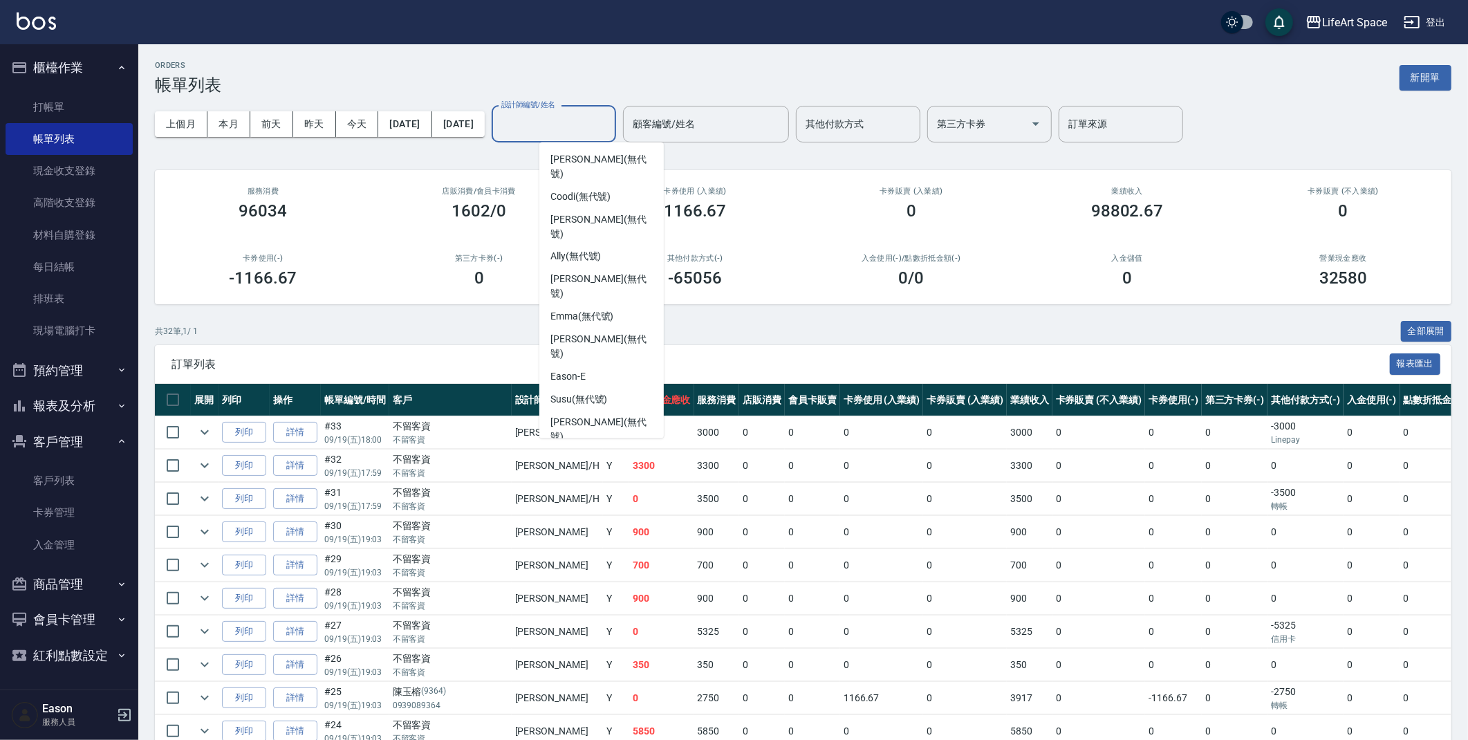
click at [603, 500] on div "[PERSON_NAME]" at bounding box center [601, 511] width 124 height 23
type input "[PERSON_NAME]"
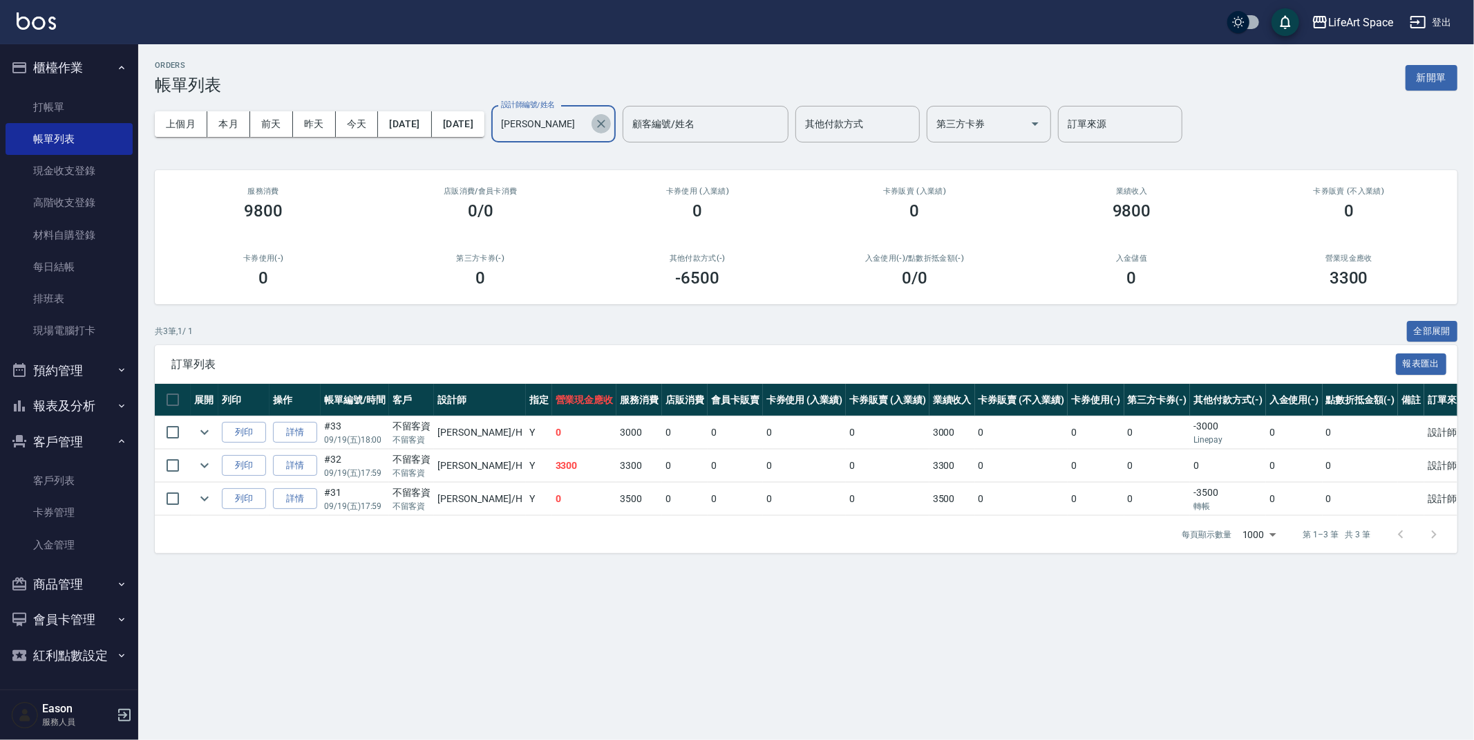
click at [611, 121] on button "Clear" at bounding box center [601, 123] width 19 height 19
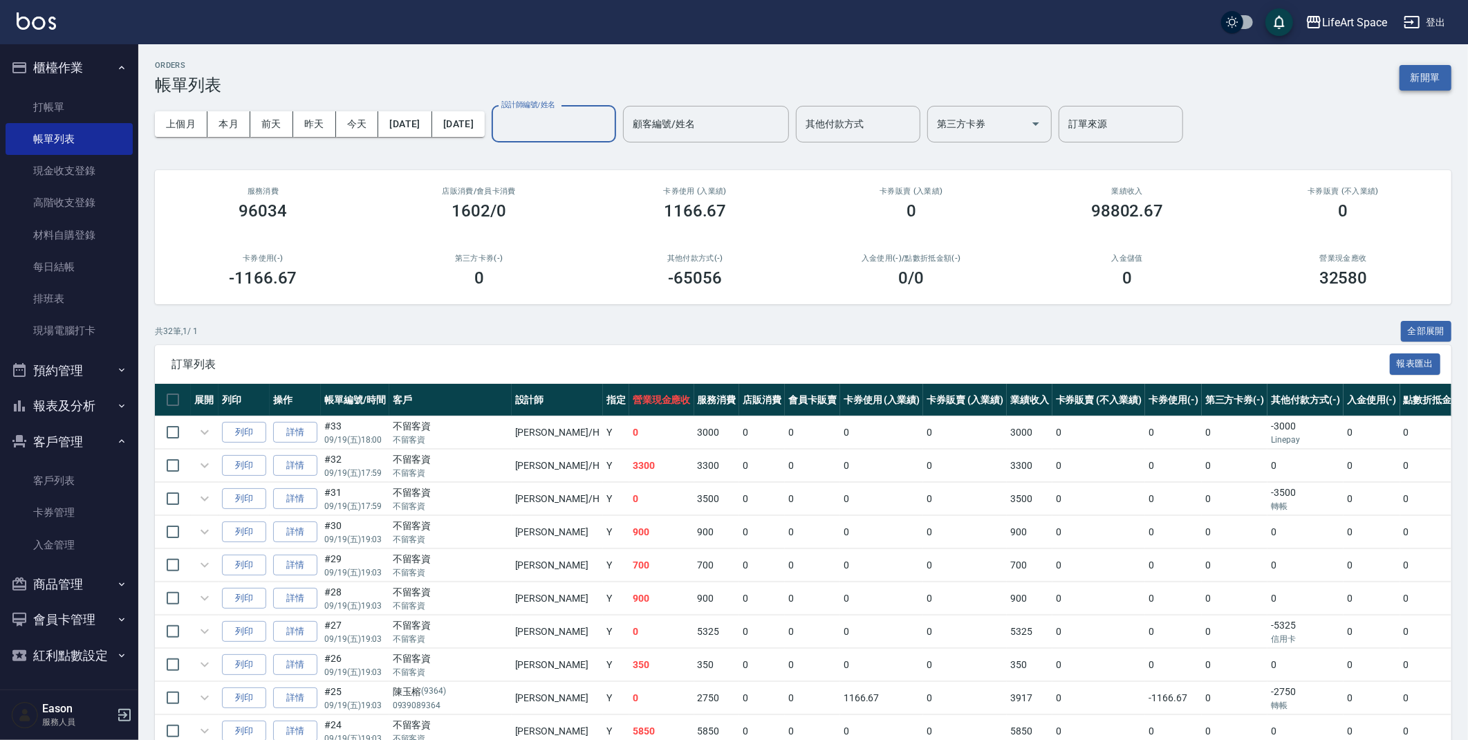
click at [1434, 77] on button "新開單" at bounding box center [1425, 78] width 52 height 26
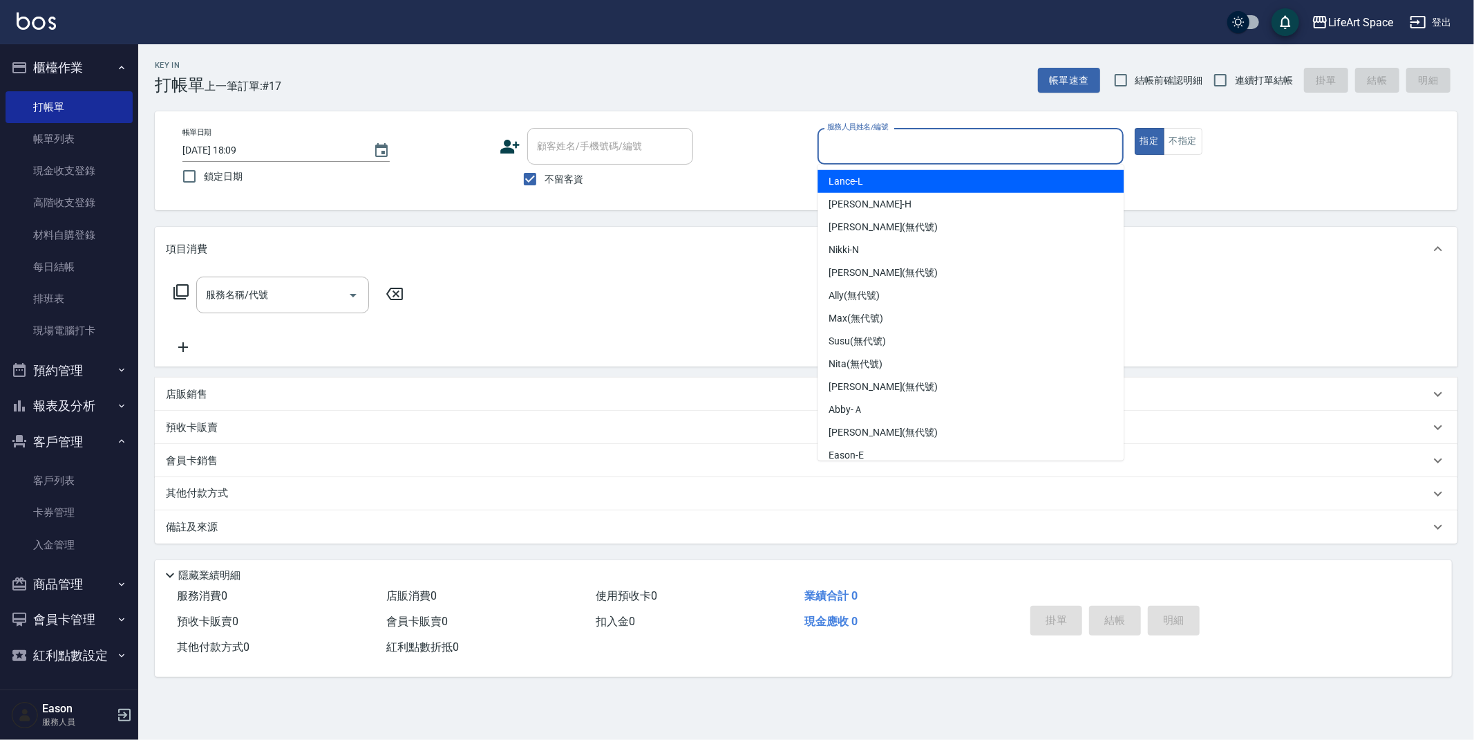
click at [872, 149] on input "服務人員姓名/編號" at bounding box center [971, 146] width 294 height 24
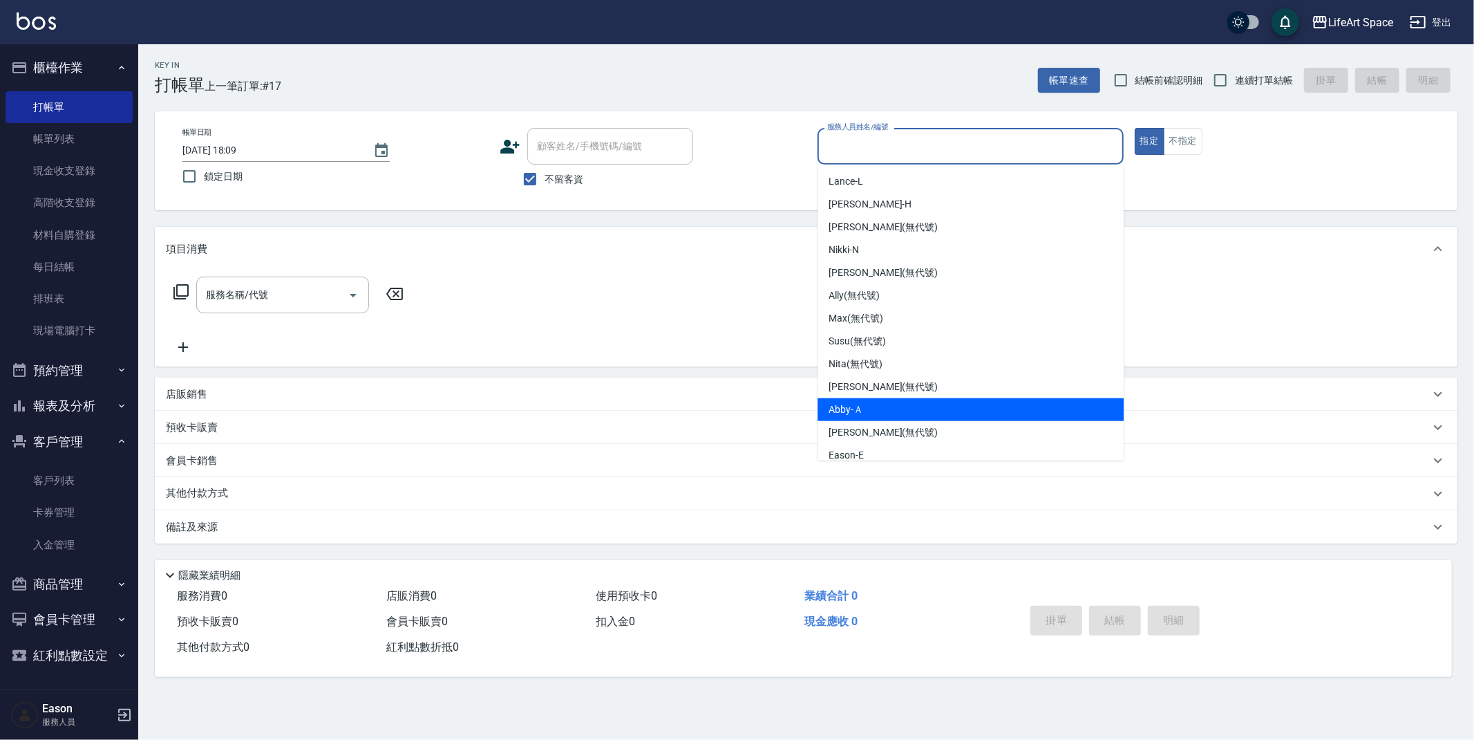
drag, startPoint x: 876, startPoint y: 402, endPoint x: 849, endPoint y: 312, distance: 93.2
click at [877, 402] on div "Abby -Ａ" at bounding box center [971, 409] width 306 height 23
type input "Abby-Ａ"
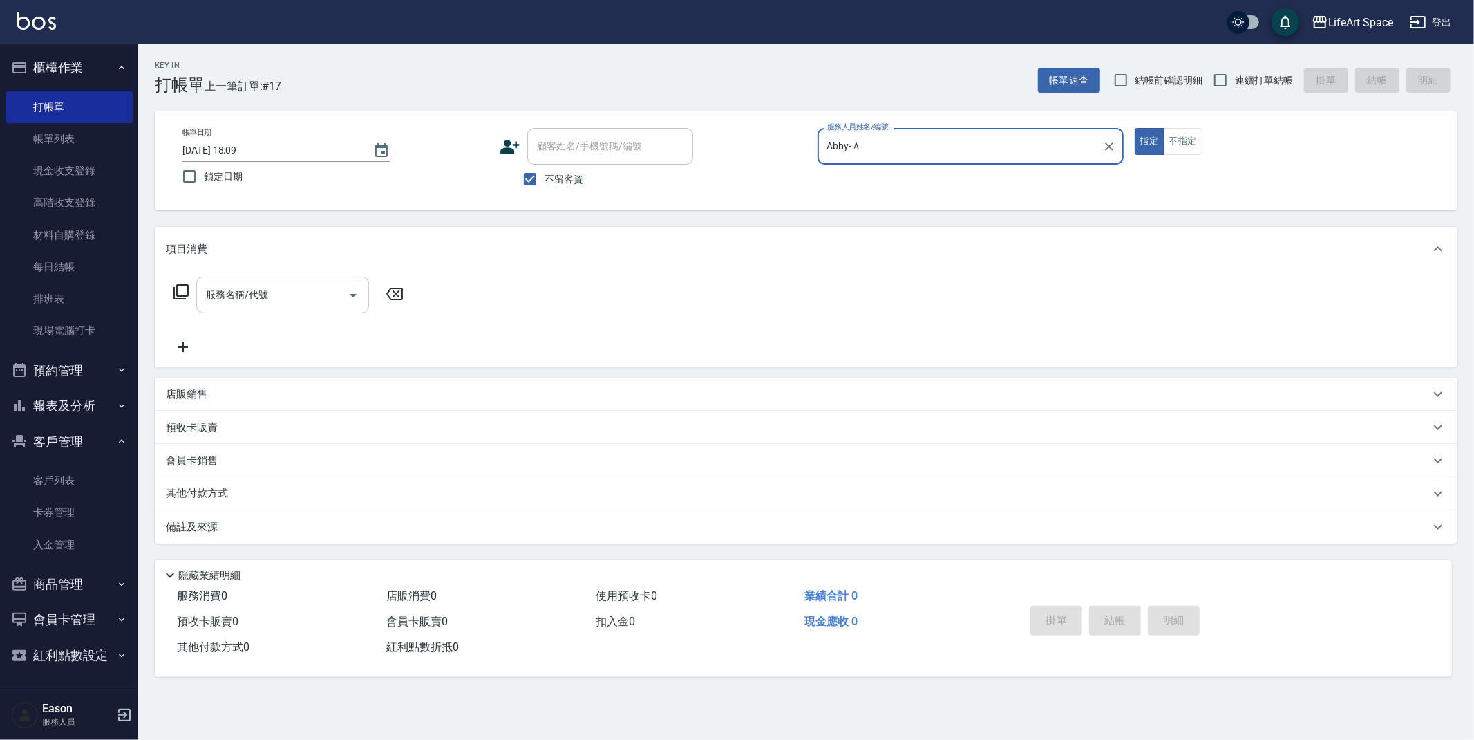
drag, startPoint x: 351, startPoint y: 288, endPoint x: 345, endPoint y: 283, distance: 7.9
click at [350, 288] on icon "Open" at bounding box center [353, 295] width 17 height 17
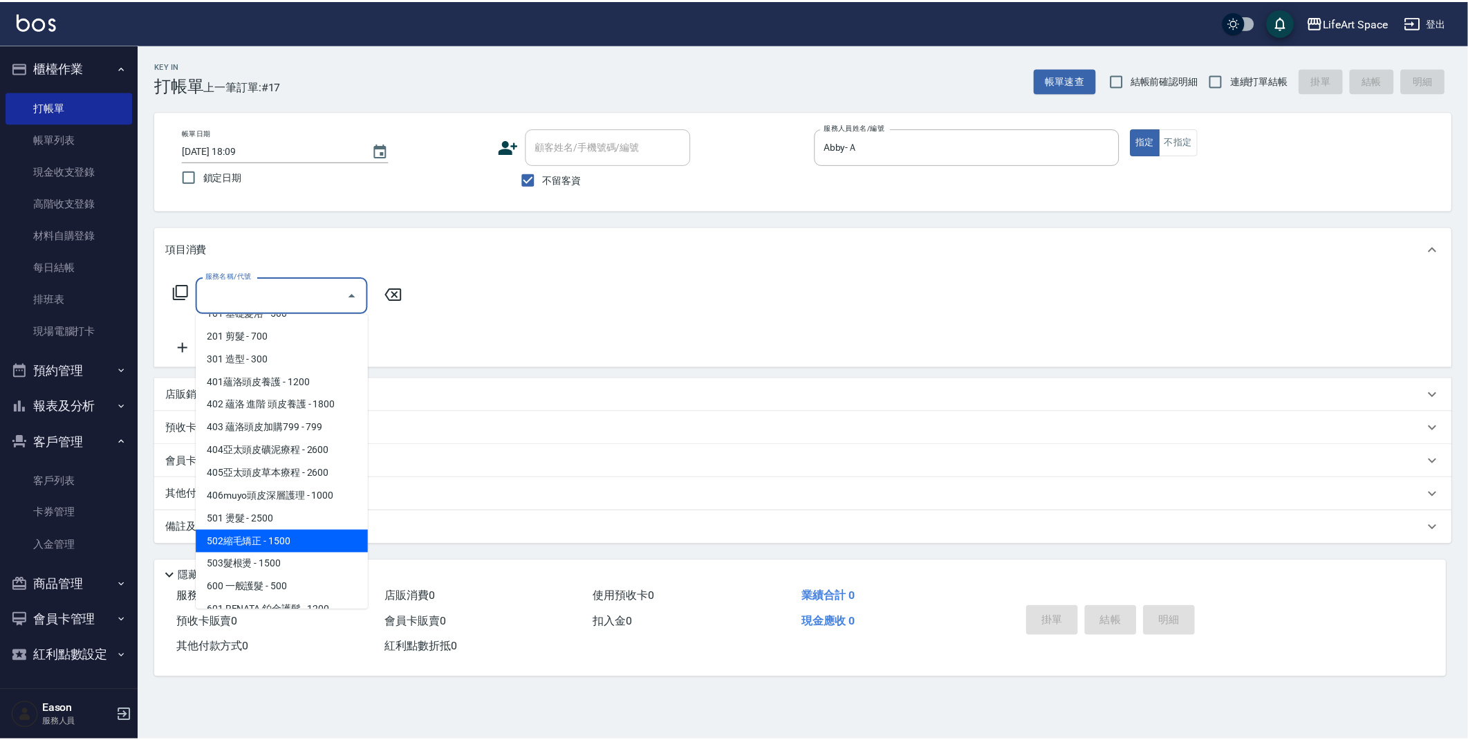
scroll to position [19, 0]
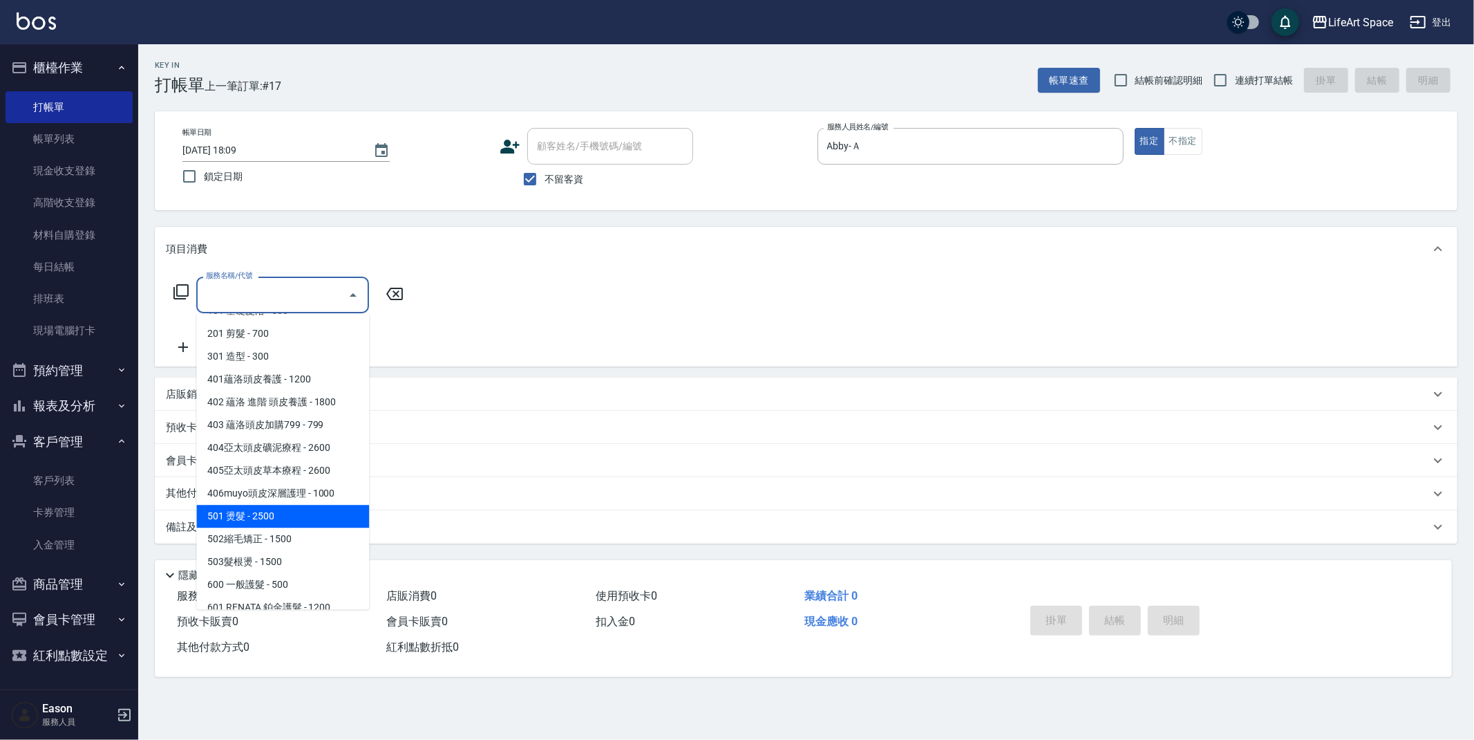
click at [250, 518] on span "501 燙髮 - 2500" at bounding box center [282, 516] width 173 height 23
type input "501 燙髮(501)"
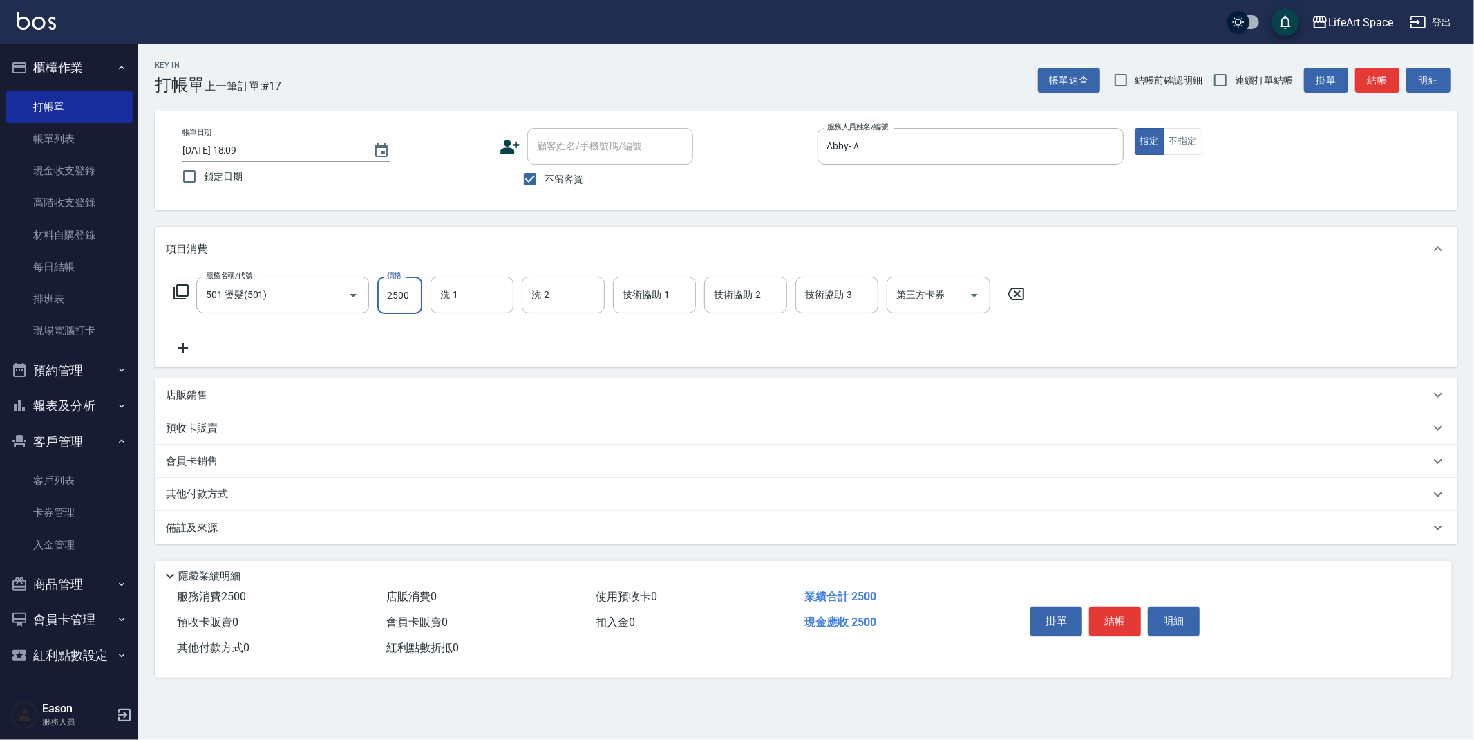
click at [406, 301] on input "2500" at bounding box center [399, 295] width 45 height 37
type input "1500"
click at [176, 350] on icon at bounding box center [183, 347] width 35 height 17
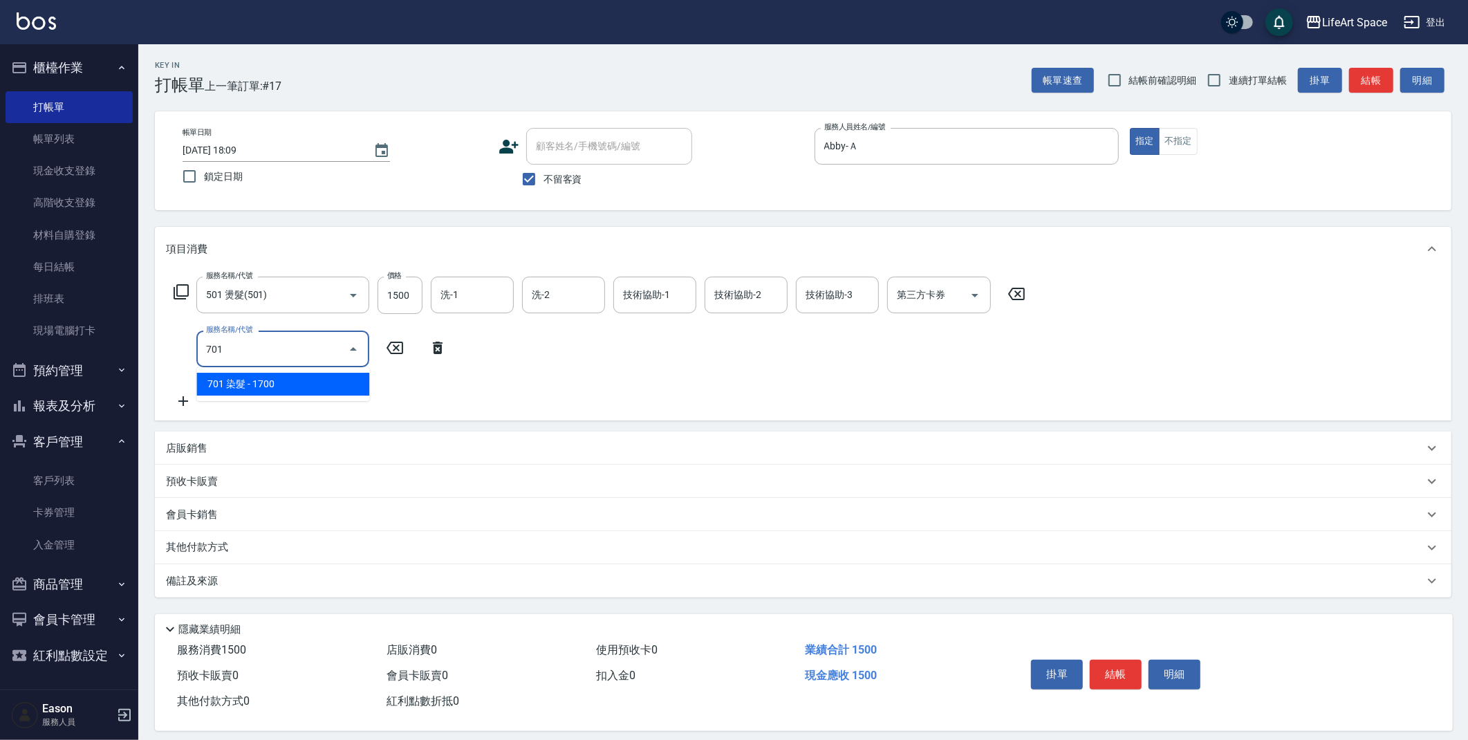
click at [314, 387] on span "701 染髮 - 1700" at bounding box center [282, 384] width 173 height 23
type input "701 染髮(701)"
click at [420, 347] on input "1700" at bounding box center [399, 348] width 45 height 37
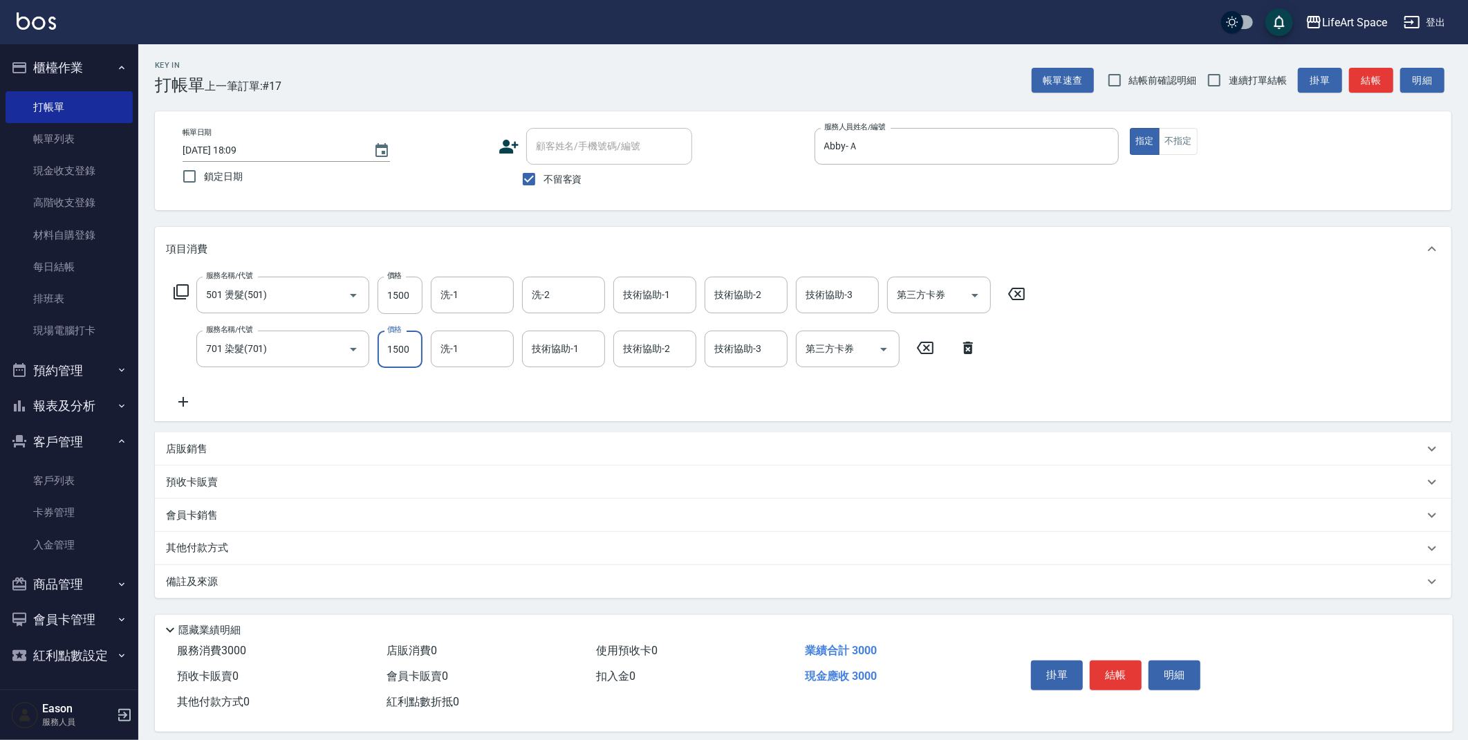
type input "1500"
click at [196, 406] on icon at bounding box center [183, 401] width 35 height 17
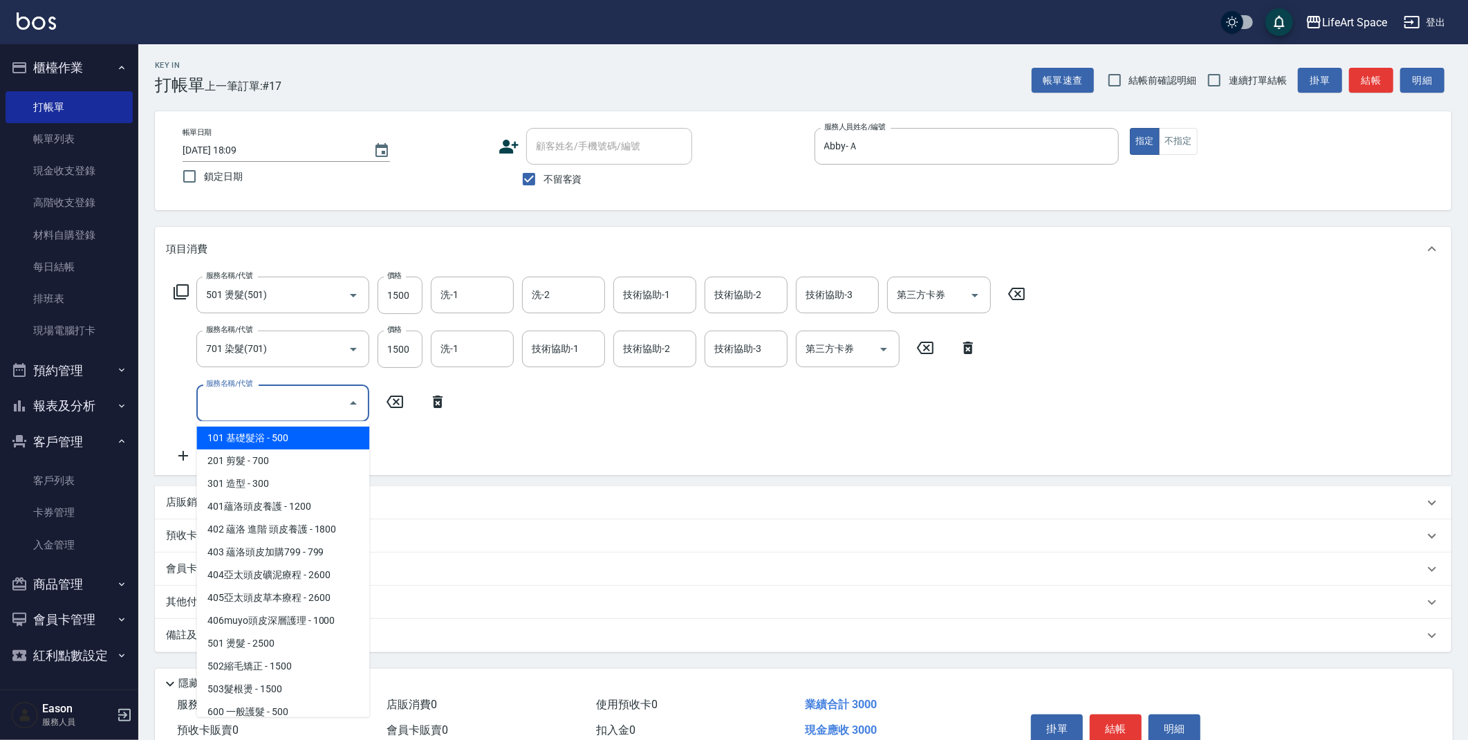
click at [238, 409] on input "服務名稱/代號" at bounding box center [273, 403] width 140 height 24
drag, startPoint x: 250, startPoint y: 454, endPoint x: 307, endPoint y: 417, distance: 67.9
click at [250, 454] on span "201 剪髮 - 700" at bounding box center [282, 460] width 173 height 23
type input "201 剪髮(201)"
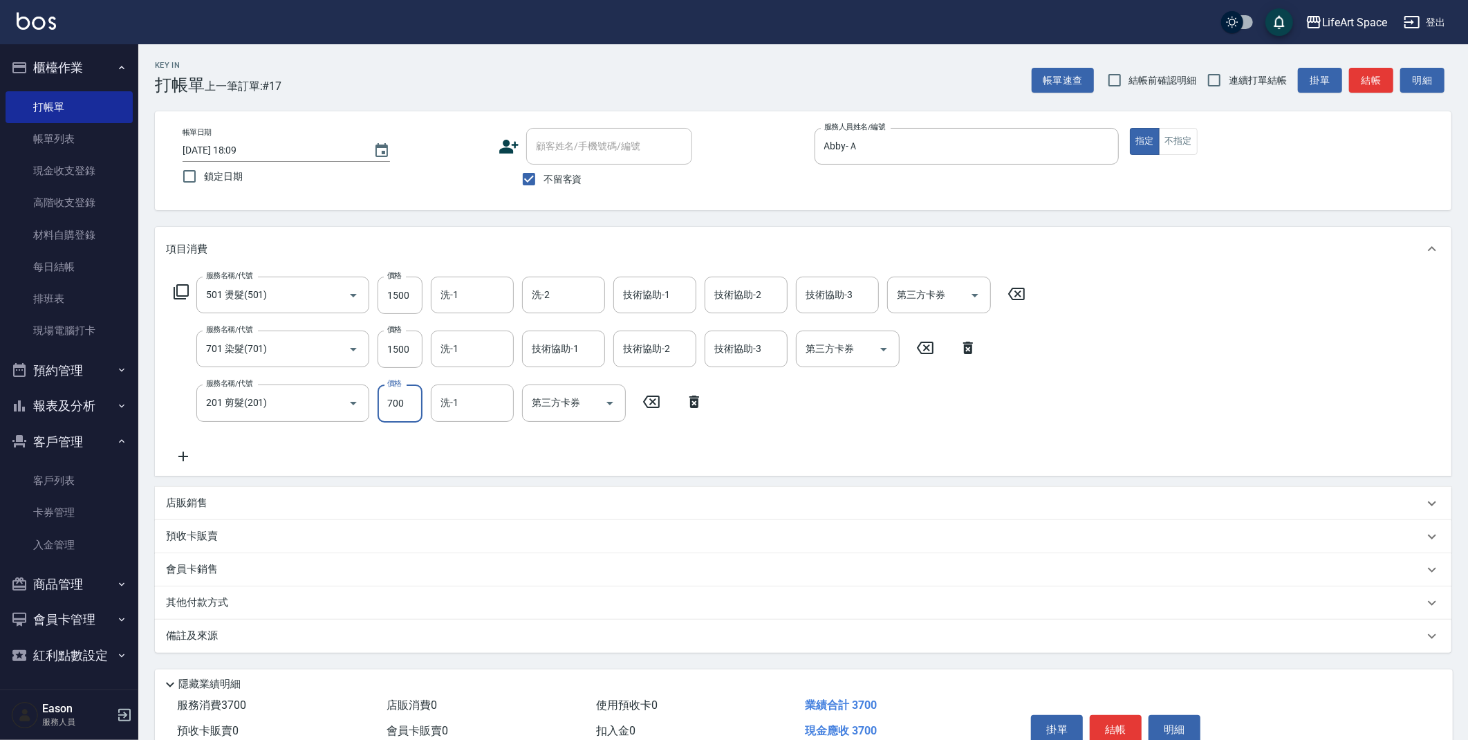
click at [398, 404] on input "700" at bounding box center [399, 402] width 45 height 37
type input "800"
click at [186, 457] on icon at bounding box center [183, 456] width 35 height 17
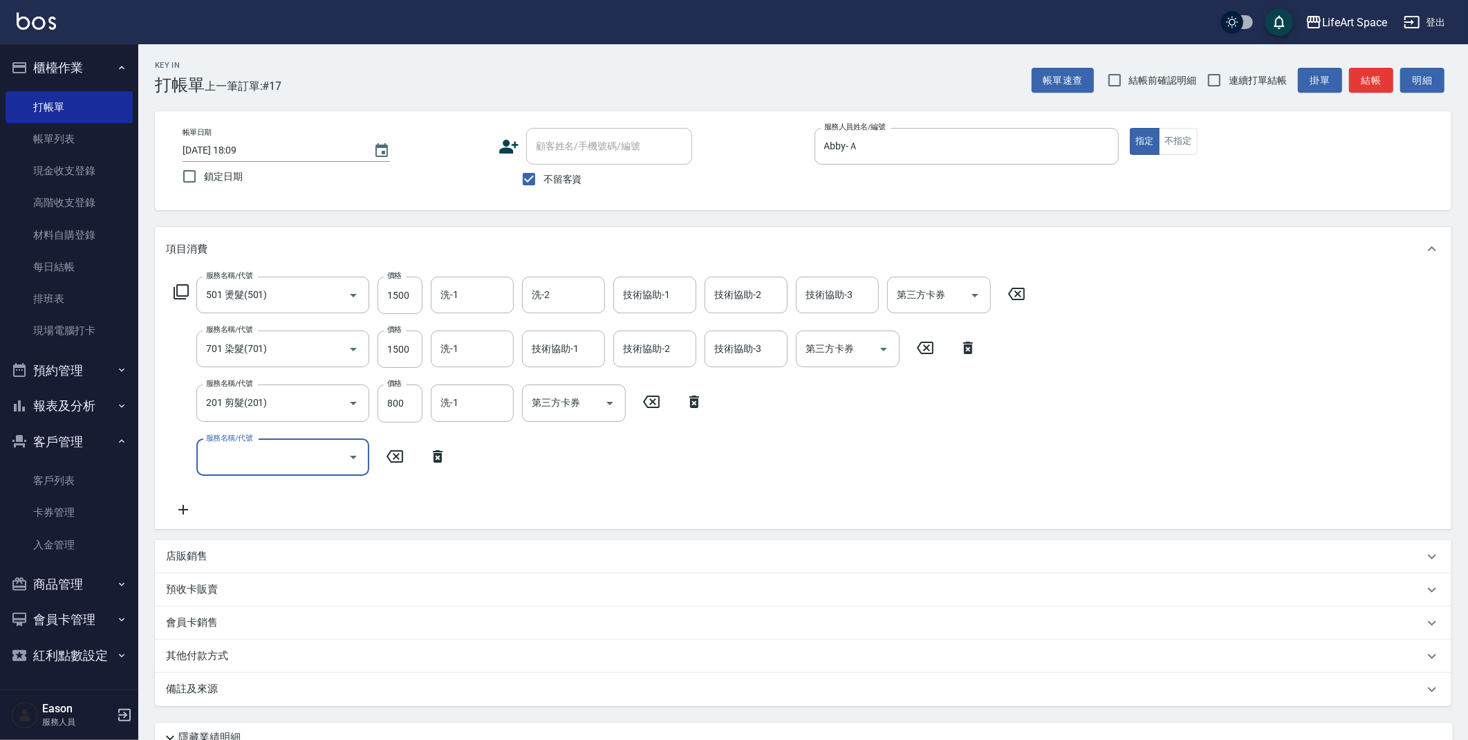
click at [233, 460] on input "服務名稱/代號" at bounding box center [273, 457] width 140 height 24
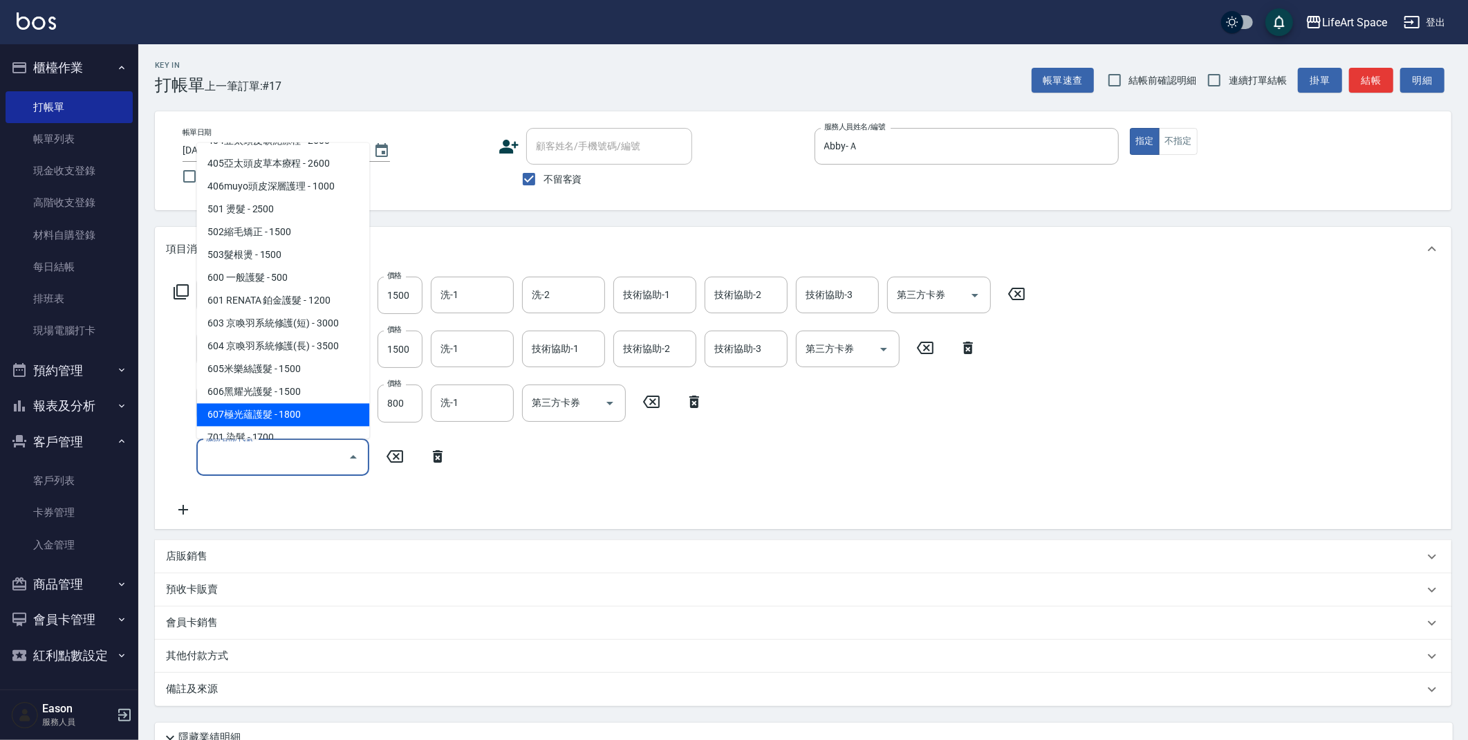
scroll to position [216, 0]
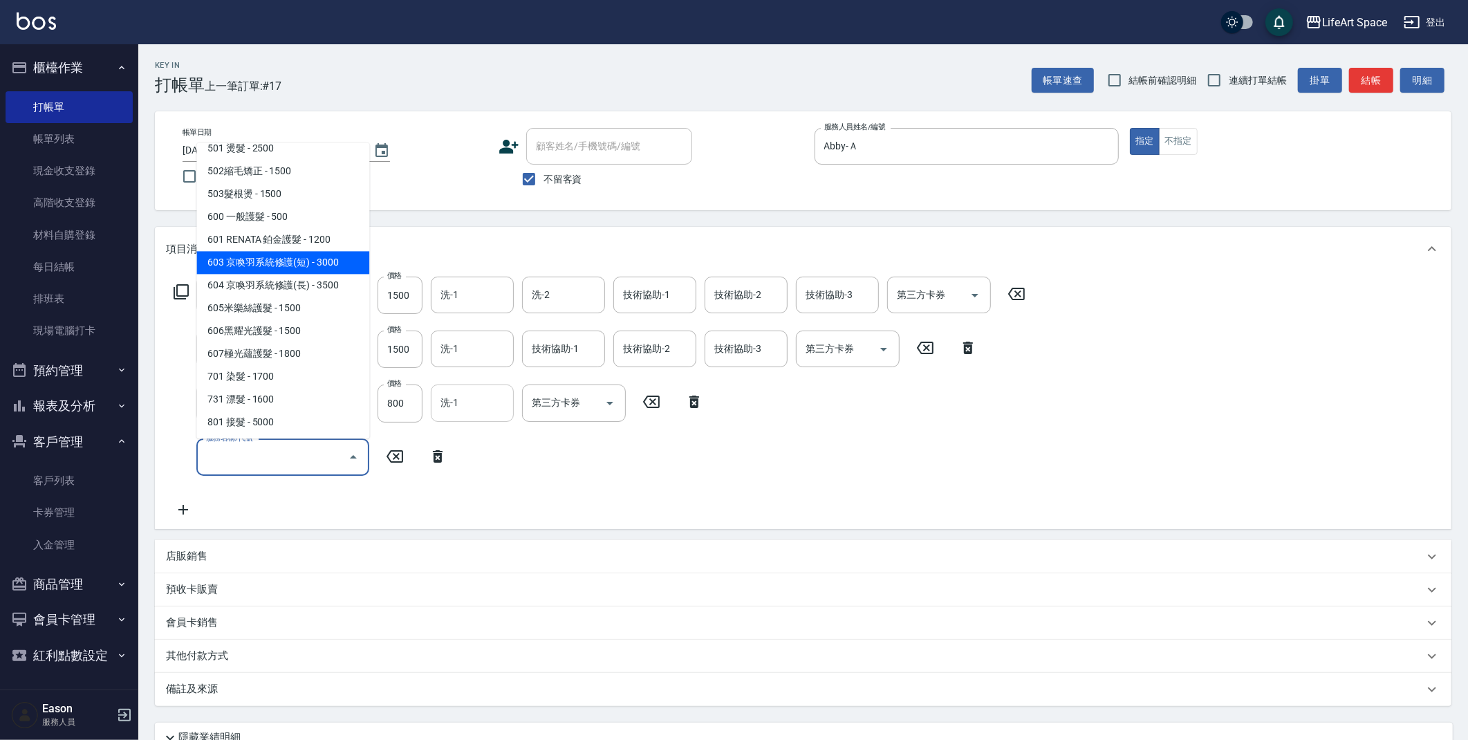
click at [303, 264] on span "603 京喚羽系統修護(短) - 3000" at bounding box center [282, 262] width 173 height 23
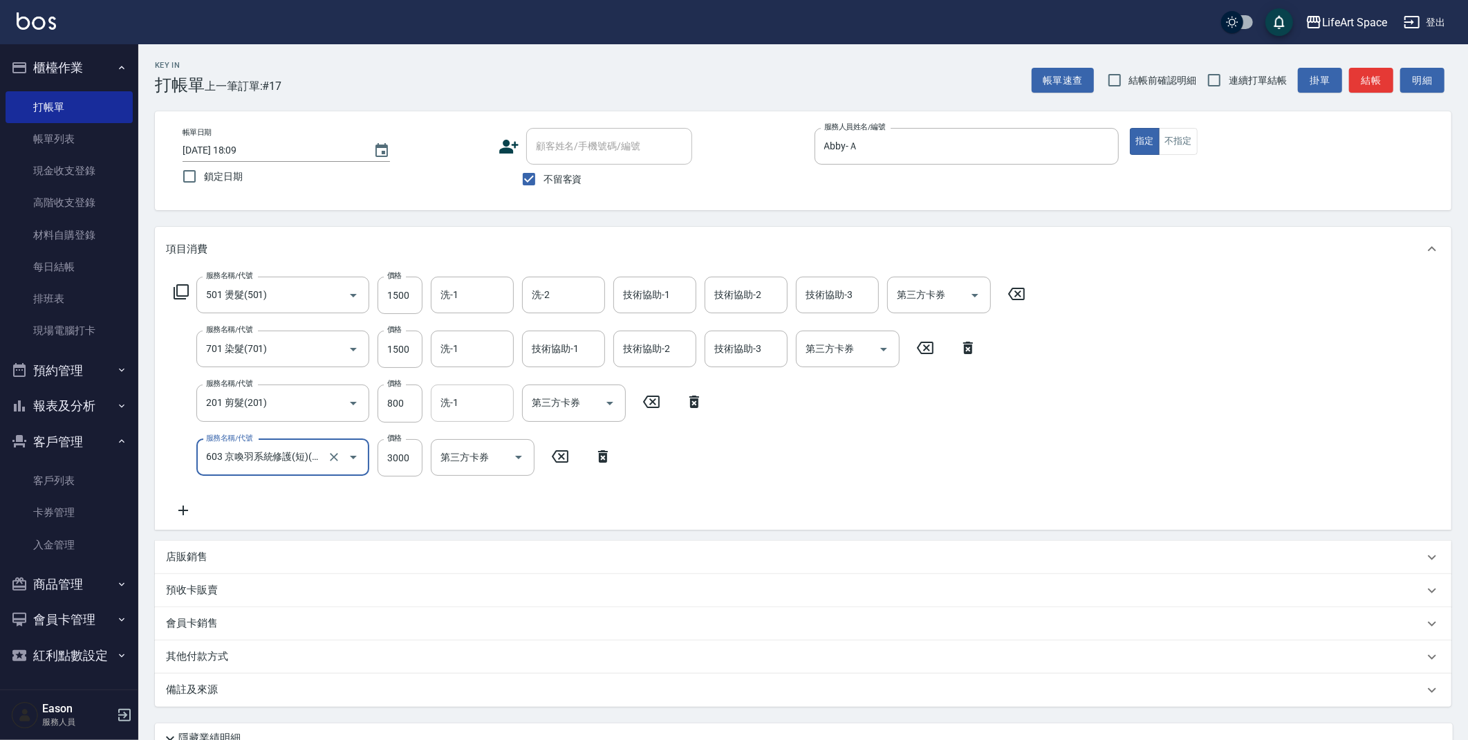
type input "603 京喚羽系統修護(短)(603)"
click at [411, 468] on input "3000" at bounding box center [399, 457] width 45 height 37
type input "2500"
click at [208, 569] on div "店販銷售" at bounding box center [803, 557] width 1296 height 33
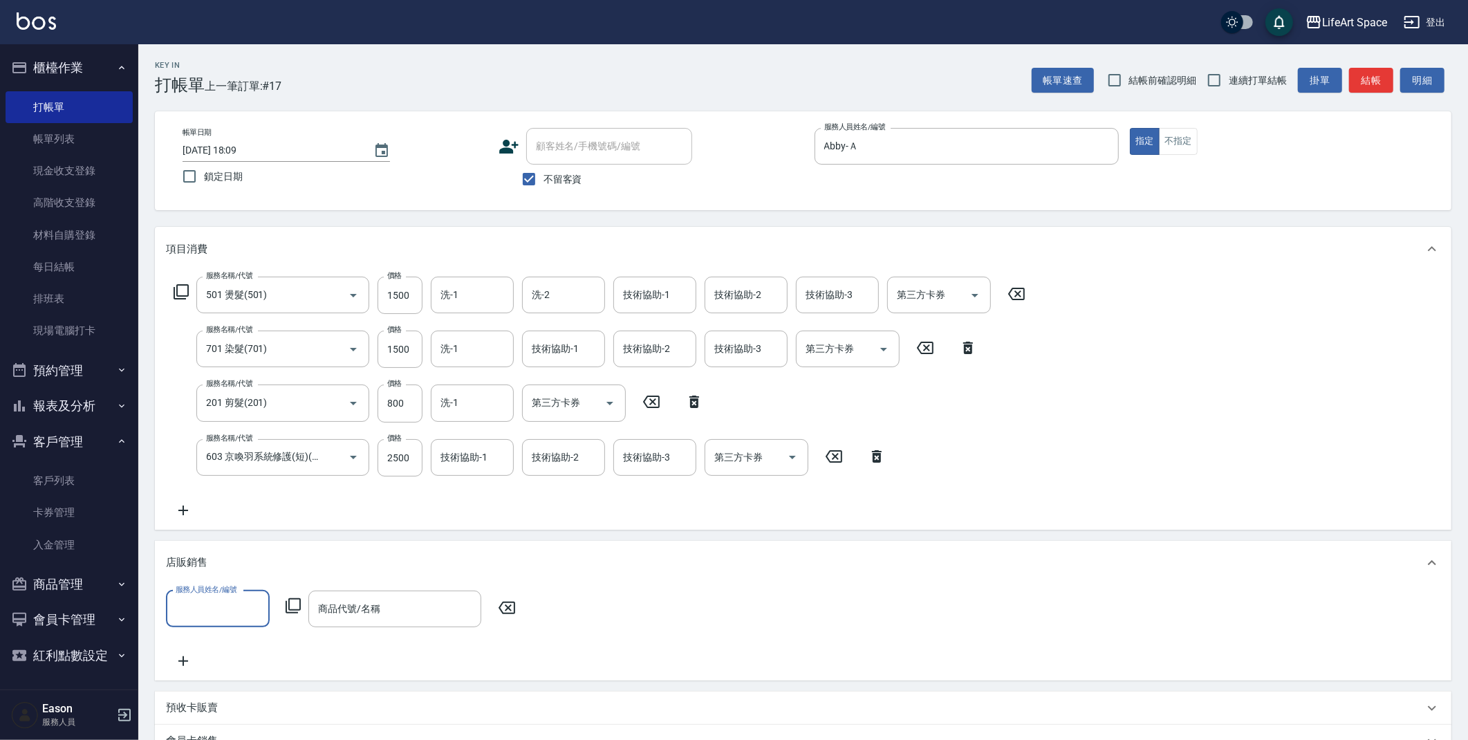
scroll to position [0, 0]
click at [211, 560] on div "店販銷售" at bounding box center [794, 562] width 1257 height 15
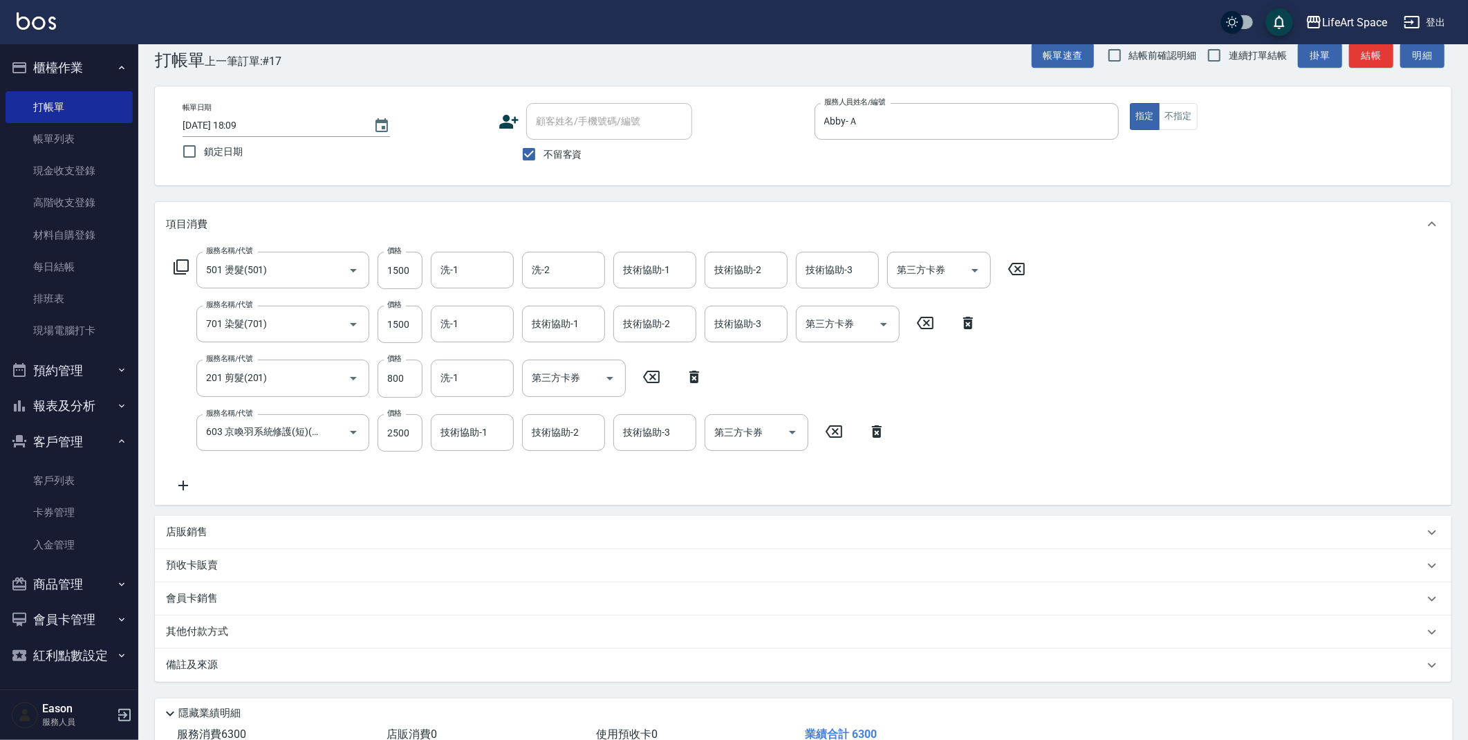
scroll to position [47, 0]
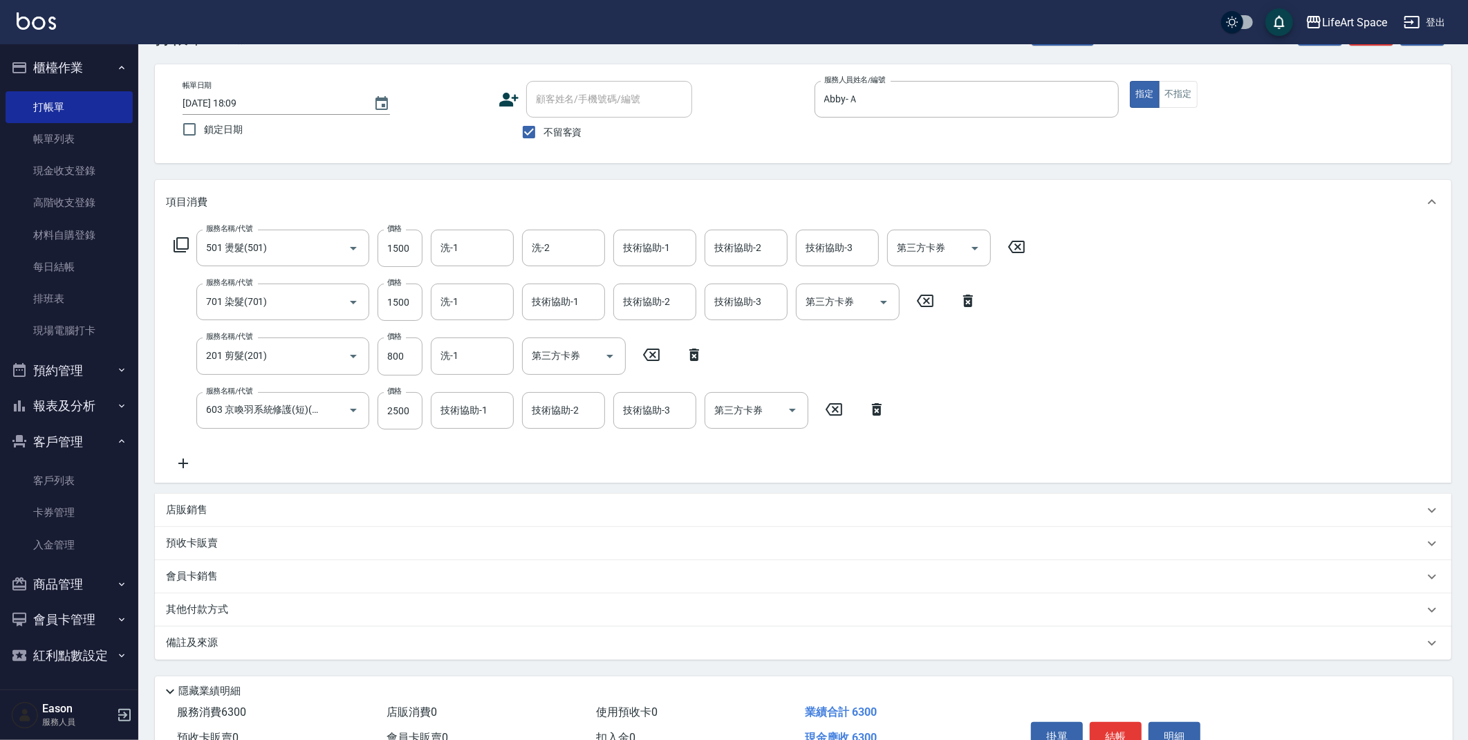
click at [219, 641] on div "備註及來源" at bounding box center [794, 642] width 1257 height 15
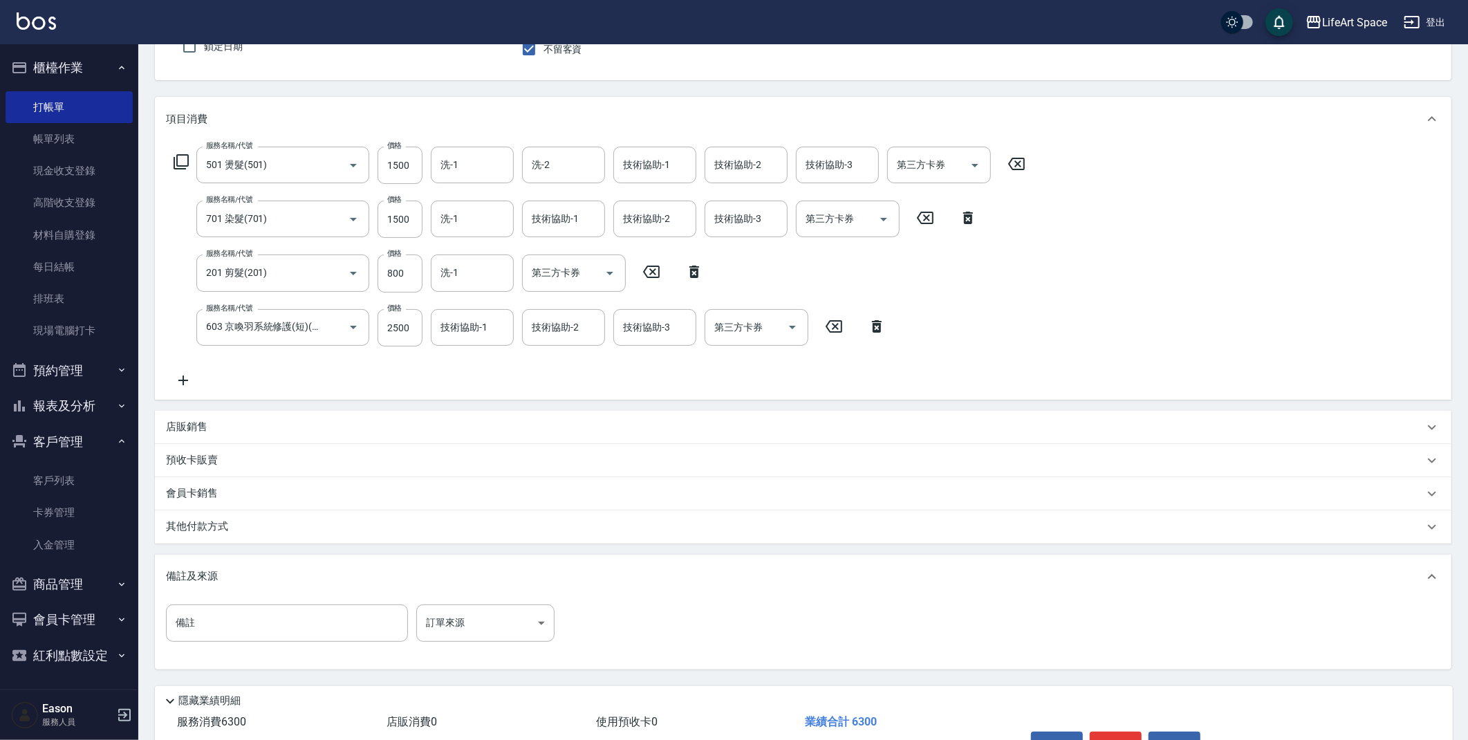
scroll to position [213, 0]
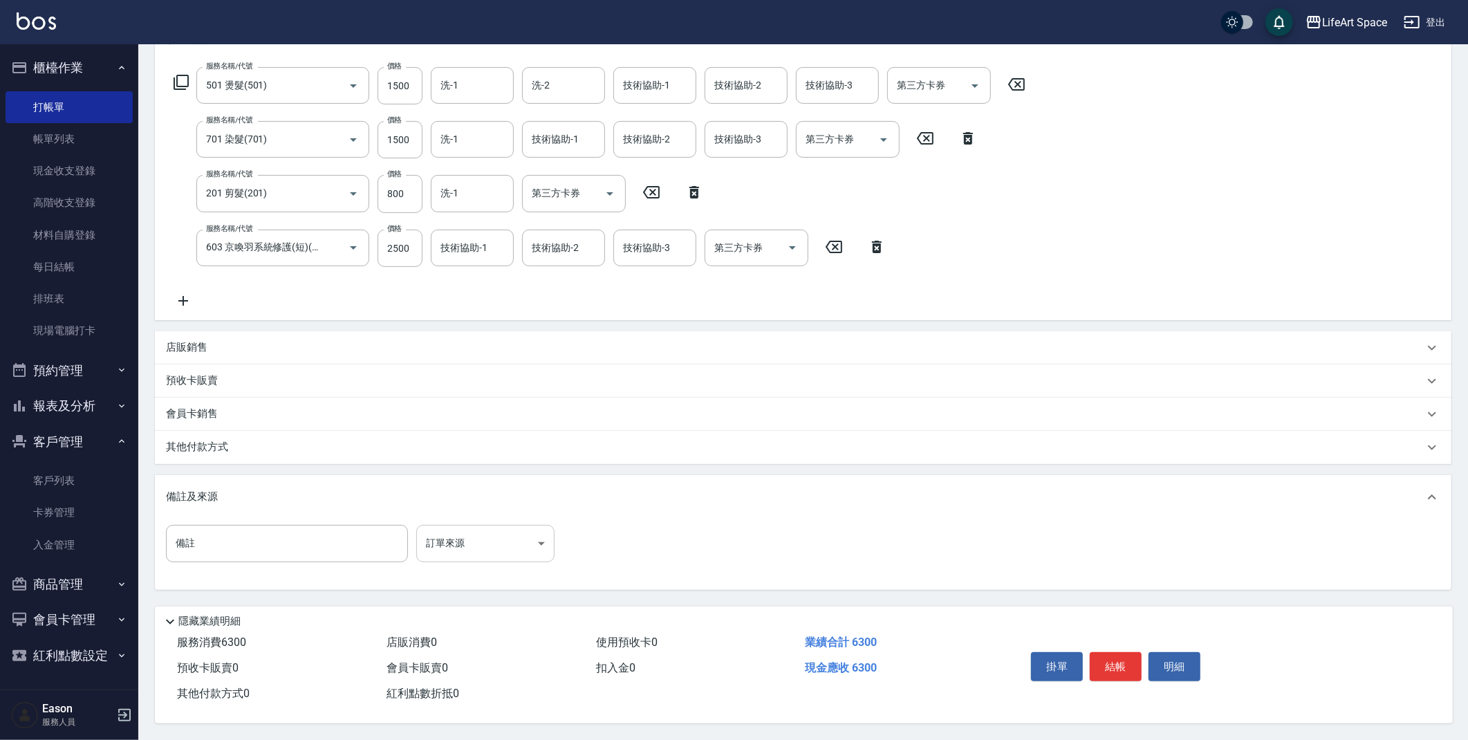
click at [478, 536] on body "LifeArt Space 登出 櫃檯作業 打帳單 帳單列表 現金收支登錄 高階收支登錄 材料自購登錄 每日結帳 排班表 現場電腦打卡 預約管理 預約管理 單…" at bounding box center [734, 265] width 1468 height 949
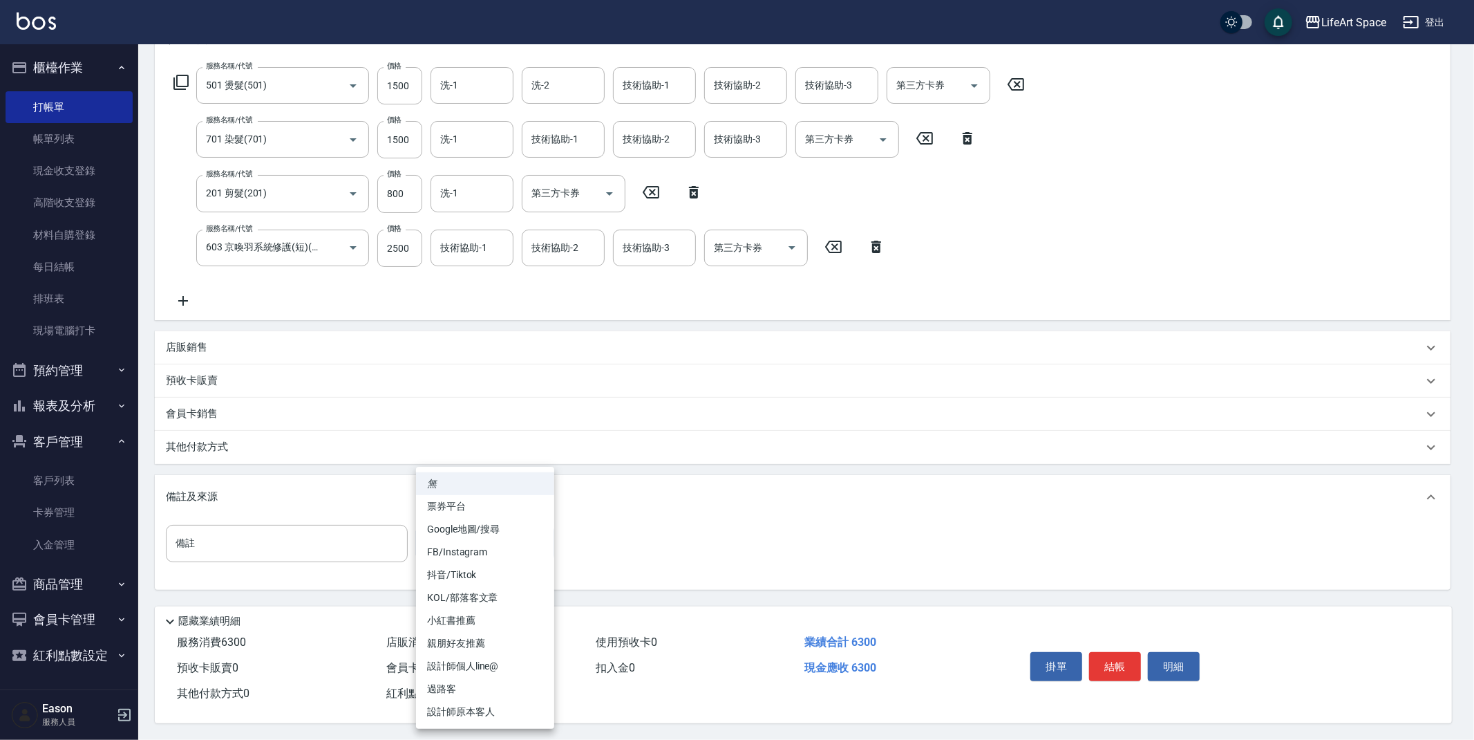
click at [500, 669] on li "設計師個人line@" at bounding box center [485, 666] width 138 height 23
type input "設計師個人line@"
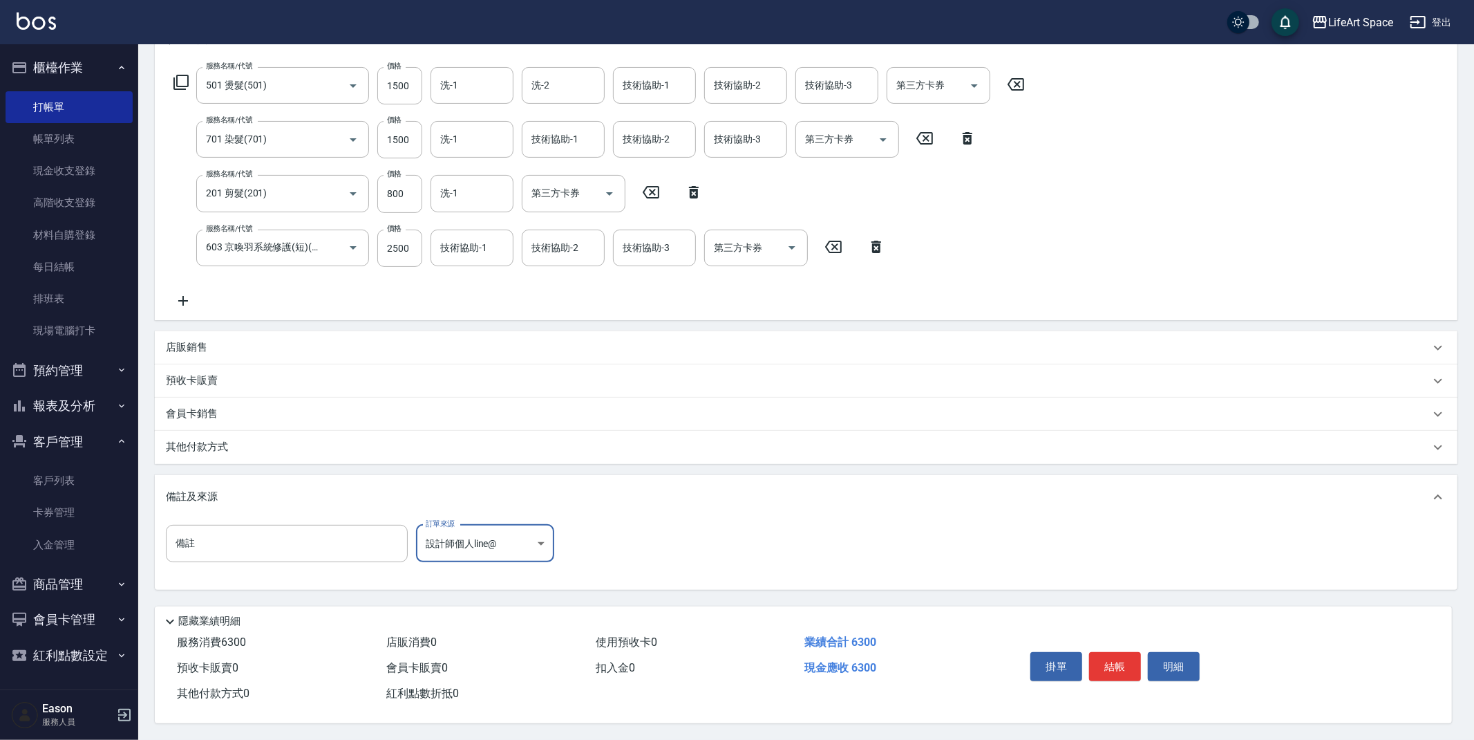
click at [504, 534] on body "LifeArt Space 登出 櫃檯作業 打帳單 帳單列表 現金收支登錄 高階收支登錄 材料自購登錄 每日結帳 排班表 現場電腦打卡 預約管理 預約管理 單…" at bounding box center [737, 265] width 1474 height 949
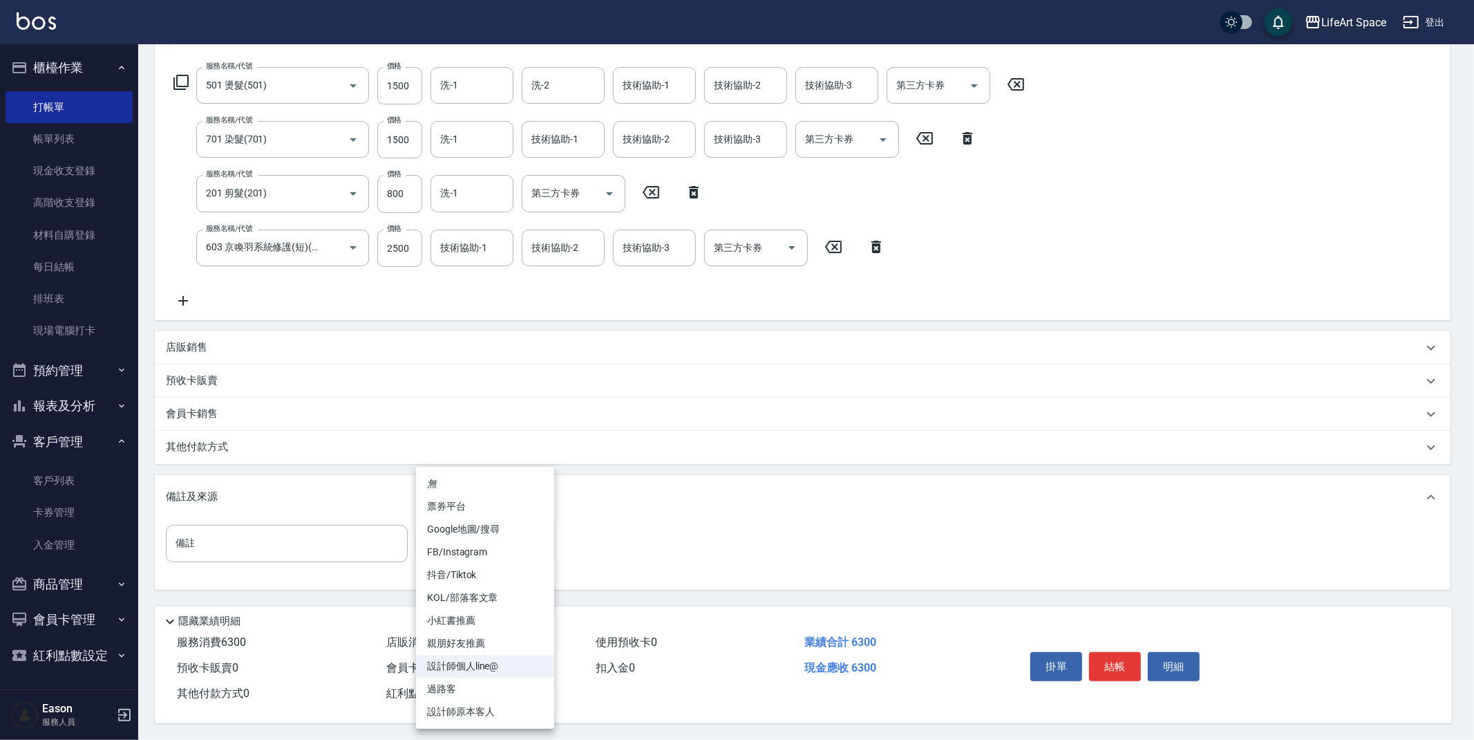
click at [489, 665] on li "設計師個人line@" at bounding box center [485, 666] width 138 height 23
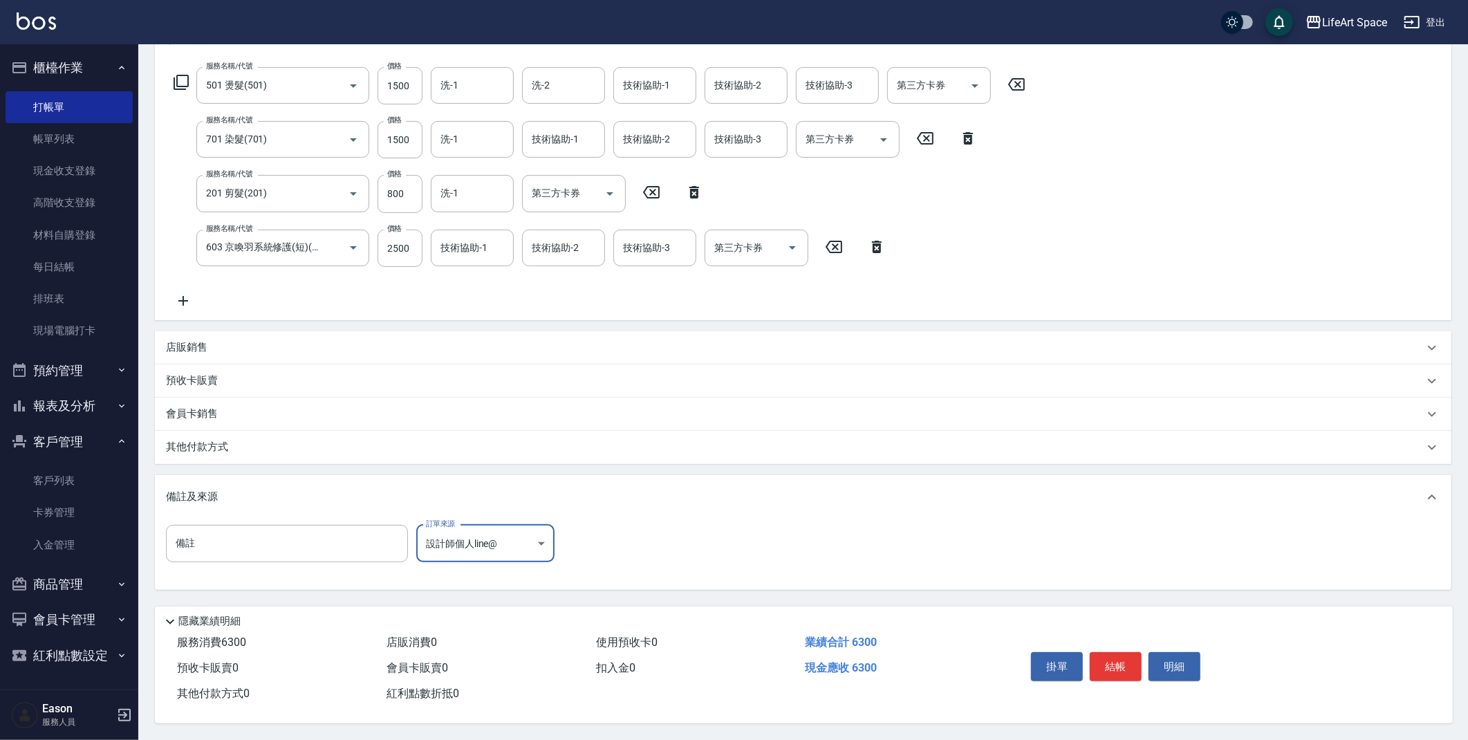
click at [178, 443] on p "其他付款方式" at bounding box center [200, 447] width 69 height 15
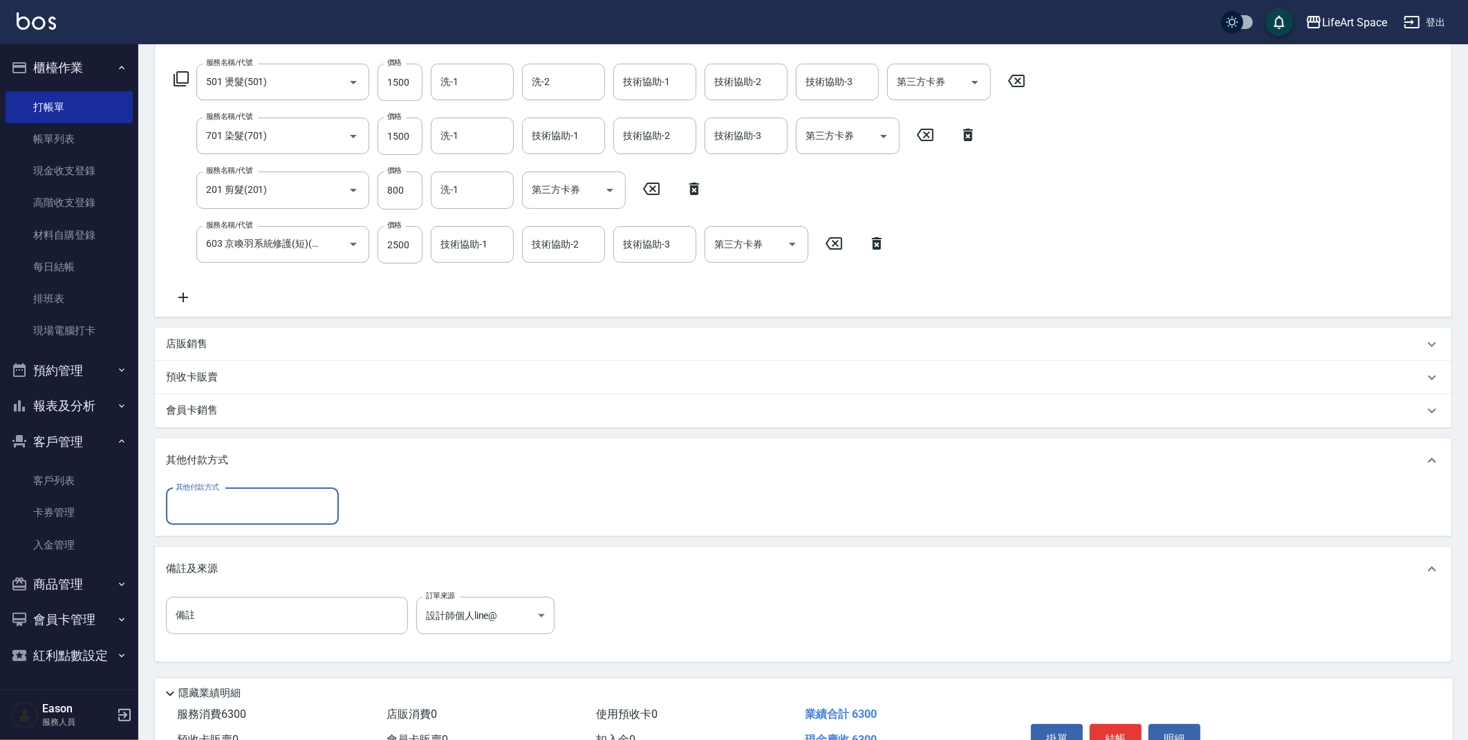
scroll to position [0, 0]
click at [268, 507] on input "其他付款方式" at bounding box center [252, 506] width 160 height 24
click at [267, 561] on span "Linepay" at bounding box center [252, 564] width 173 height 23
type input "Linepay"
click at [367, 515] on input "0" at bounding box center [399, 506] width 104 height 37
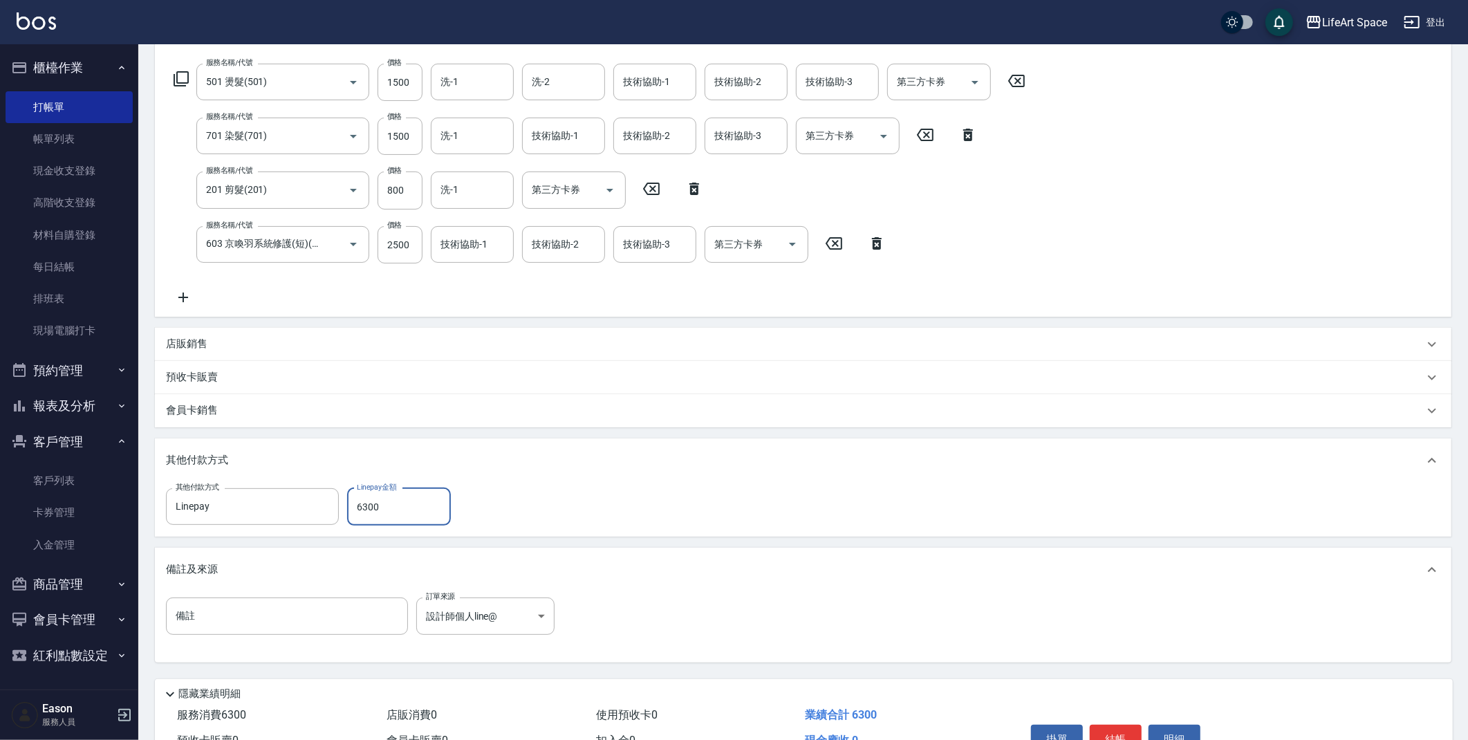
scroll to position [289, 0]
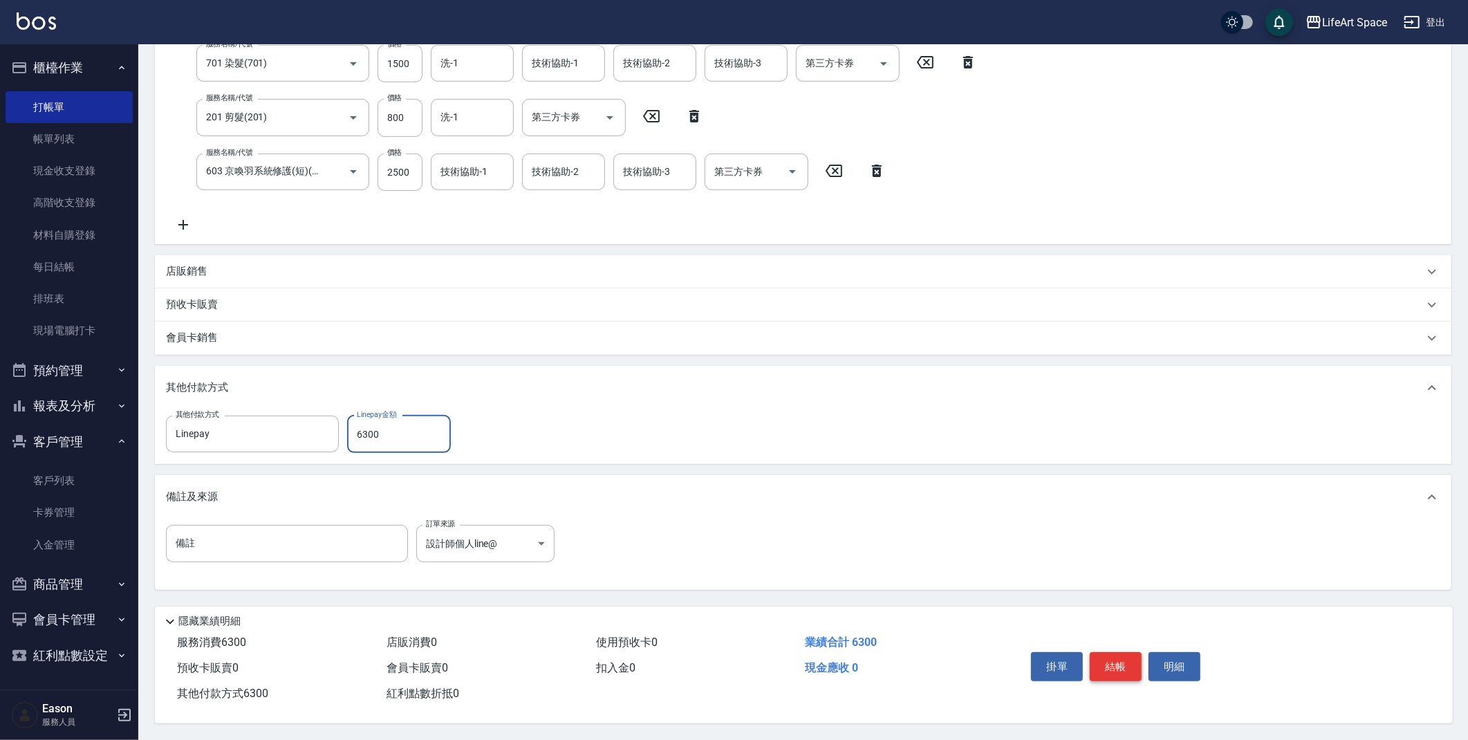
type input "6300"
click at [1135, 670] on button "結帳" at bounding box center [1115, 666] width 52 height 29
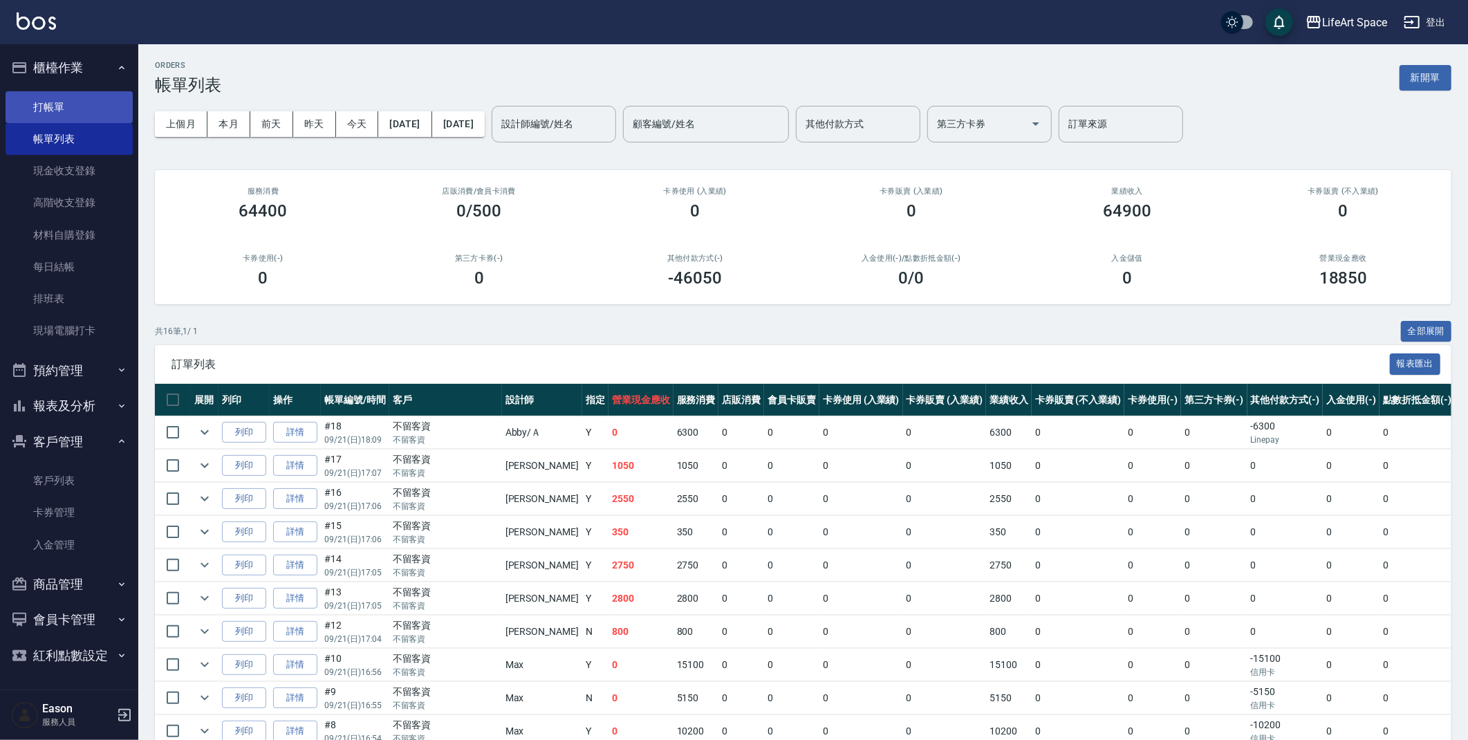
click at [88, 103] on link "打帳單" at bounding box center [69, 107] width 127 height 32
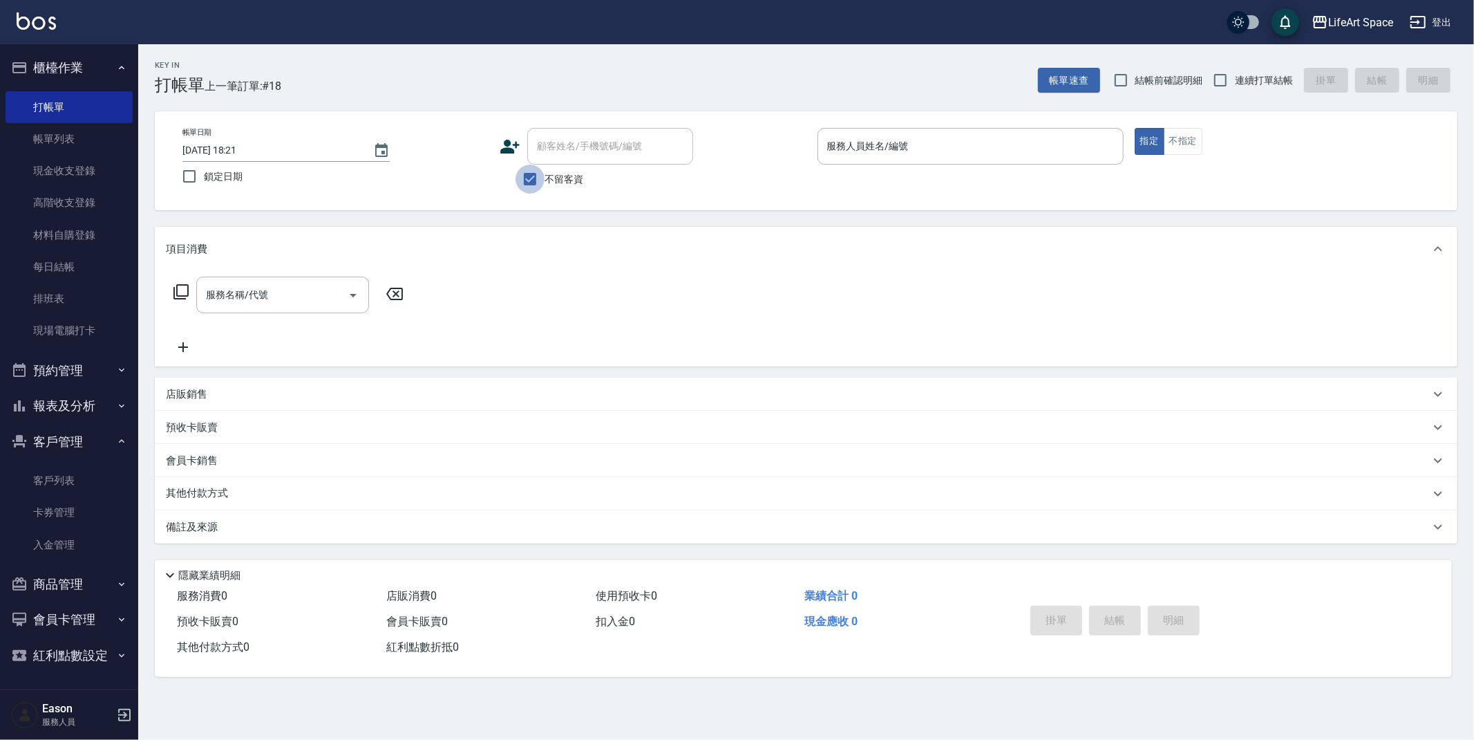
click at [529, 176] on input "不留客資" at bounding box center [530, 179] width 29 height 29
checkbox input "false"
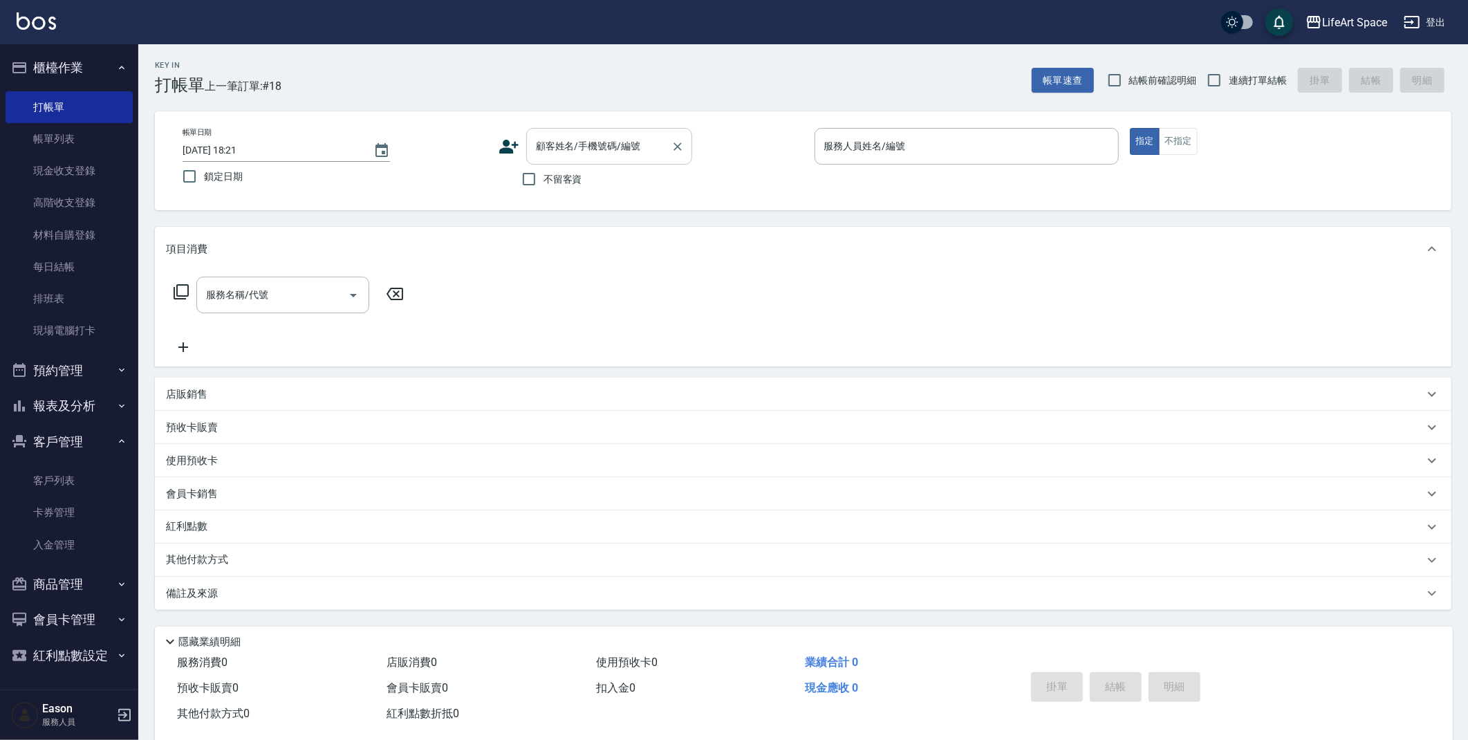
click at [561, 149] on div "顧客姓名/手機號碼/編號 顧客姓名/手機號碼/編號" at bounding box center [609, 146] width 166 height 37
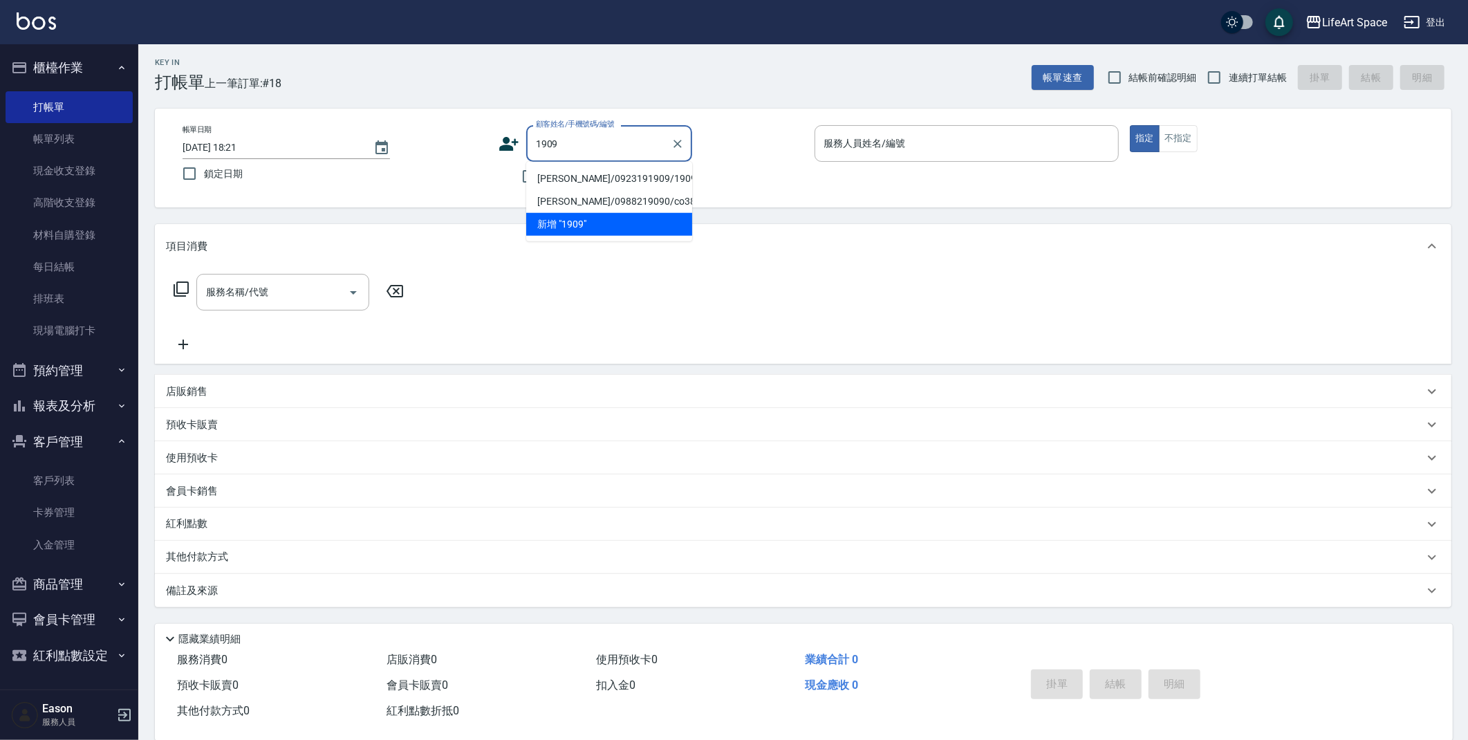
click at [588, 175] on li "[PERSON_NAME]/0923191909/1909ro" at bounding box center [609, 178] width 166 height 23
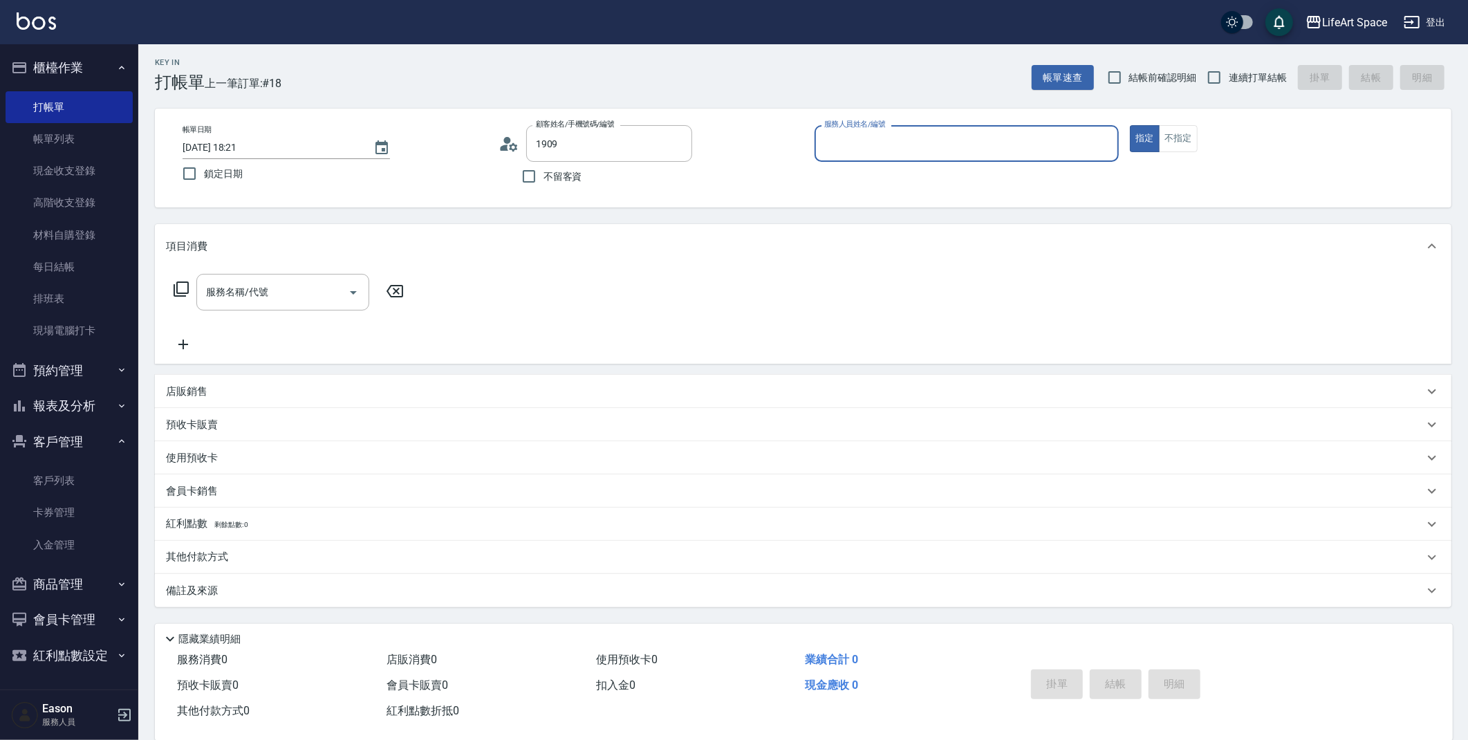
type input "[PERSON_NAME]/0923191909/1909ro"
type input "Roi(無代號)"
click at [312, 295] on input "服務名稱/代號" at bounding box center [273, 292] width 140 height 24
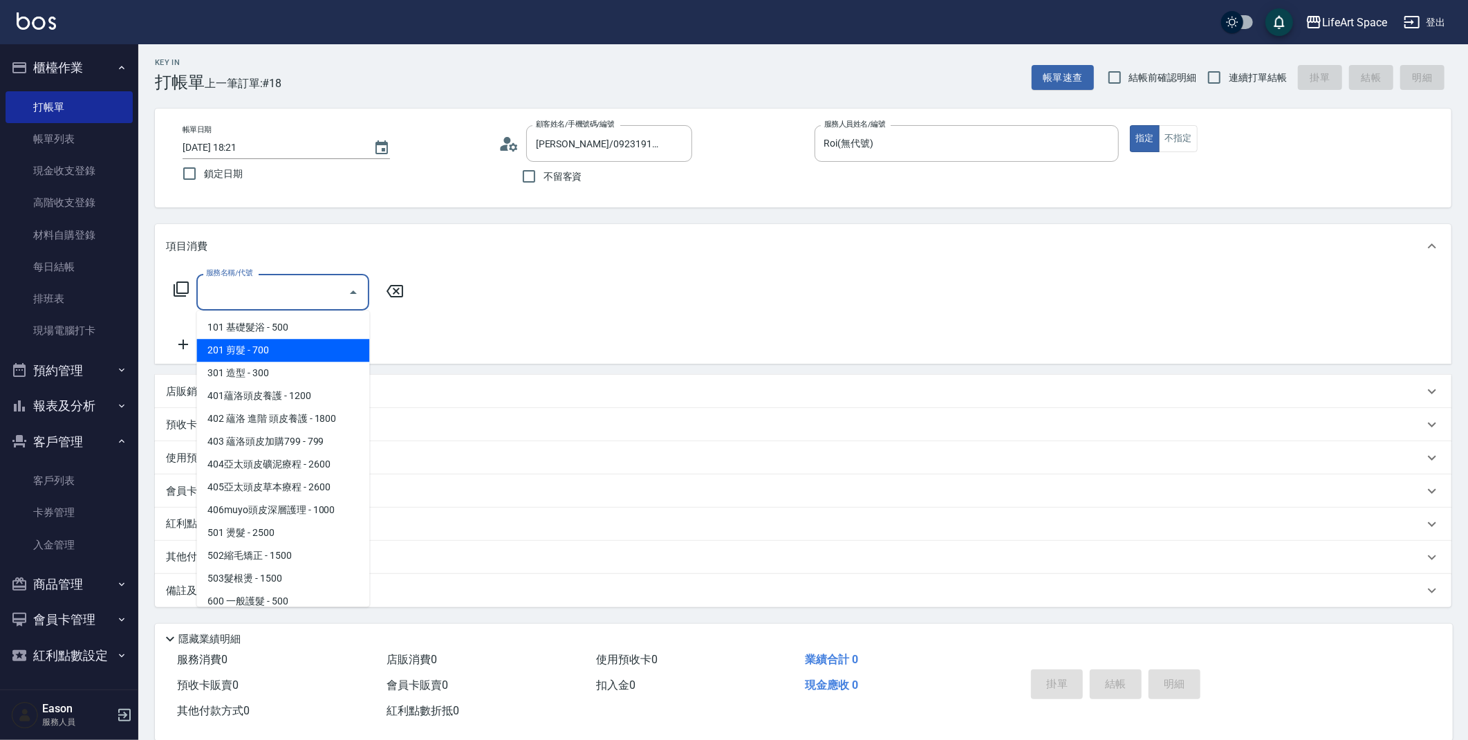
click at [310, 343] on span "201 剪髮 - 700" at bounding box center [282, 350] width 173 height 23
type input "201 剪髮(201)"
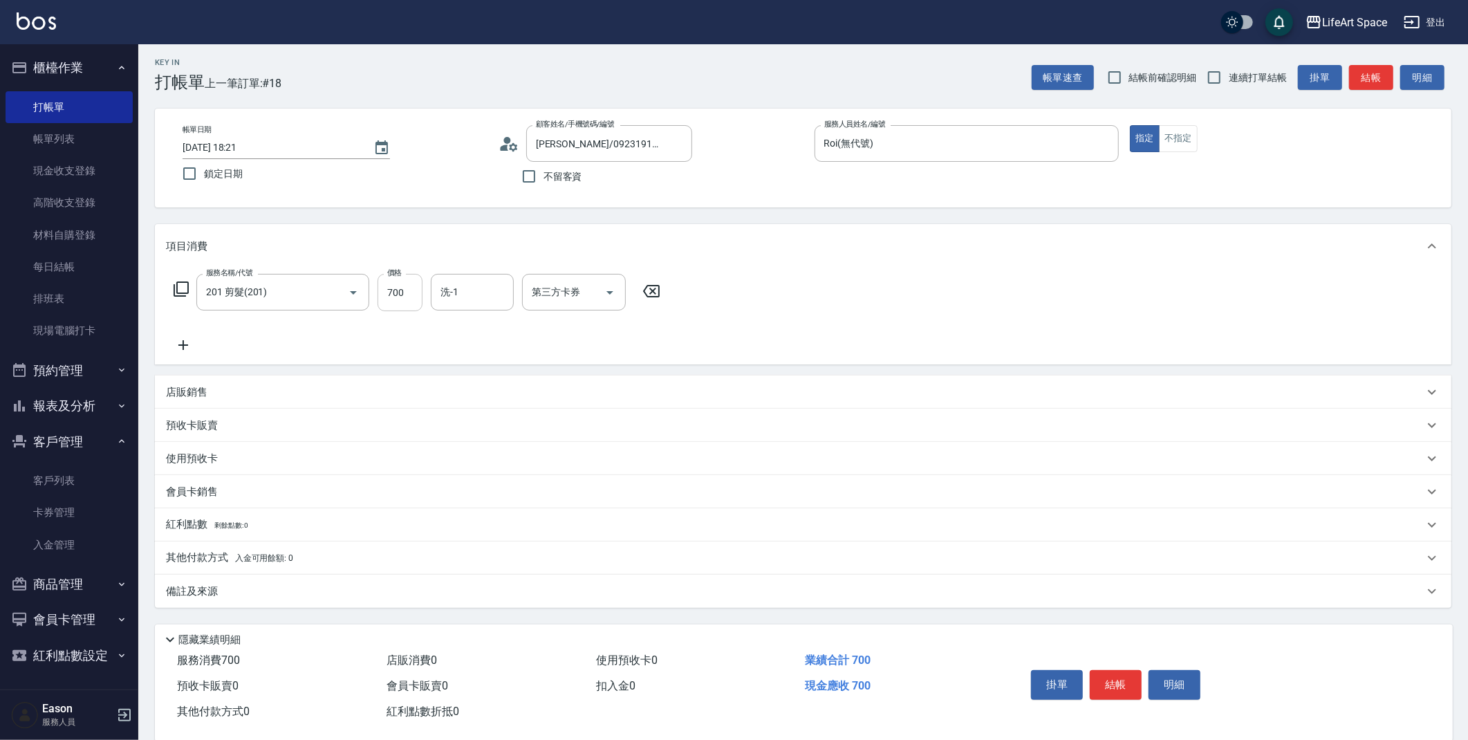
drag, startPoint x: 424, startPoint y: 297, endPoint x: 418, endPoint y: 295, distance: 7.2
click at [418, 296] on div "服務名稱/代號 201 剪髮(201) 服務名稱/代號 價格 700 價格 洗-1 洗-1 第三方卡券 第三方卡券" at bounding box center [417, 292] width 503 height 37
drag, startPoint x: 418, startPoint y: 295, endPoint x: 400, endPoint y: 290, distance: 18.1
click at [400, 290] on input "700" at bounding box center [399, 292] width 45 height 37
click at [424, 299] on div "服務名稱/代號 201 剪髮(201) 服務名稱/代號 價格 700 價格 洗-1 洗-1 第三方卡券 第三方卡券" at bounding box center [417, 292] width 503 height 37
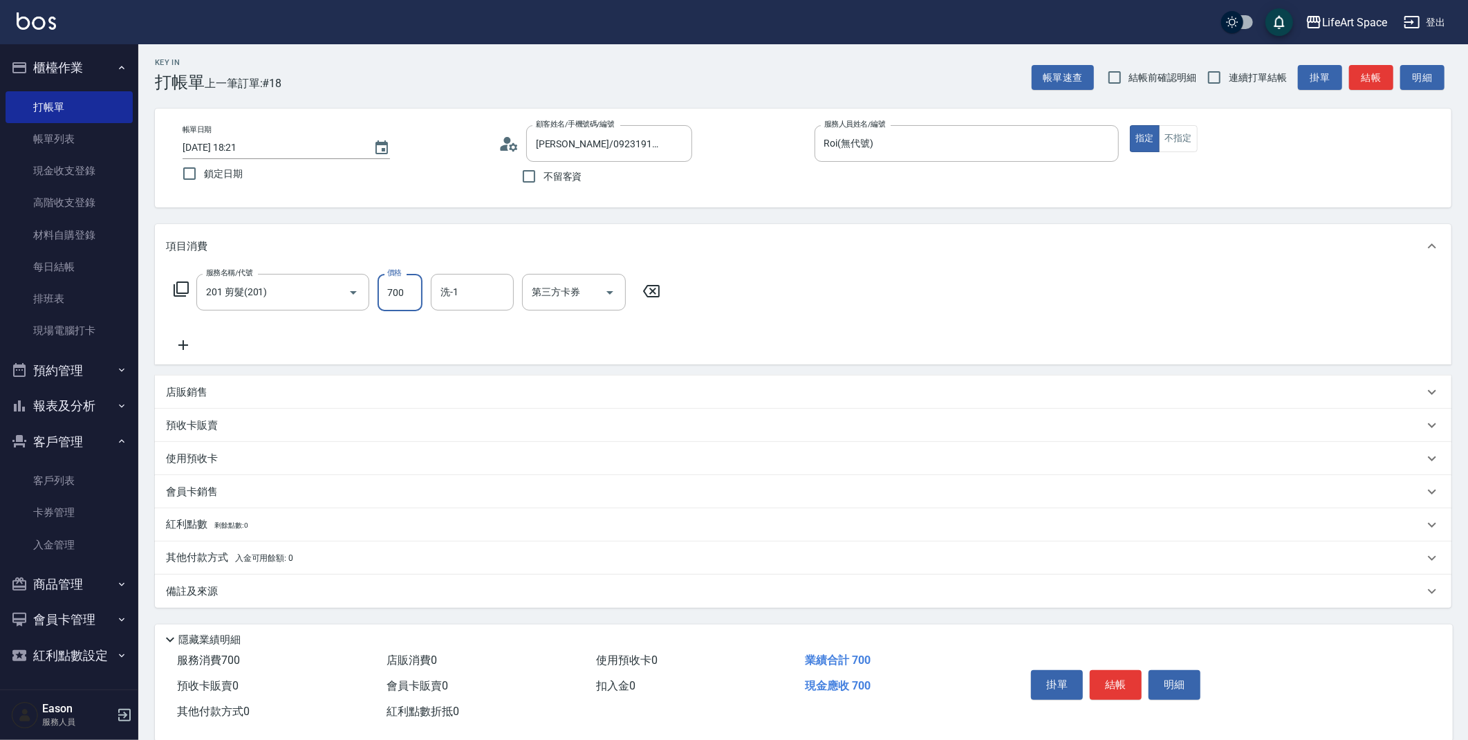
click at [415, 294] on input "700" at bounding box center [399, 292] width 45 height 37
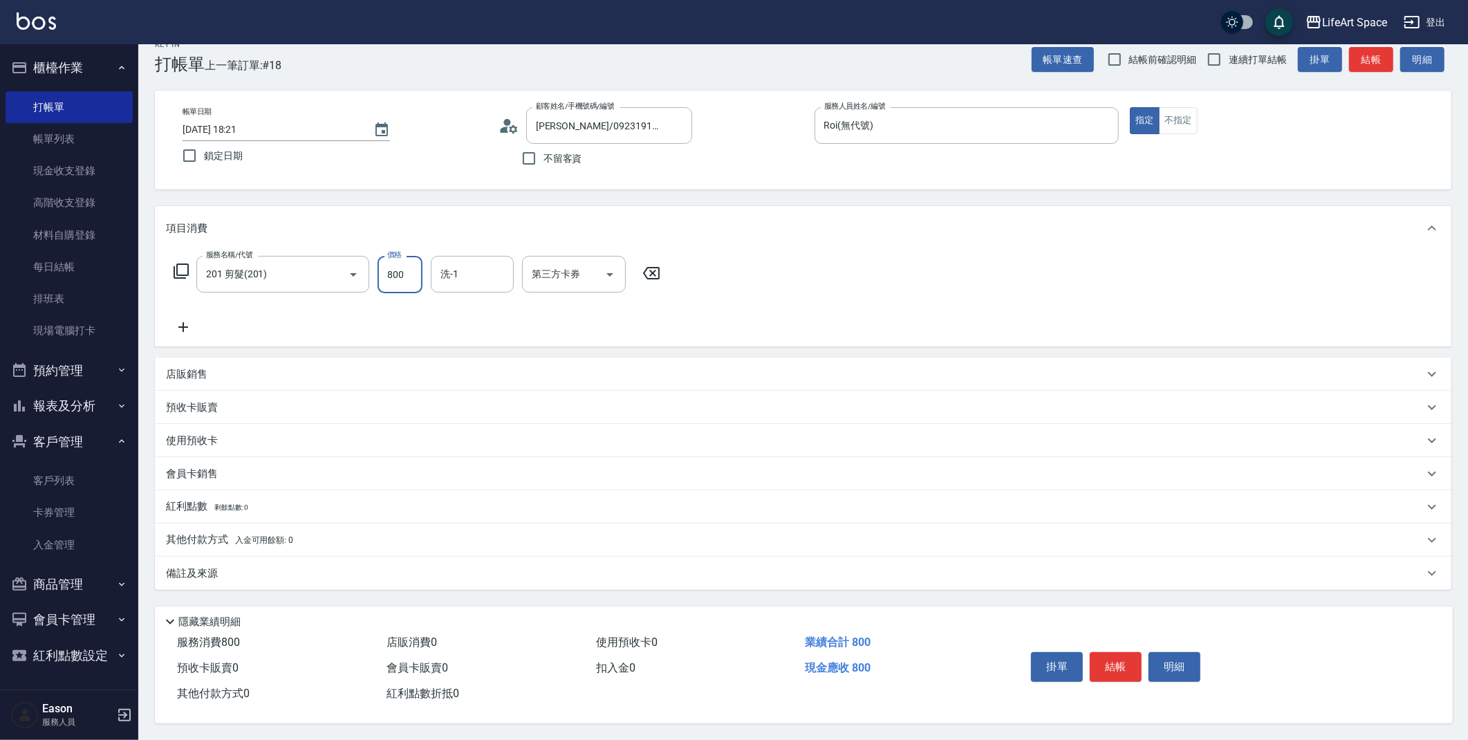
scroll to position [25, 0]
type input "800"
click at [563, 570] on div "備註及來源" at bounding box center [794, 573] width 1257 height 15
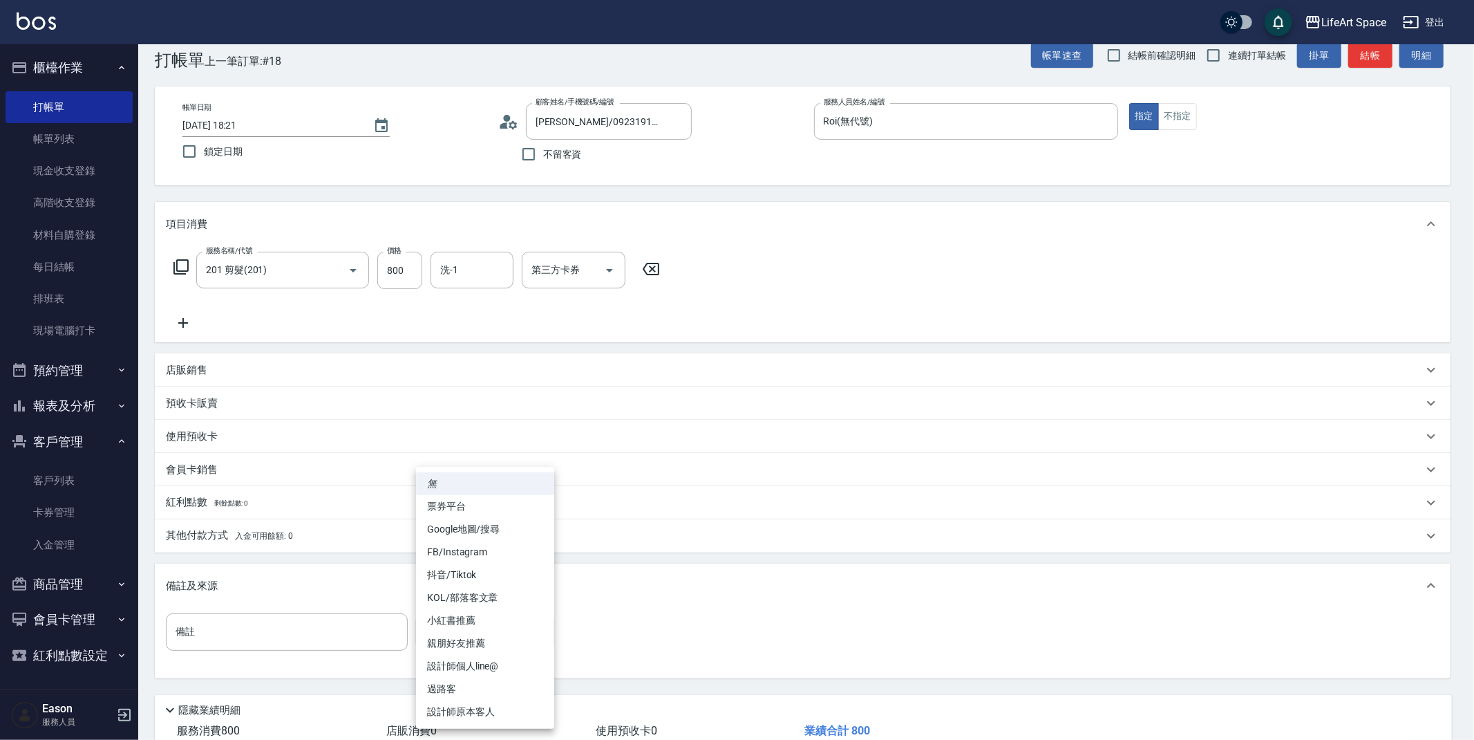
click at [523, 628] on body "LifeArt Space 登出 櫃檯作業 打帳單 帳單列表 現金收支登錄 高階收支登錄 材料自購登錄 每日結帳 排班表 現場電腦打卡 預約管理 預約管理 單…" at bounding box center [737, 401] width 1474 height 853
click at [502, 711] on li "設計師原本客人" at bounding box center [485, 711] width 138 height 23
type input "設計師原本客人"
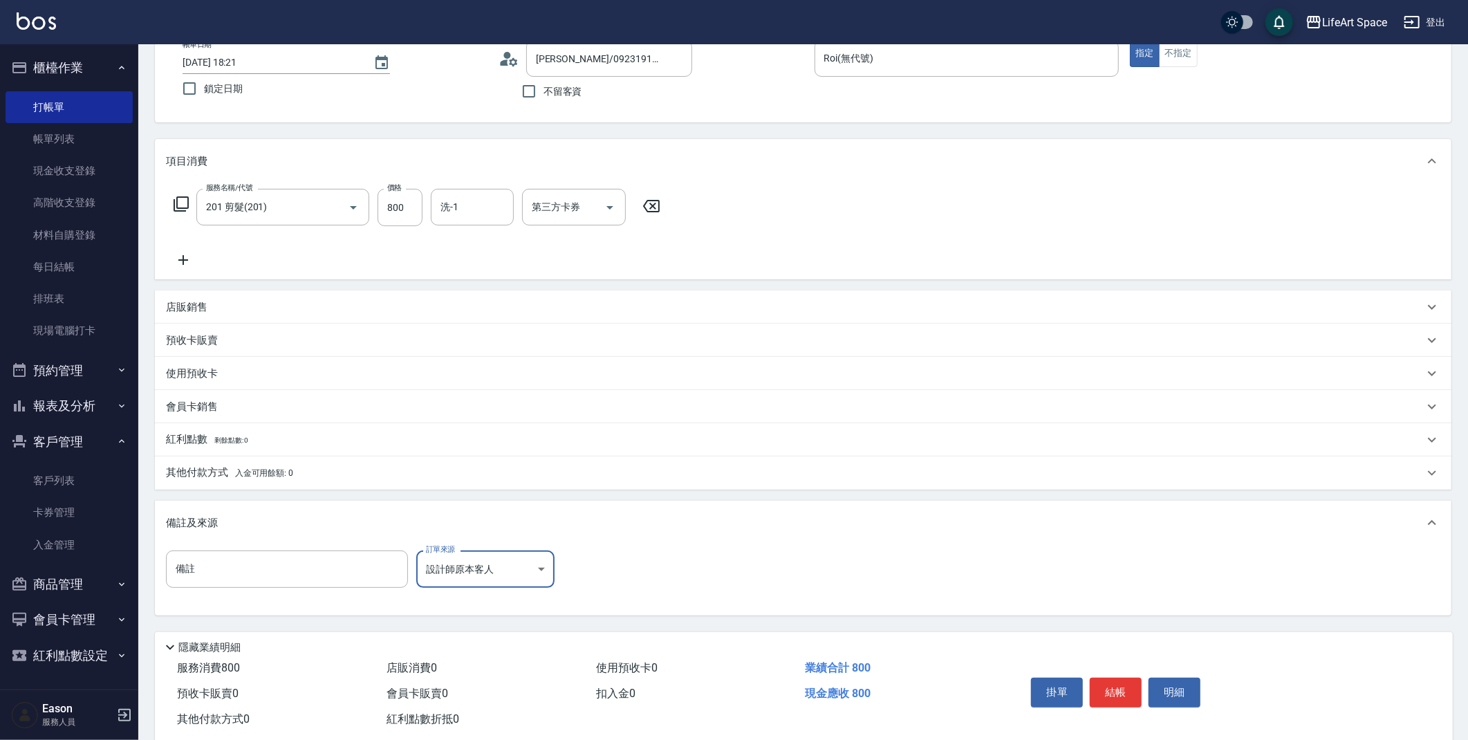
scroll to position [118, 0]
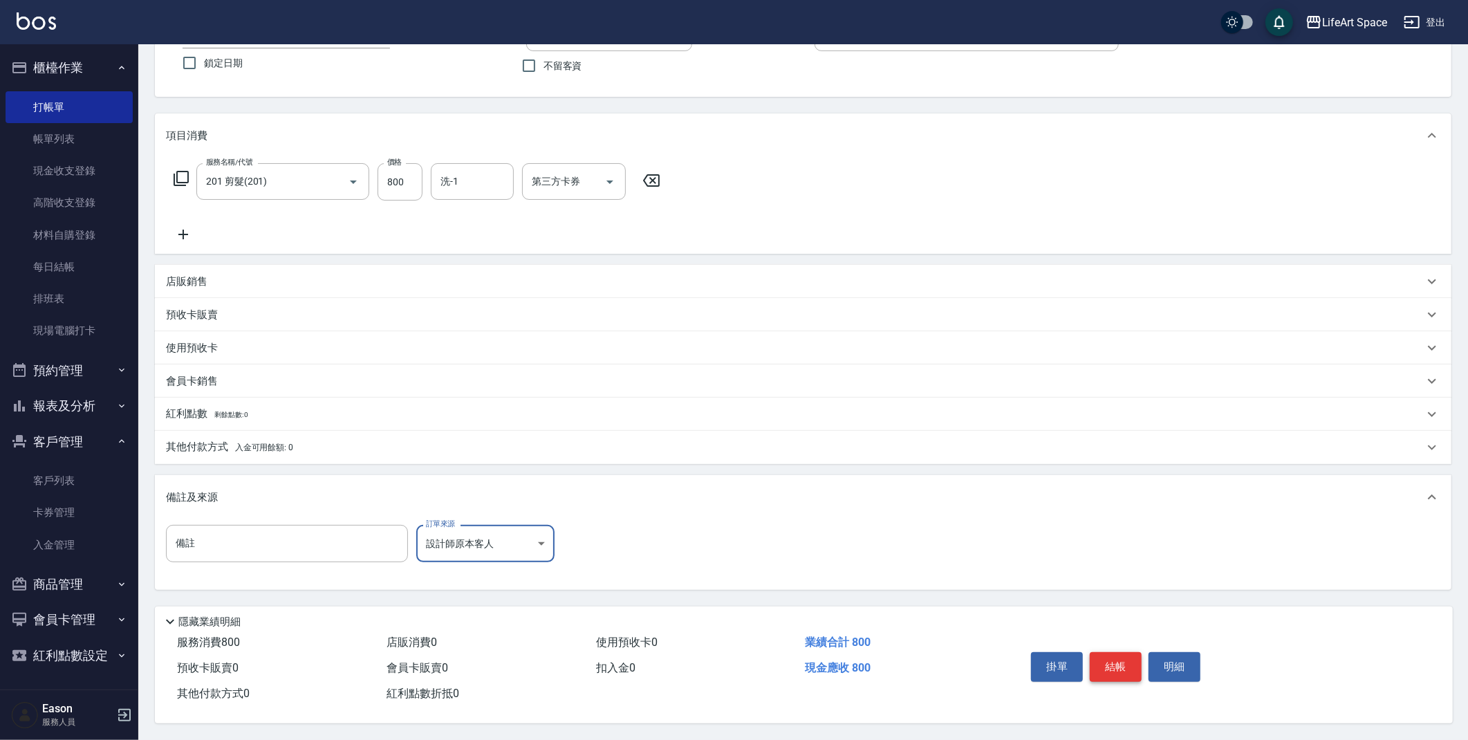
click at [1123, 661] on button "結帳" at bounding box center [1115, 666] width 52 height 29
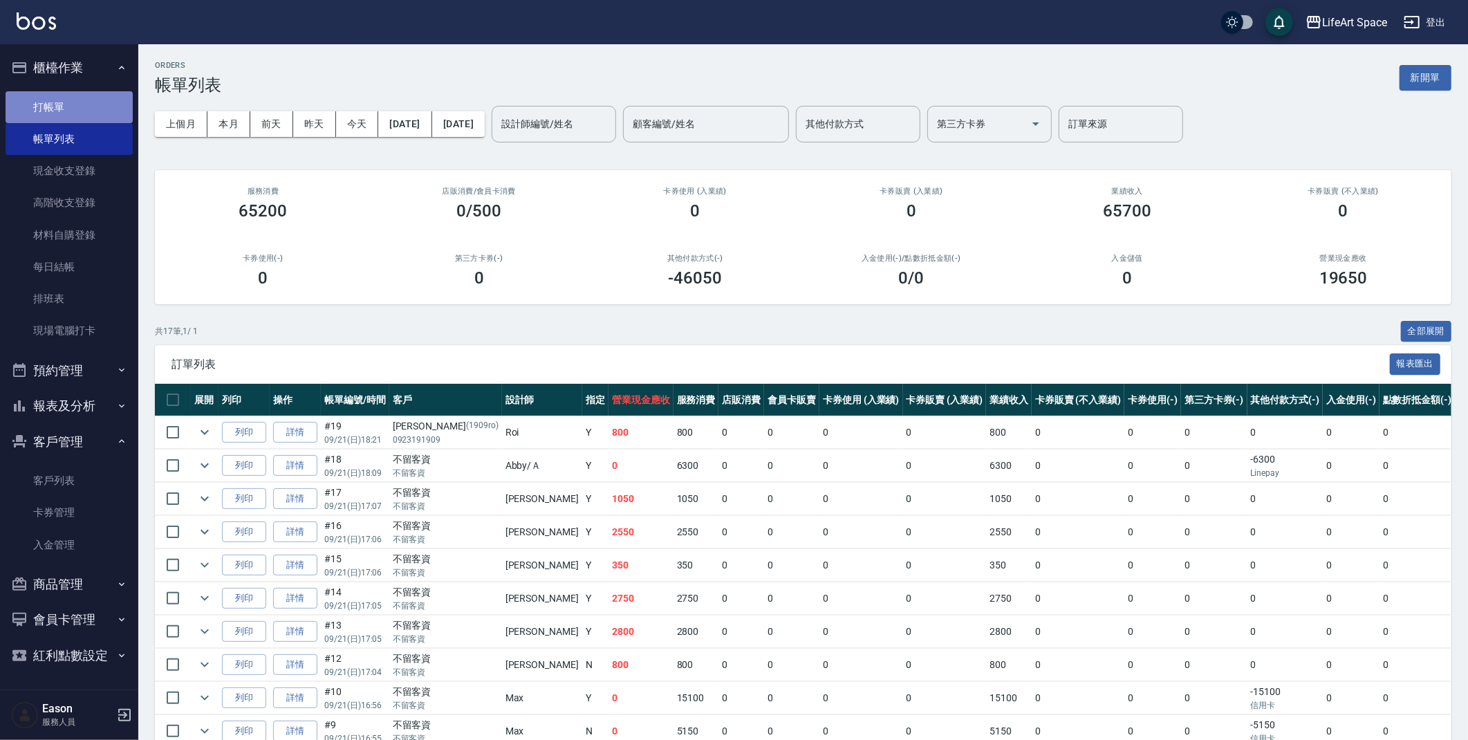
click at [75, 102] on link "打帳單" at bounding box center [69, 107] width 127 height 32
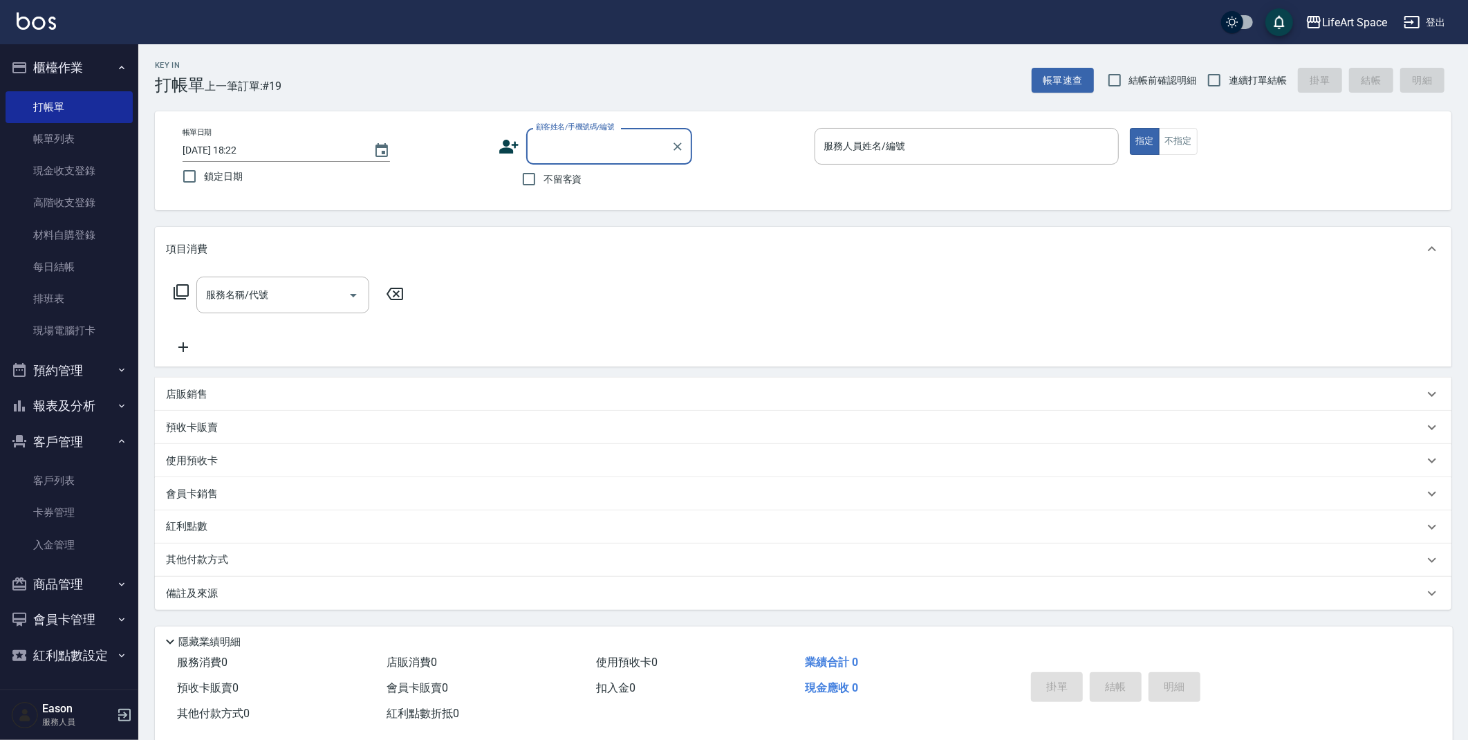
click at [509, 146] on icon at bounding box center [508, 146] width 21 height 21
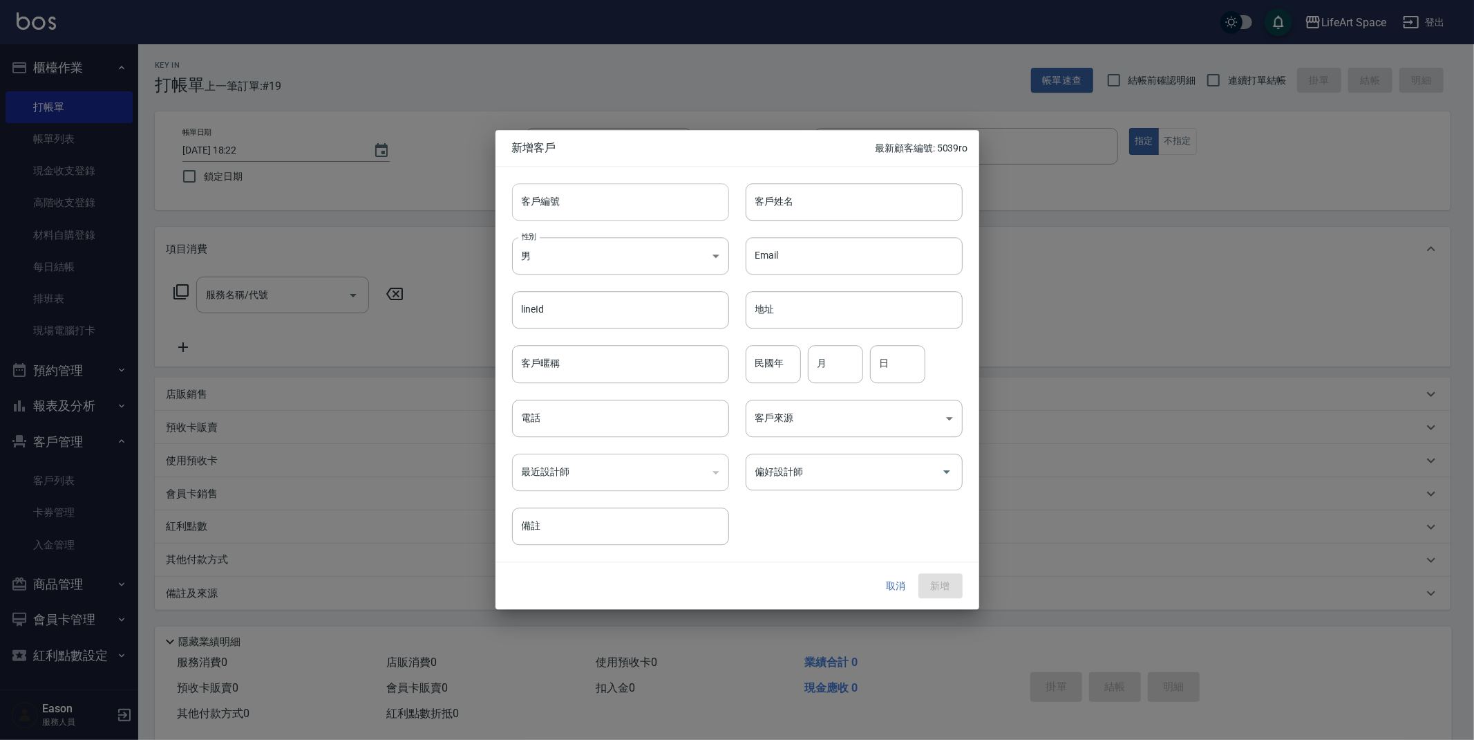
click at [584, 200] on input "客戶編號" at bounding box center [620, 201] width 217 height 37
type input "0118ro"
click at [769, 210] on input "客戶姓名" at bounding box center [854, 201] width 217 height 37
type input "t"
type input "陳俊瑺"
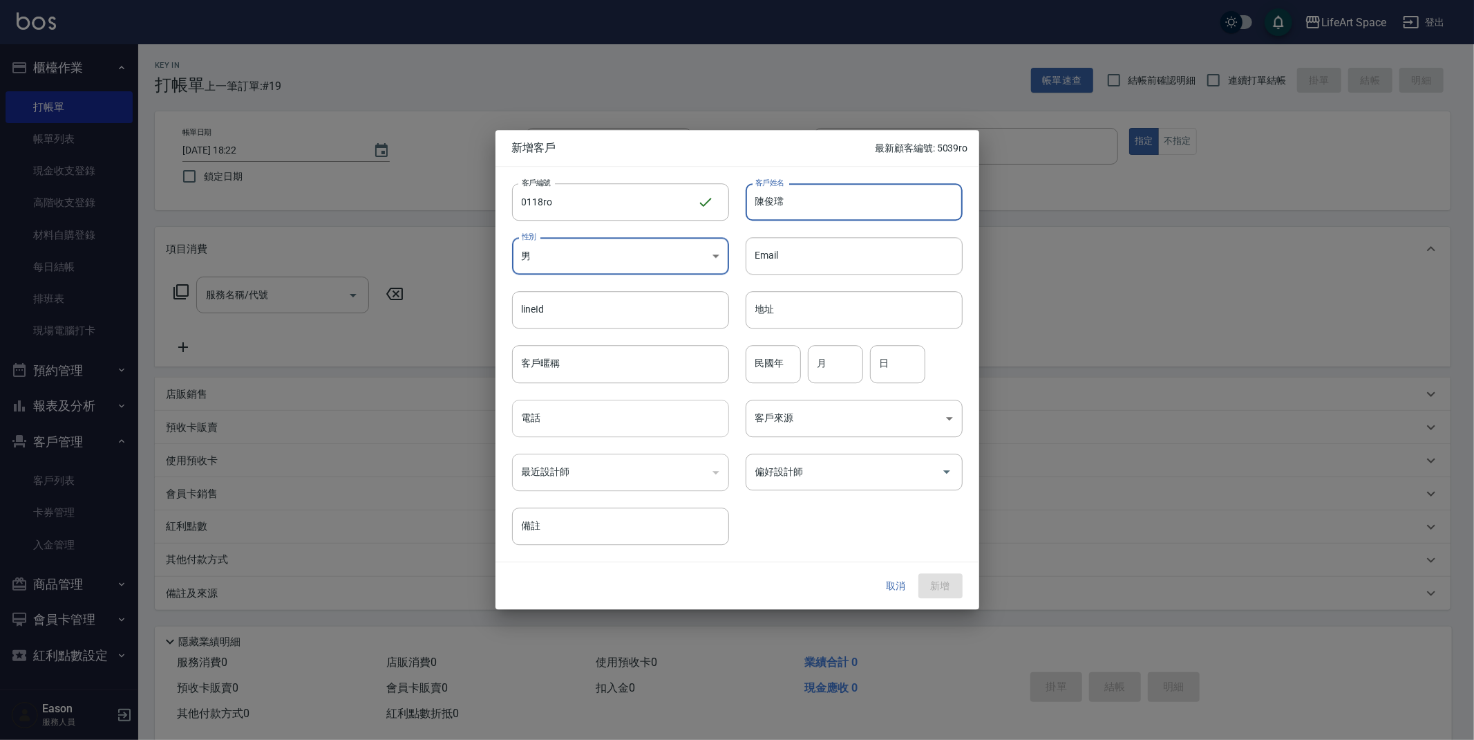
click at [608, 429] on input "電話" at bounding box center [620, 418] width 217 height 37
type input "0978990118"
click at [818, 474] on input "偏好設計師" at bounding box center [844, 472] width 184 height 24
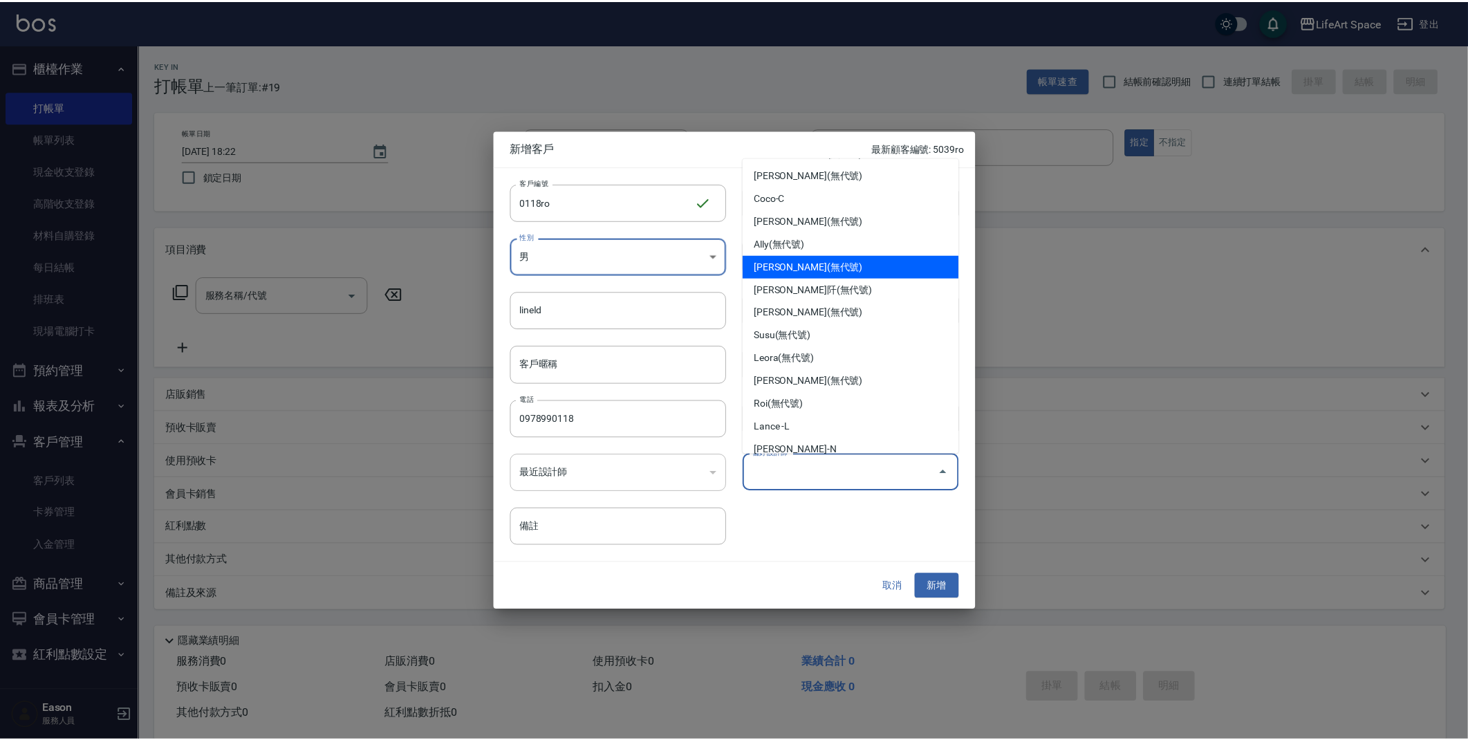
scroll to position [239, 0]
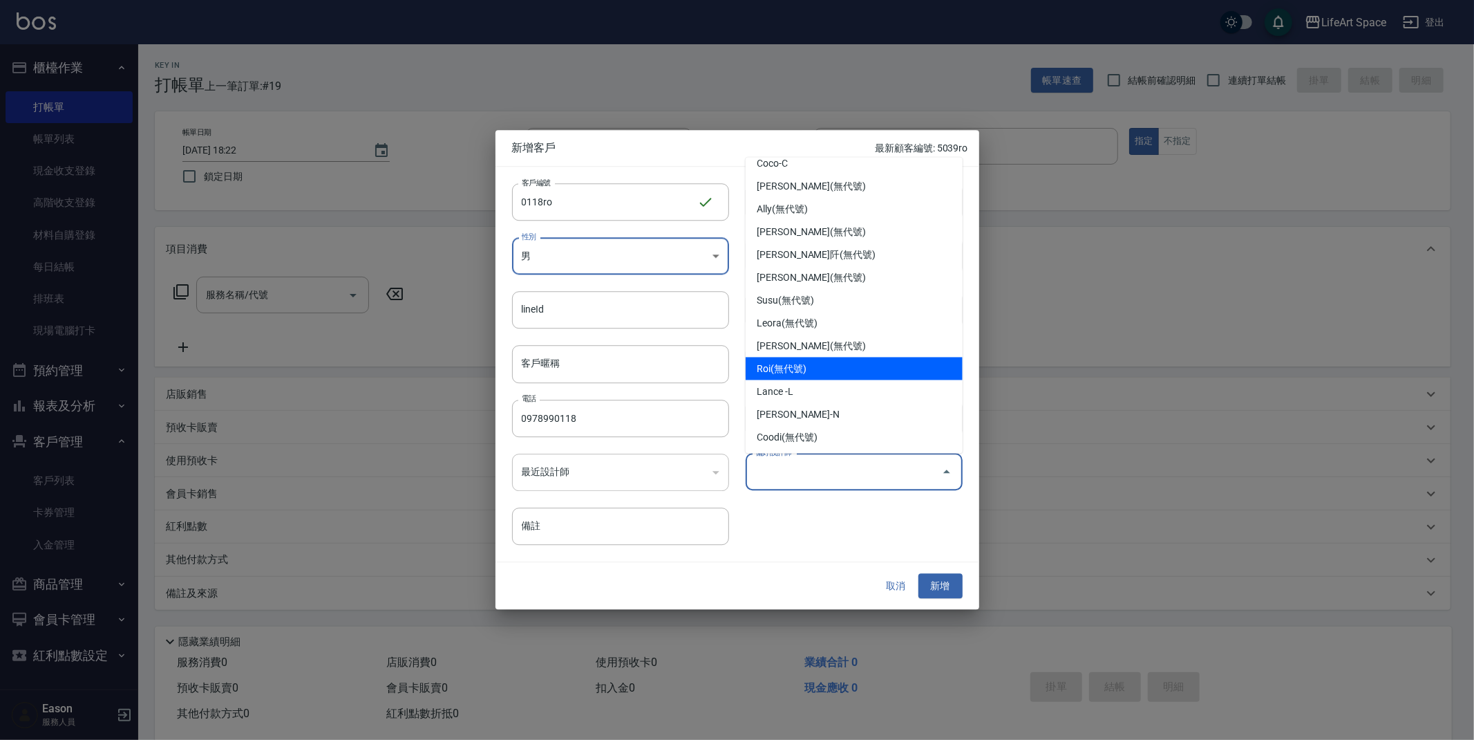
click at [821, 364] on li "Roi(無代號)" at bounding box center [854, 368] width 217 height 23
type input "Roi"
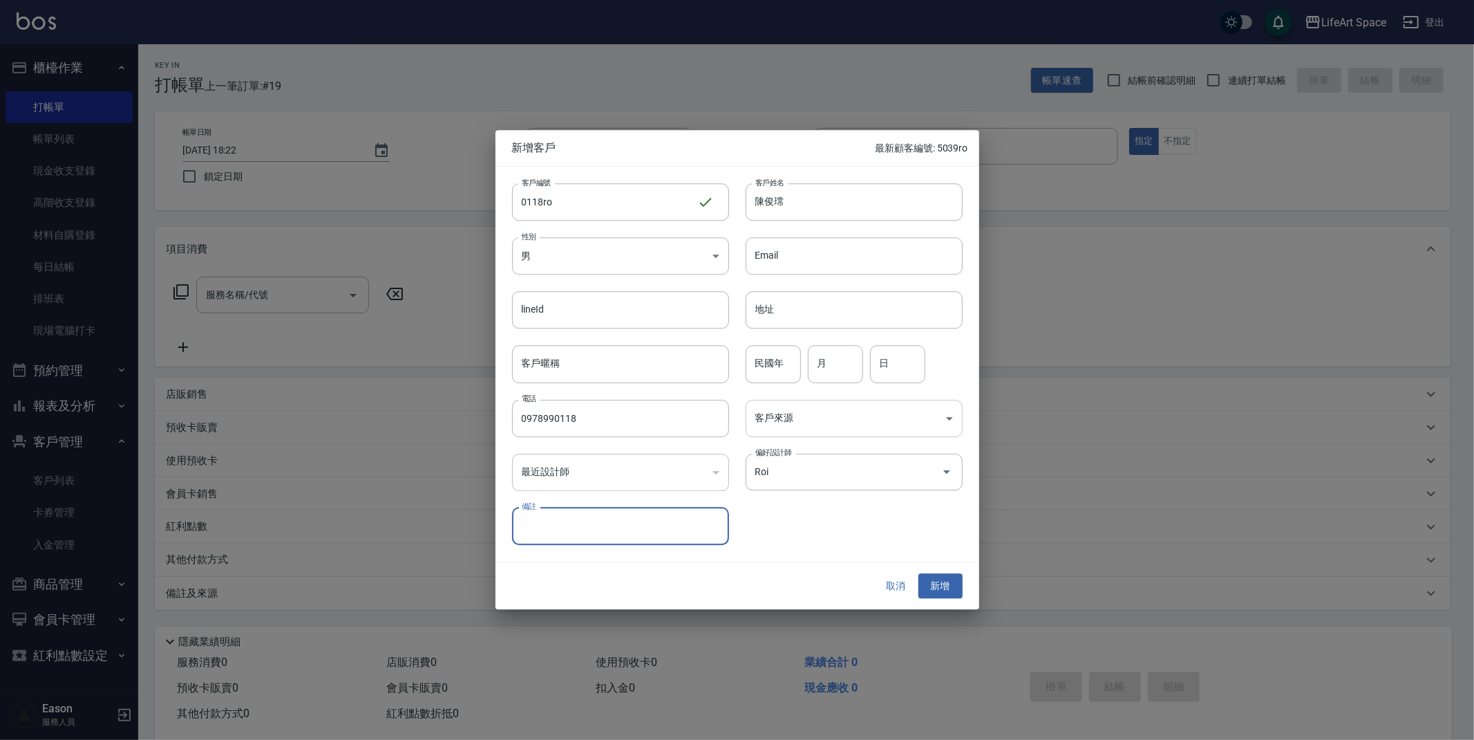
click at [850, 411] on body "LifeArt Space 登出 櫃檯作業 打帳單 帳單列表 現金收支登錄 高階收支登錄 材料自購登錄 每日結帳 排班表 現場電腦打卡 預約管理 預約管理 單…" at bounding box center [737, 380] width 1474 height 760
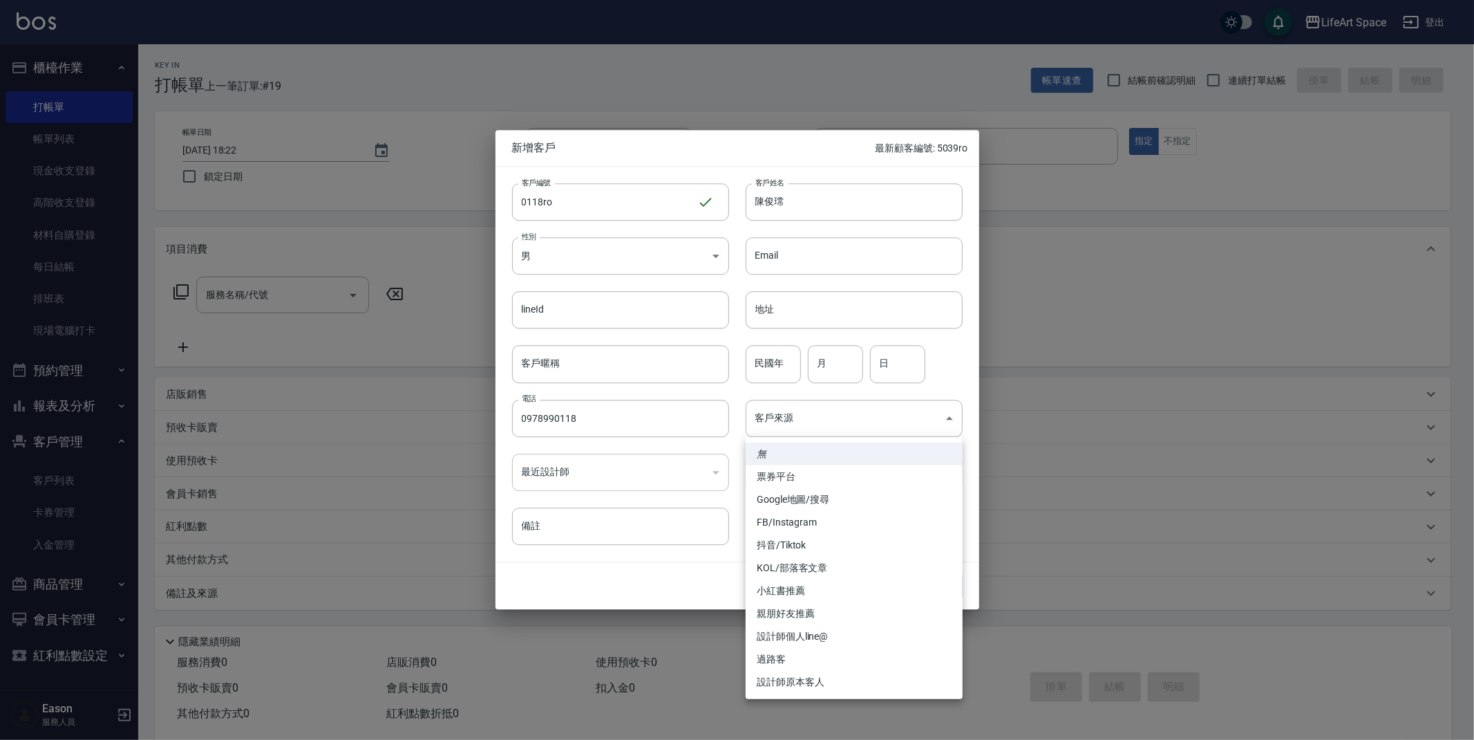
click at [836, 676] on li "設計師原本客人" at bounding box center [854, 682] width 217 height 23
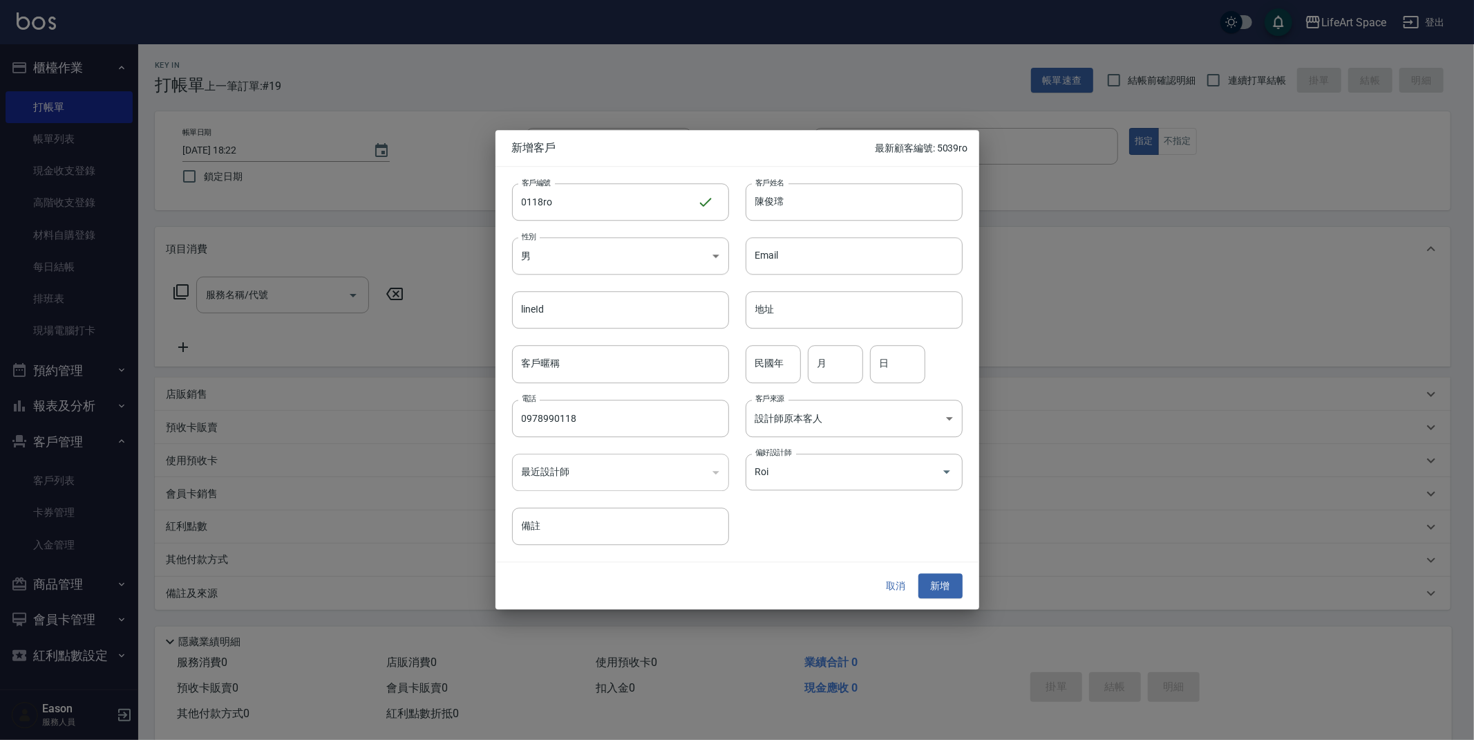
type input "設計師原本客人"
click at [937, 590] on button "新增" at bounding box center [941, 586] width 44 height 26
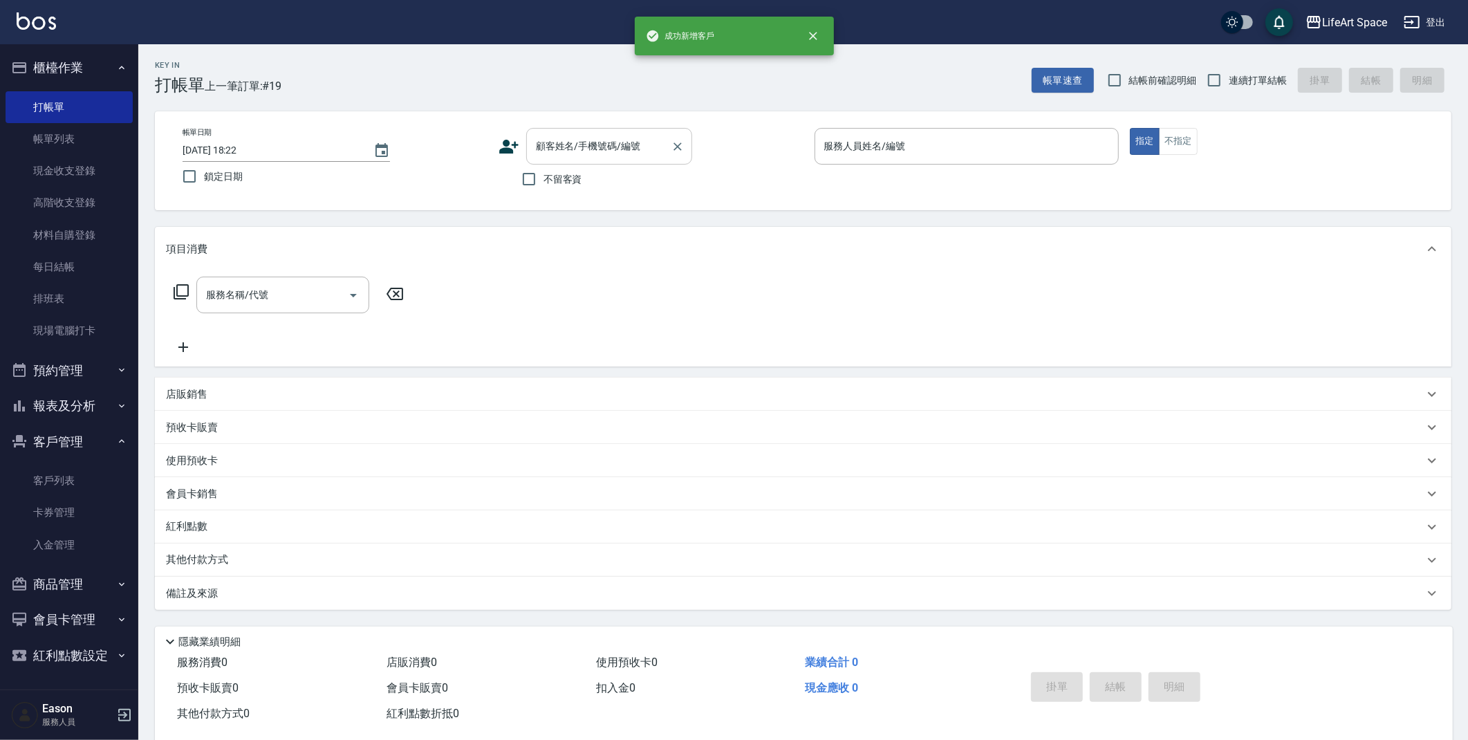
click at [644, 149] on input "顧客姓名/手機號碼/編號" at bounding box center [598, 146] width 133 height 24
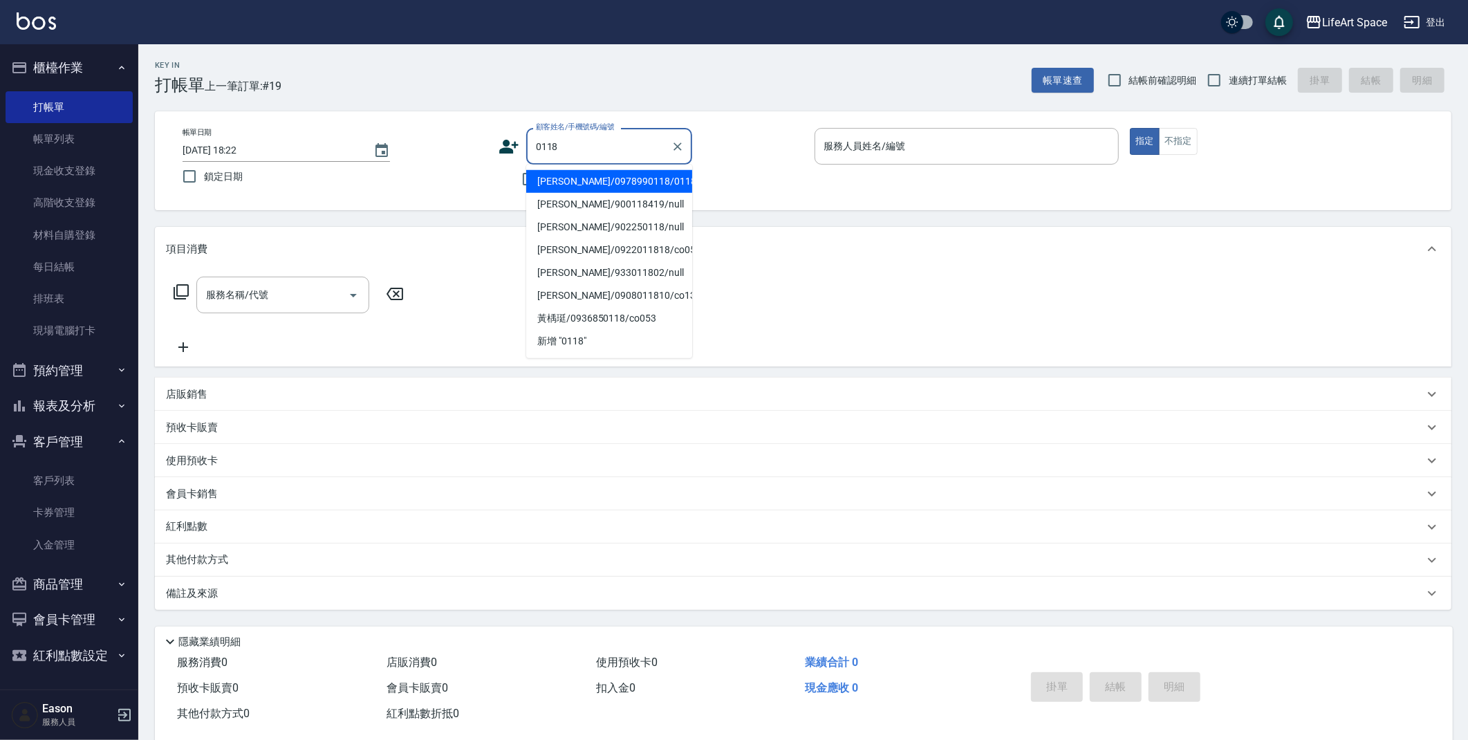
click at [616, 184] on li "[PERSON_NAME]/0978990118/0118ro" at bounding box center [609, 181] width 166 height 23
type input "[PERSON_NAME]/0978990118/0118ro"
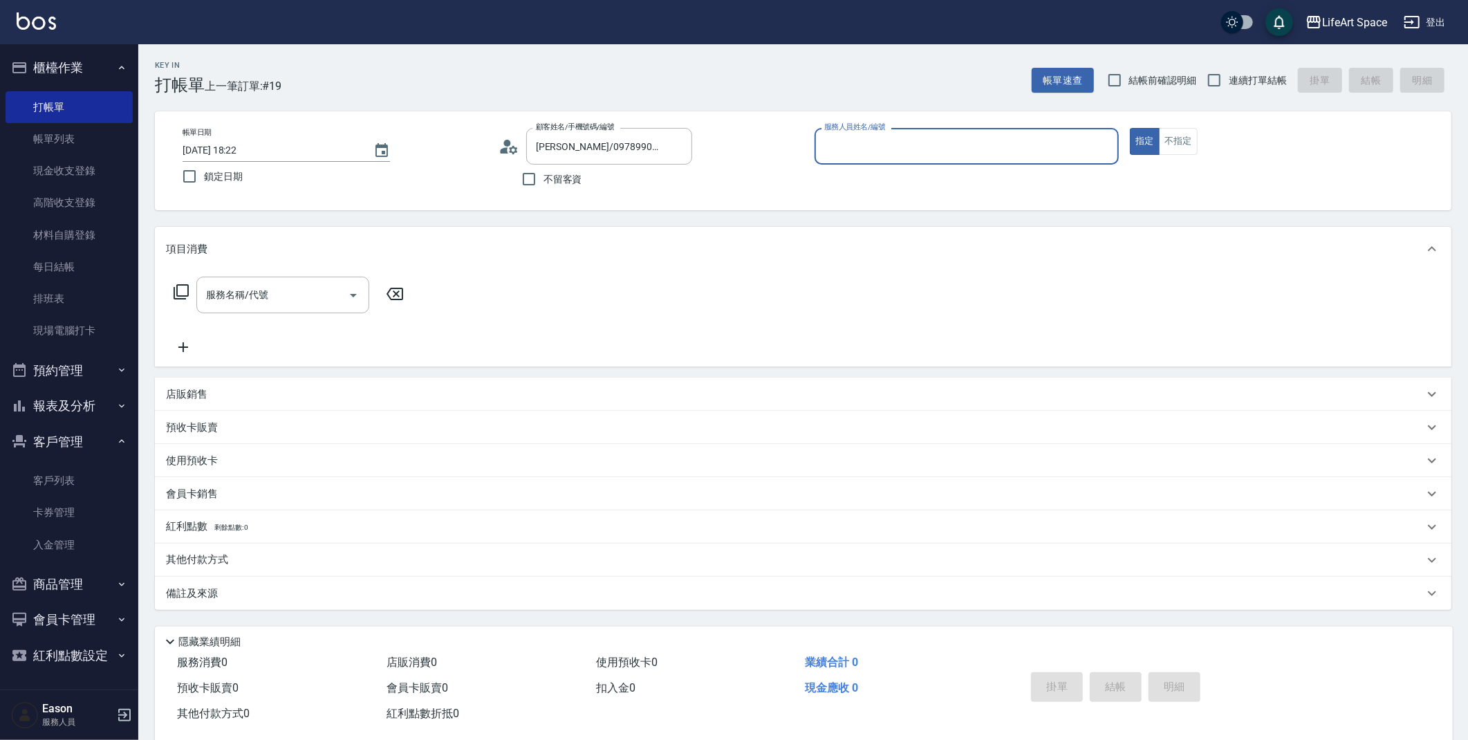
type input "Roi(無代號)"
click at [343, 296] on button "Open" at bounding box center [353, 295] width 22 height 22
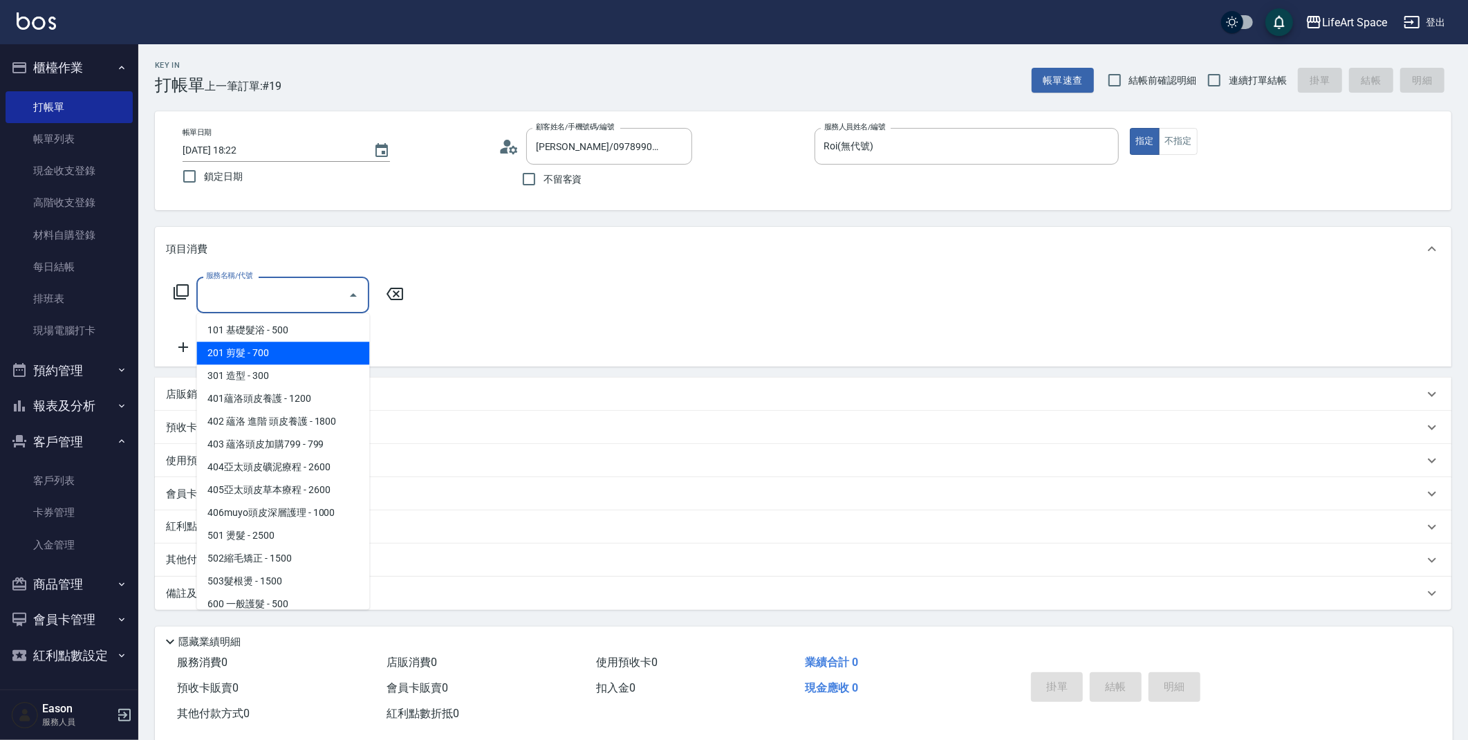
click at [312, 344] on span "201 剪髮 - 700" at bounding box center [282, 352] width 173 height 23
type input "201 剪髮(201)"
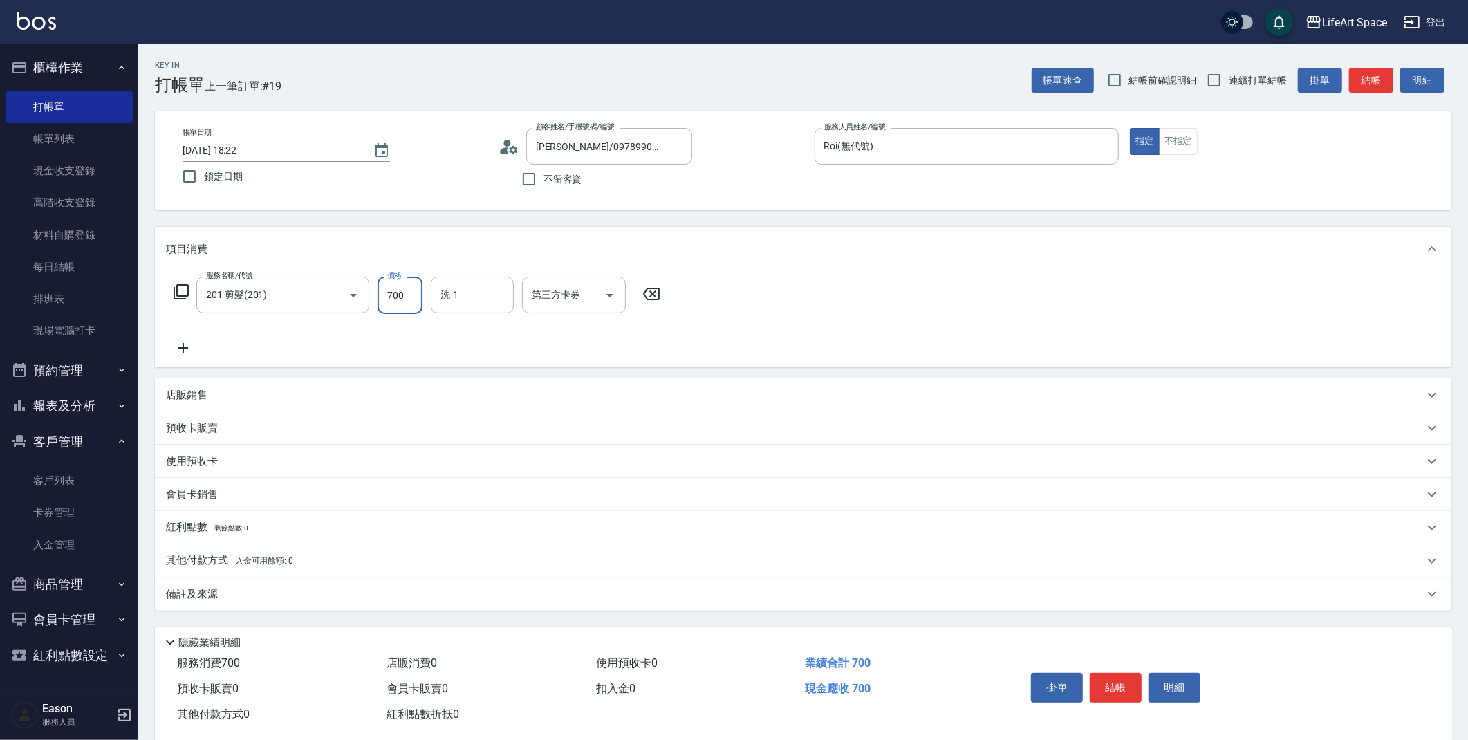
drag, startPoint x: 409, startPoint y: 296, endPoint x: 418, endPoint y: 298, distance: 9.2
click at [415, 297] on input "700" at bounding box center [399, 295] width 45 height 37
type input "1000"
click at [453, 600] on div "備註及來源" at bounding box center [794, 594] width 1257 height 15
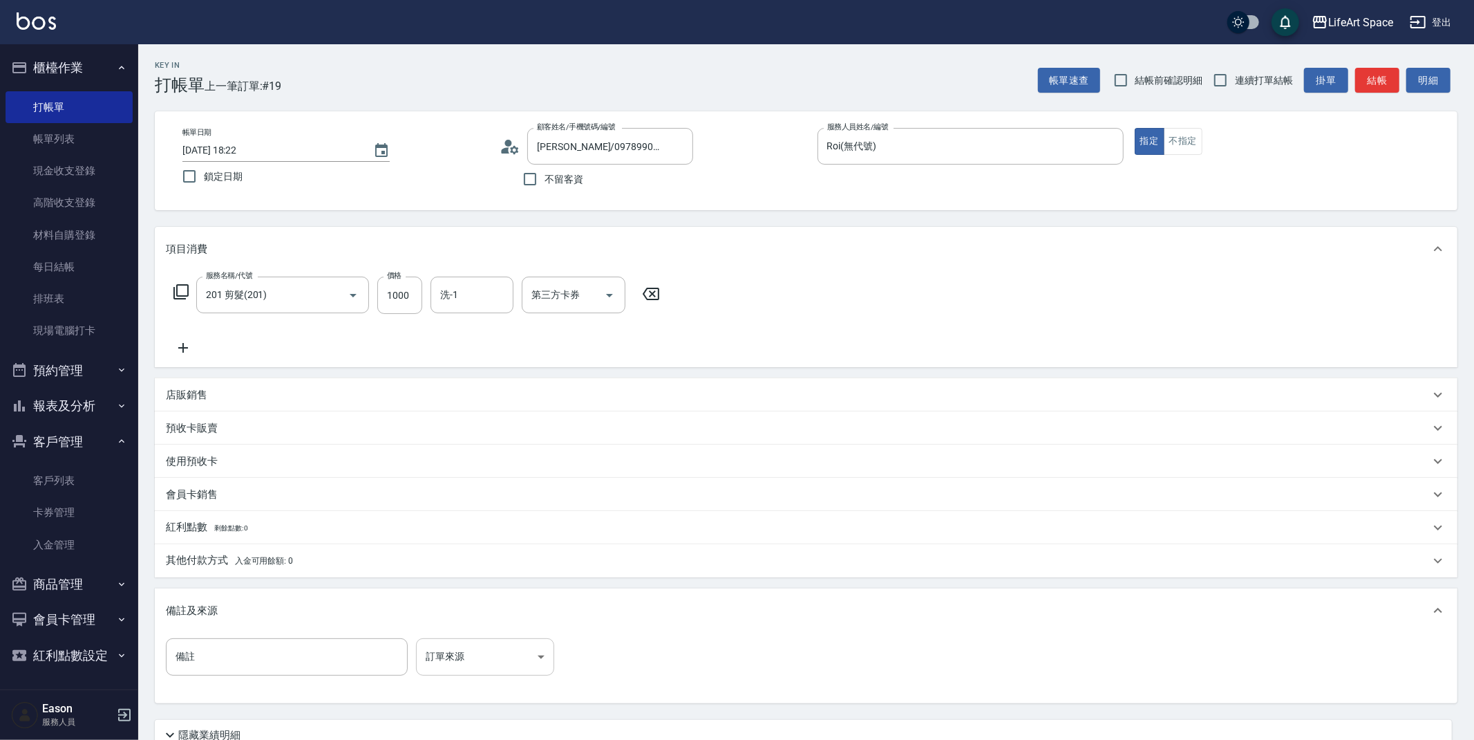
click at [471, 668] on body "LifeArt Space 登出 櫃檯作業 打帳單 帳單列表 現金收支登錄 高階收支登錄 材料自購登錄 每日結帳 排班表 現場電腦打卡 預約管理 預約管理 單…" at bounding box center [737, 426] width 1474 height 853
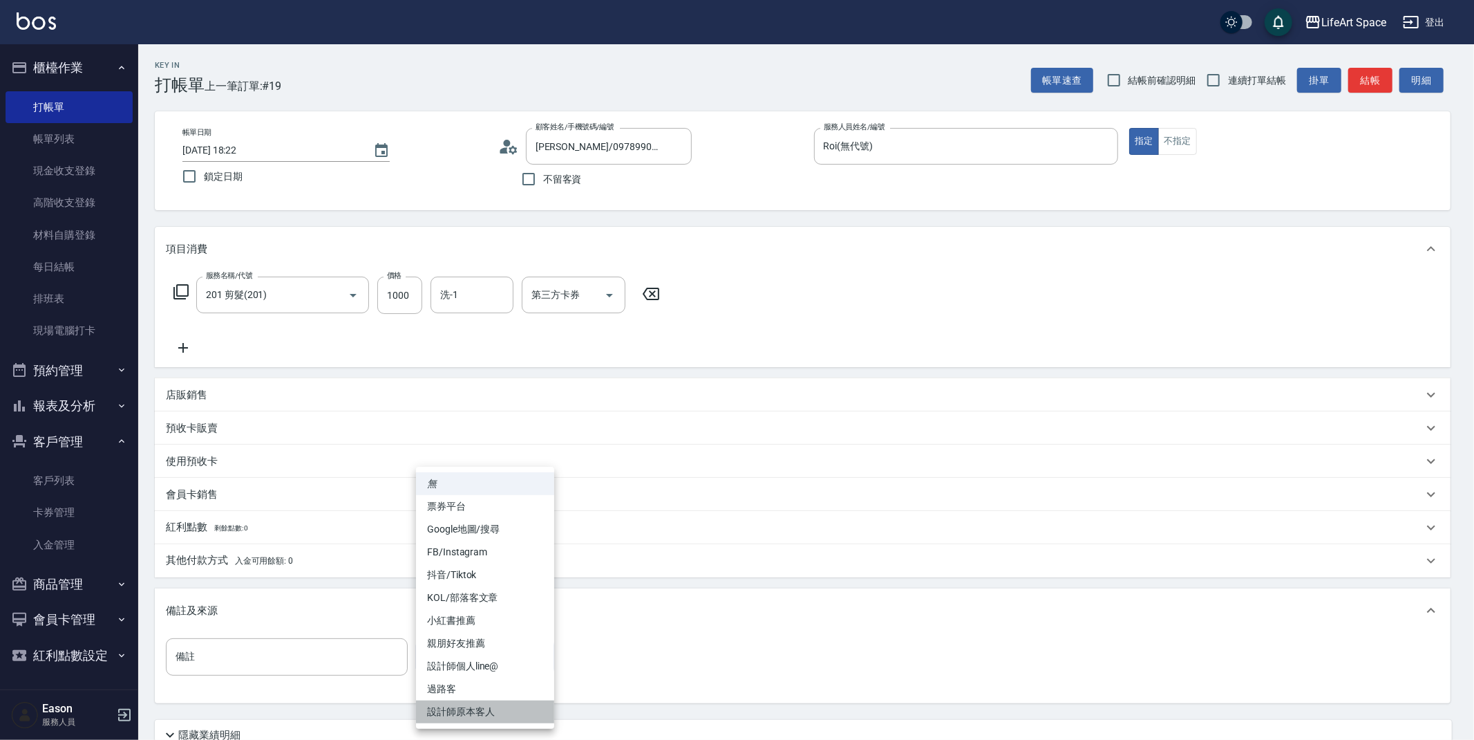
click at [483, 718] on li "設計師原本客人" at bounding box center [485, 711] width 138 height 23
type input "設計師原本客人"
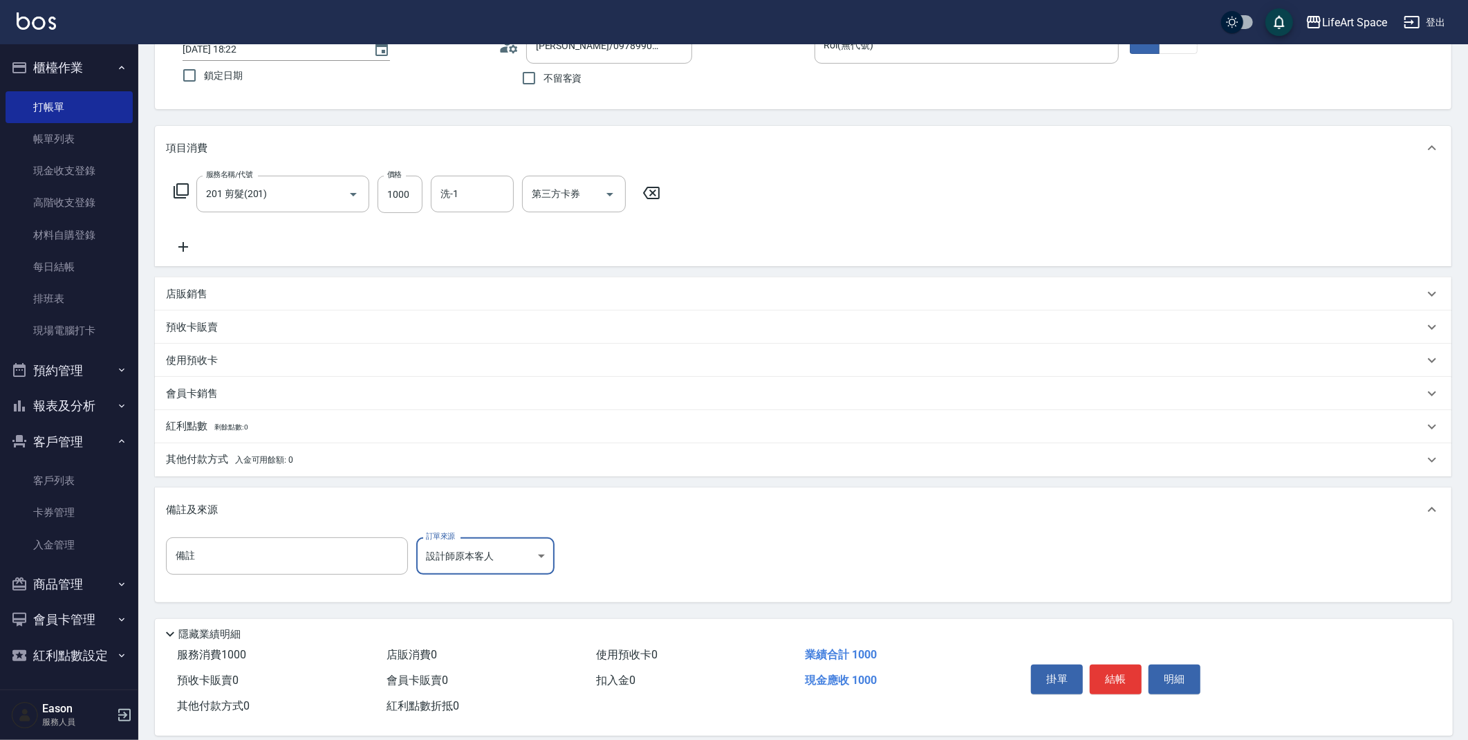
scroll to position [118, 0]
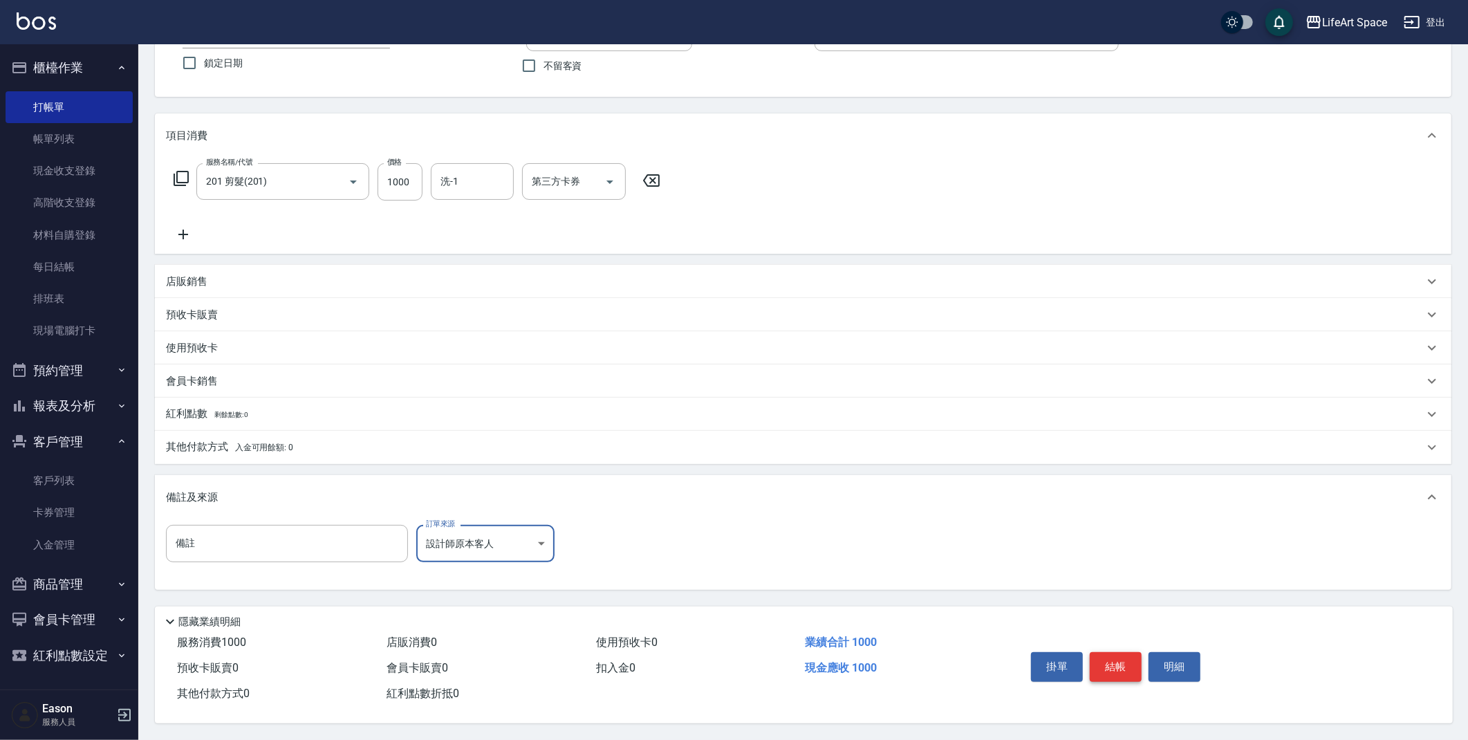
click at [1114, 657] on button "結帳" at bounding box center [1115, 666] width 52 height 29
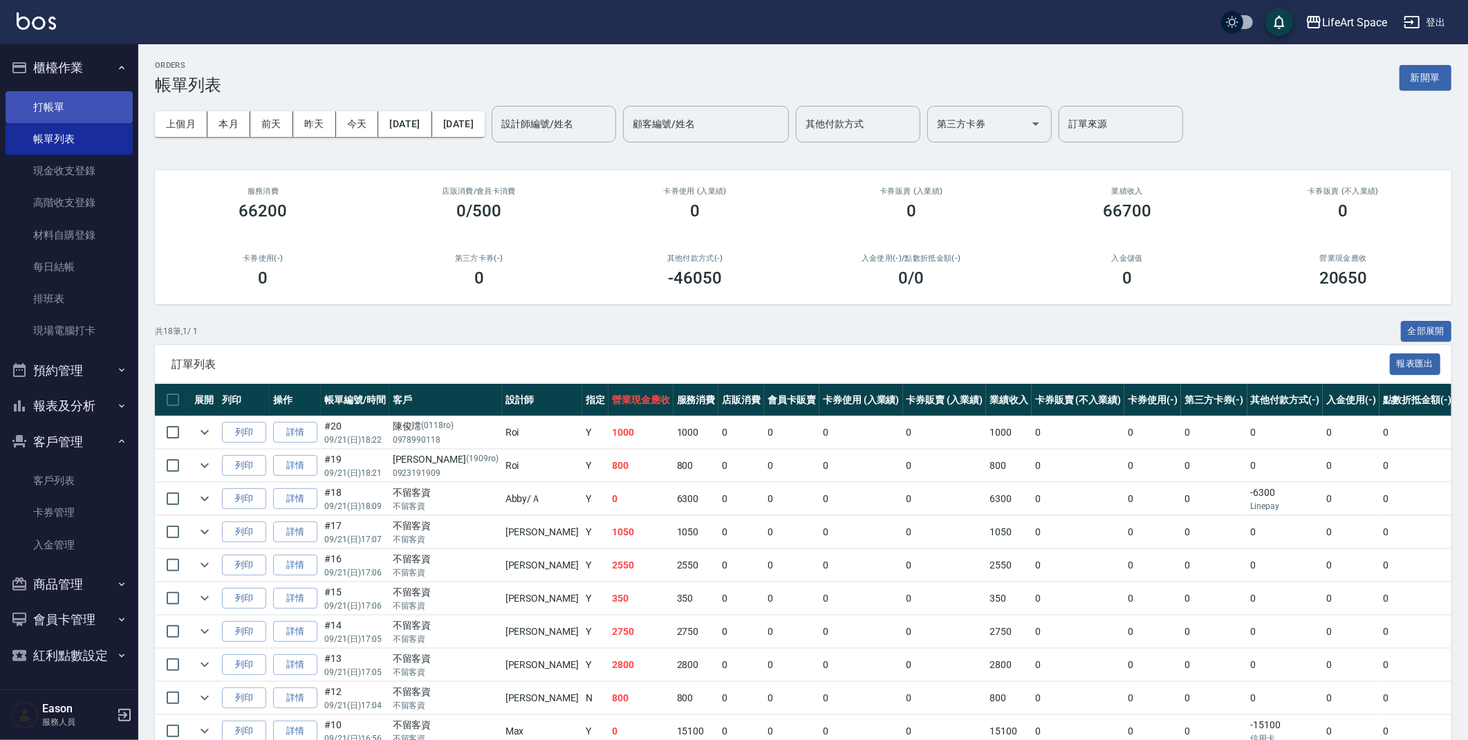
click at [53, 111] on link "打帳單" at bounding box center [69, 107] width 127 height 32
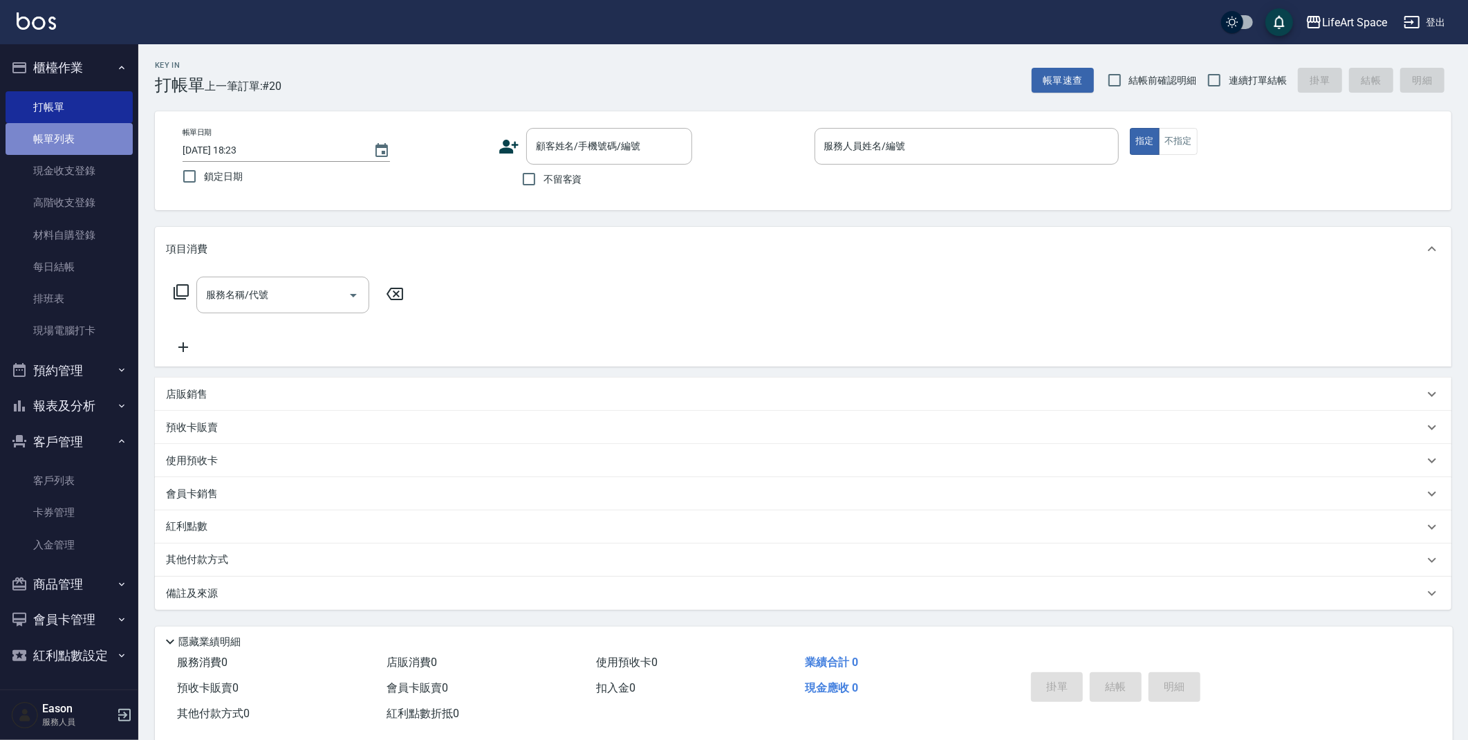
click at [72, 138] on link "帳單列表" at bounding box center [69, 139] width 127 height 32
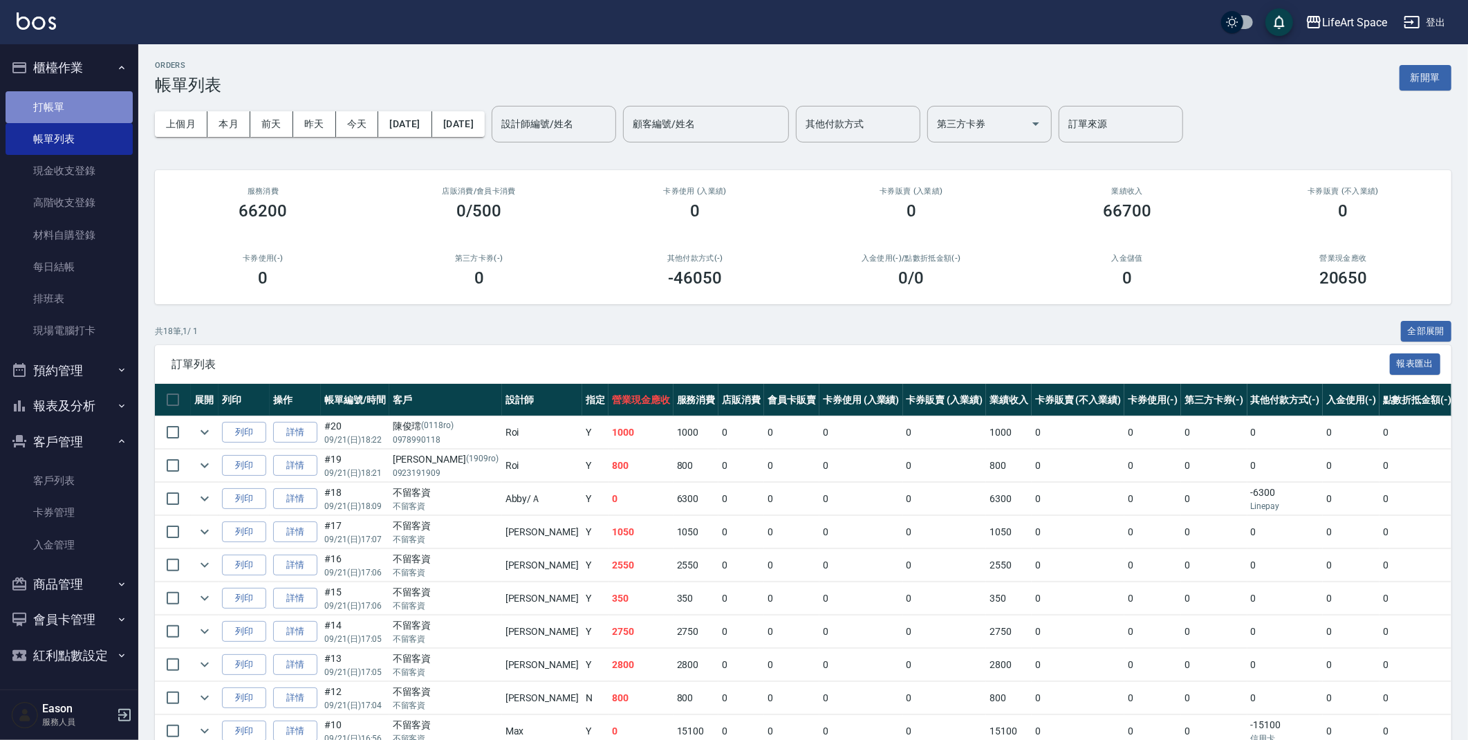
click at [77, 115] on link "打帳單" at bounding box center [69, 107] width 127 height 32
